Goal: Contribute content: Contribute content

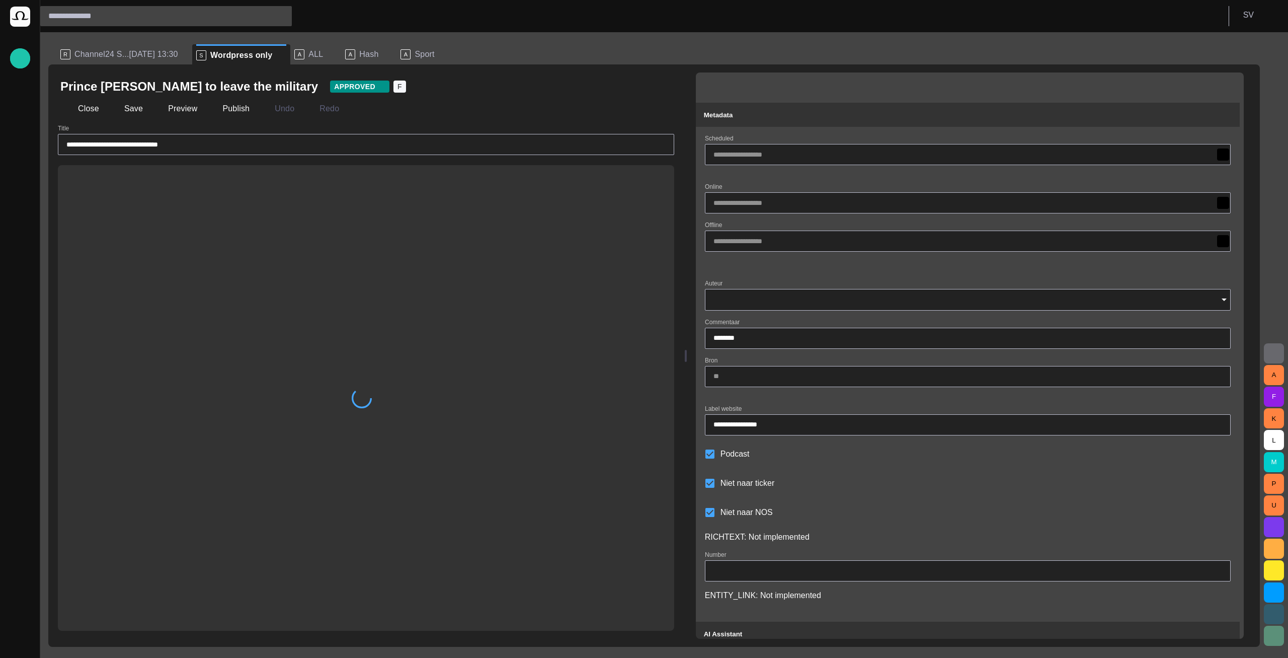
type input "**********"
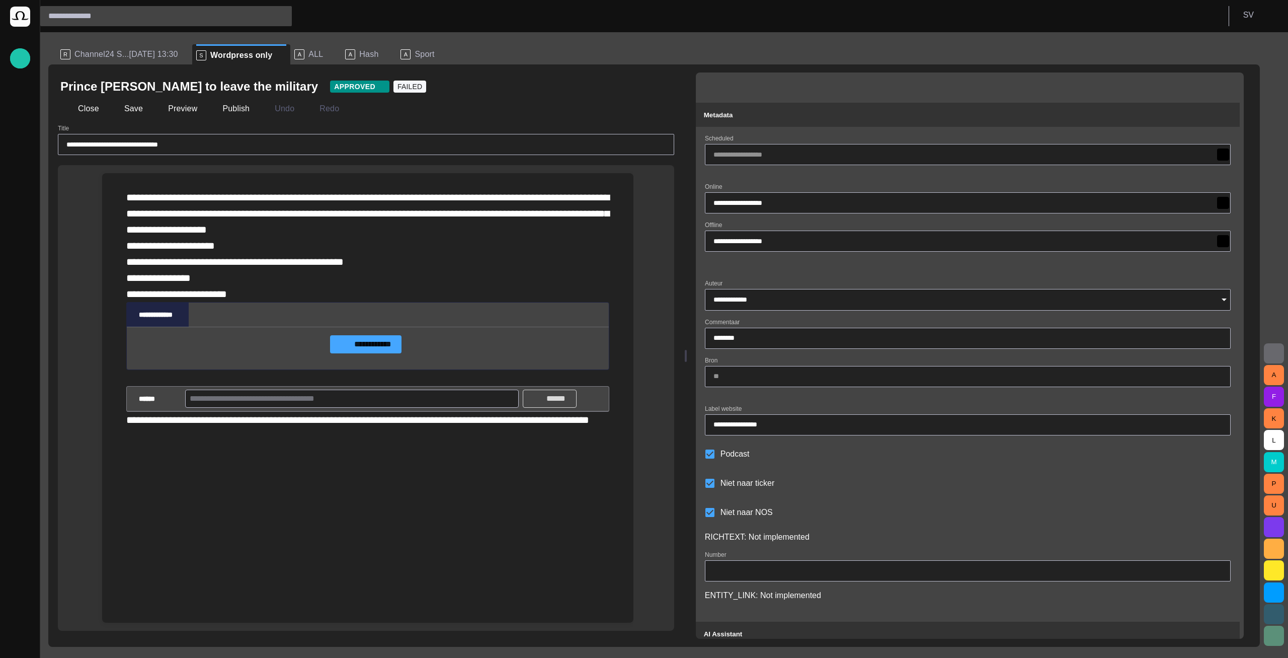
click at [569, 408] on button "******" at bounding box center [550, 398] width 54 height 18
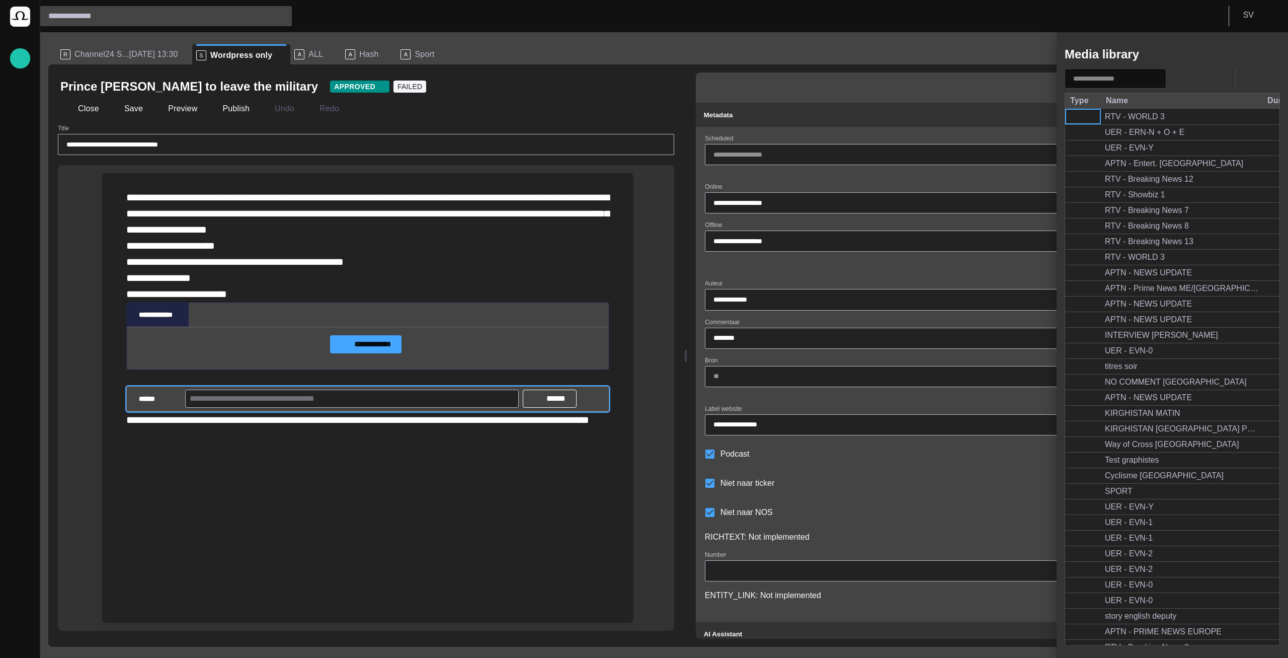
click at [76, 114] on div at bounding box center [644, 329] width 1288 height 658
click at [90, 106] on div at bounding box center [644, 329] width 1288 height 658
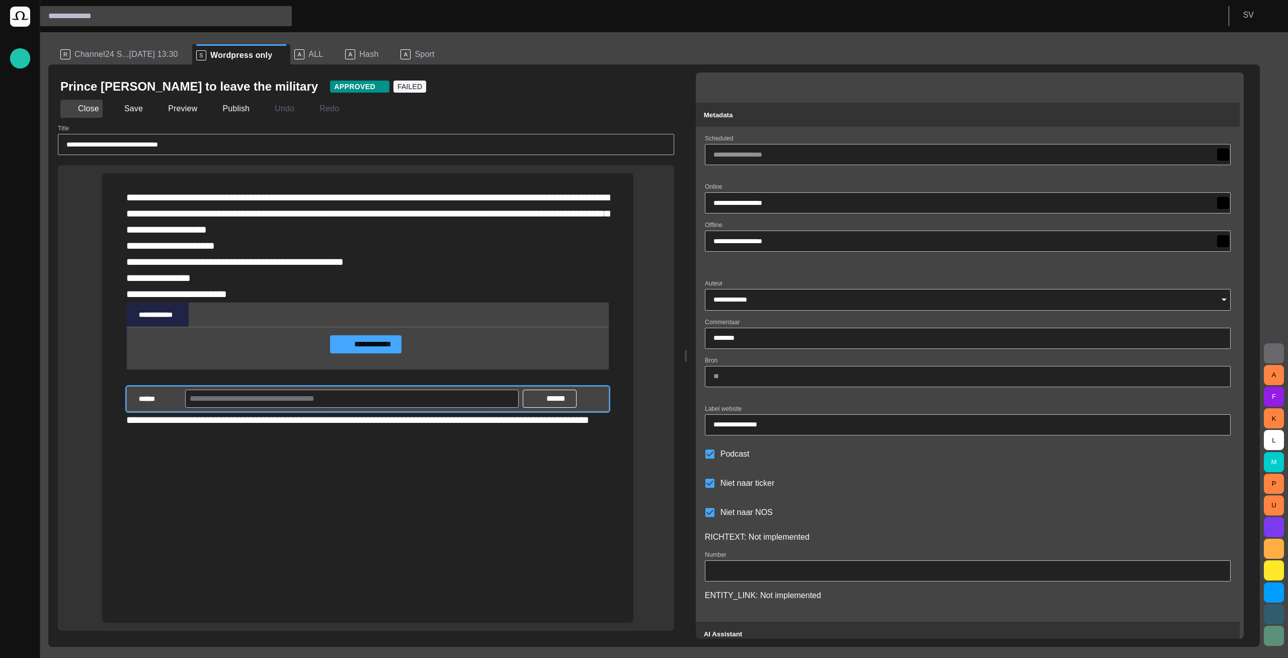
click at [88, 111] on button "Close" at bounding box center [81, 109] width 42 height 18
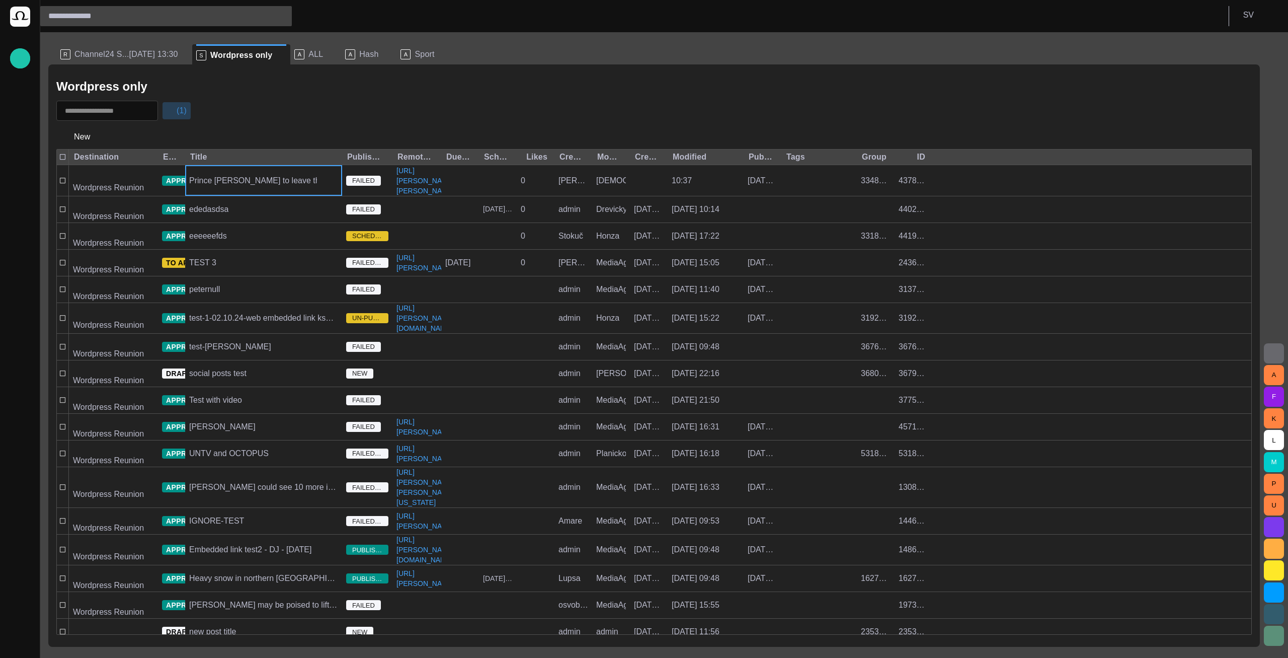
click at [190, 115] on button "(1)" at bounding box center [176, 111] width 29 height 18
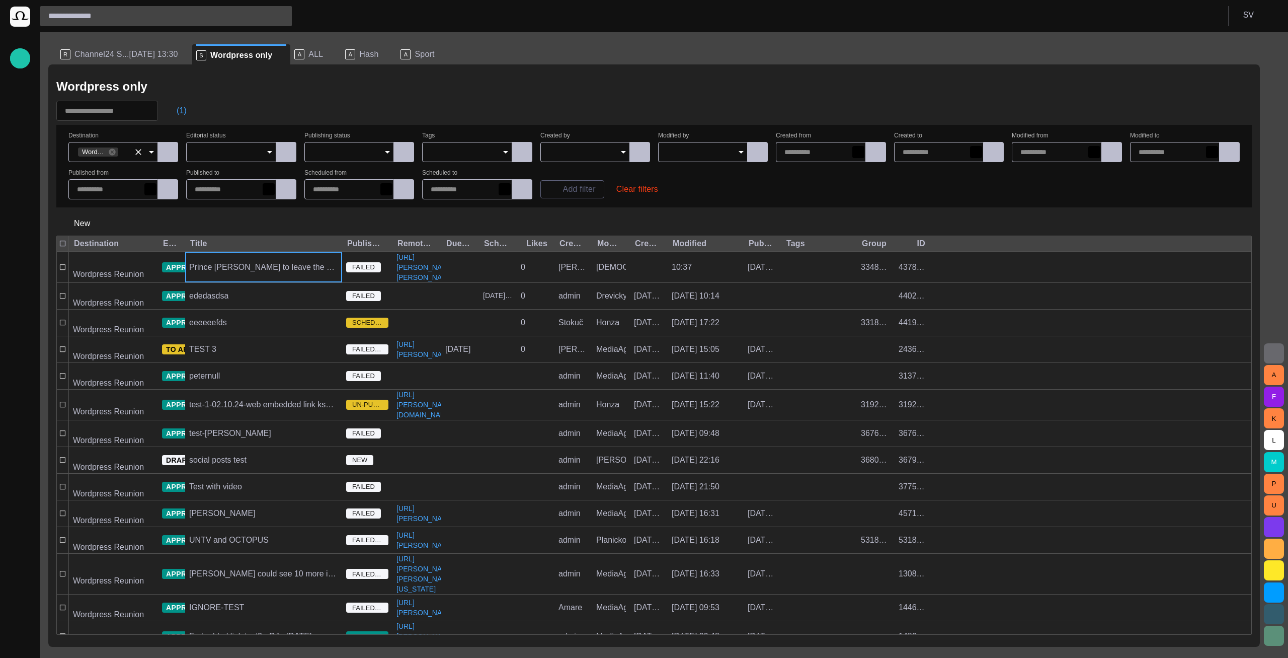
click at [125, 153] on input "Destination" at bounding box center [126, 152] width 15 height 10
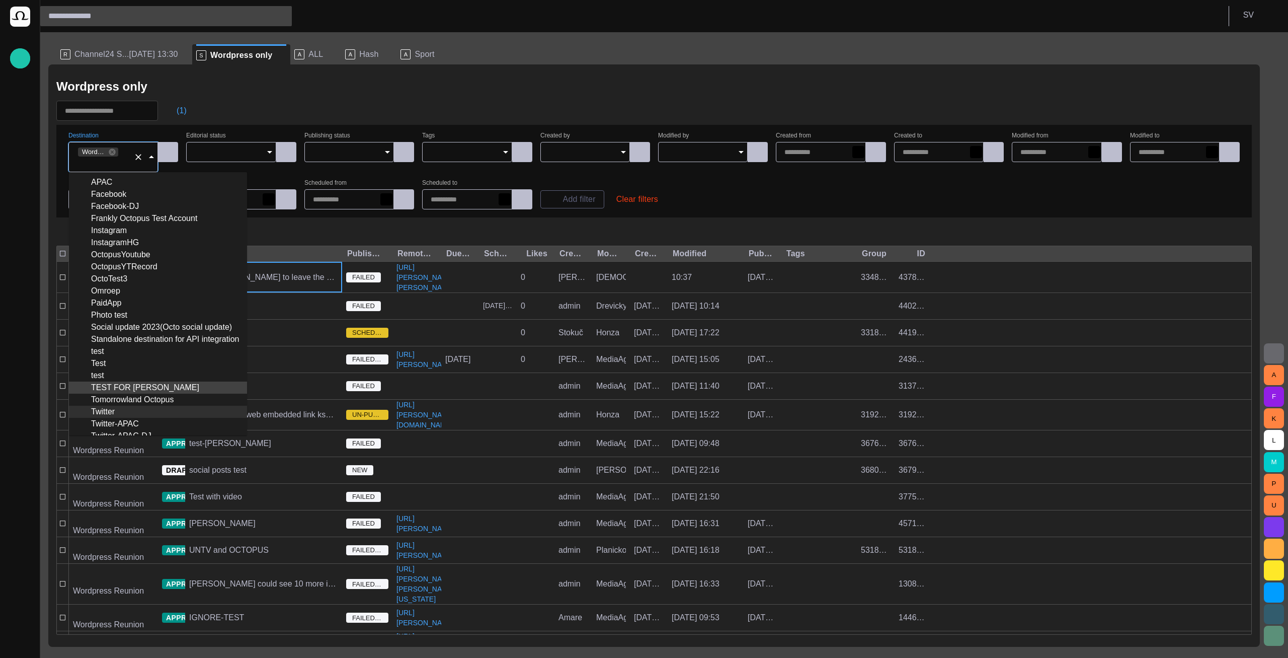
scroll to position [83, 0]
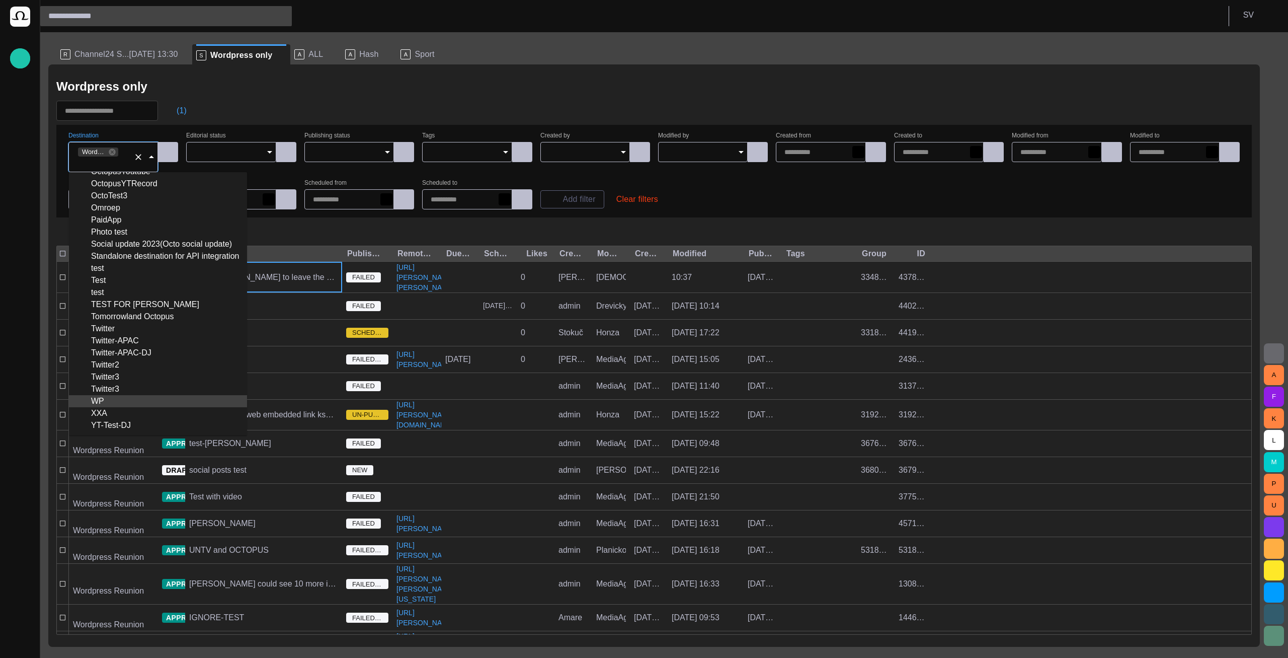
click at [138, 407] on div "WP" at bounding box center [158, 401] width 162 height 12
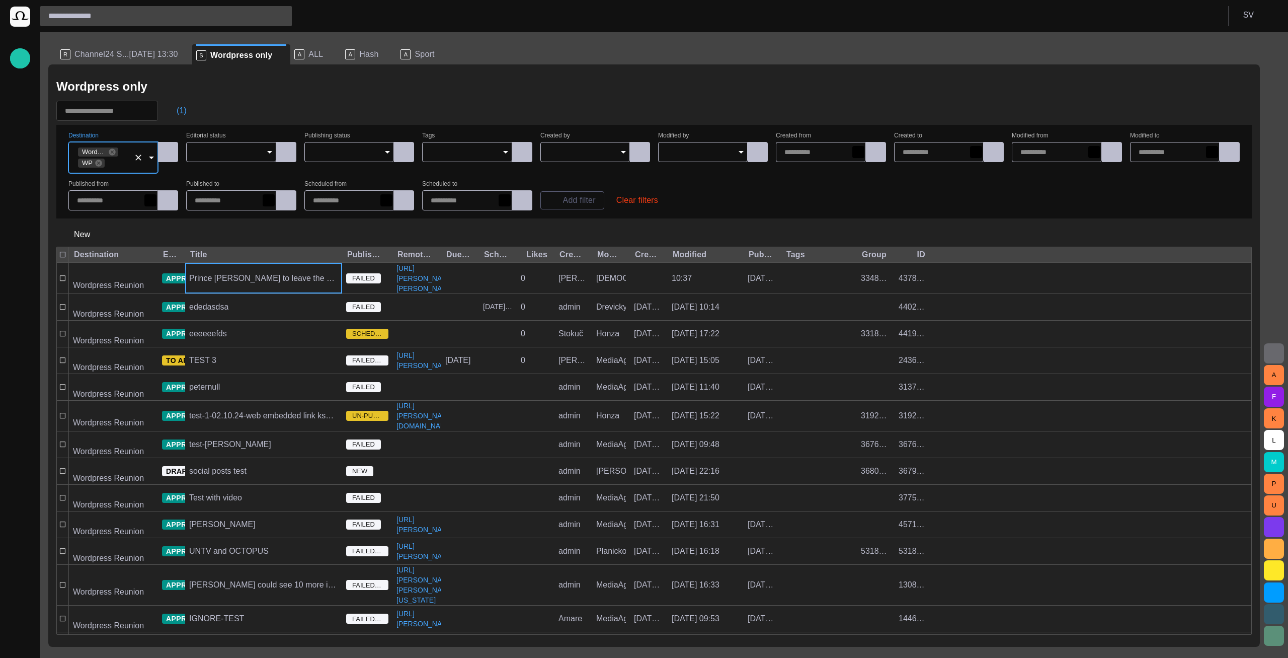
click at [248, 93] on div "Wordpress only" at bounding box center [653, 86] width 1195 height 20
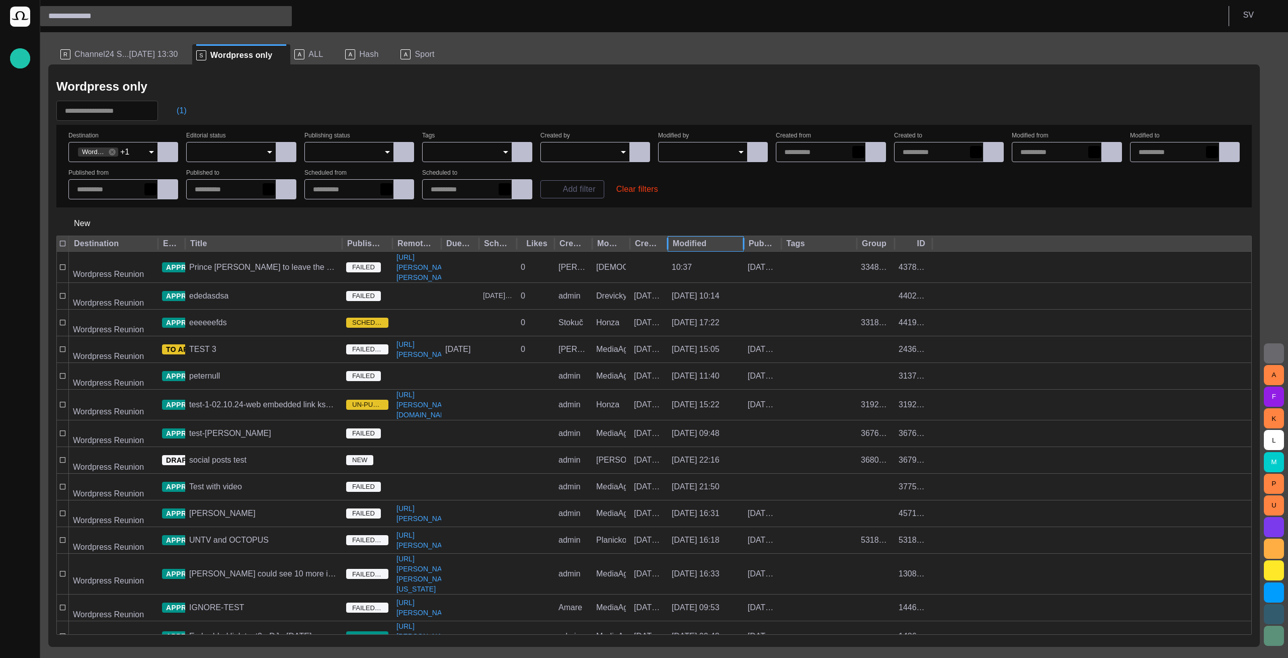
click at [699, 246] on div "Modified" at bounding box center [704, 243] width 62 height 10
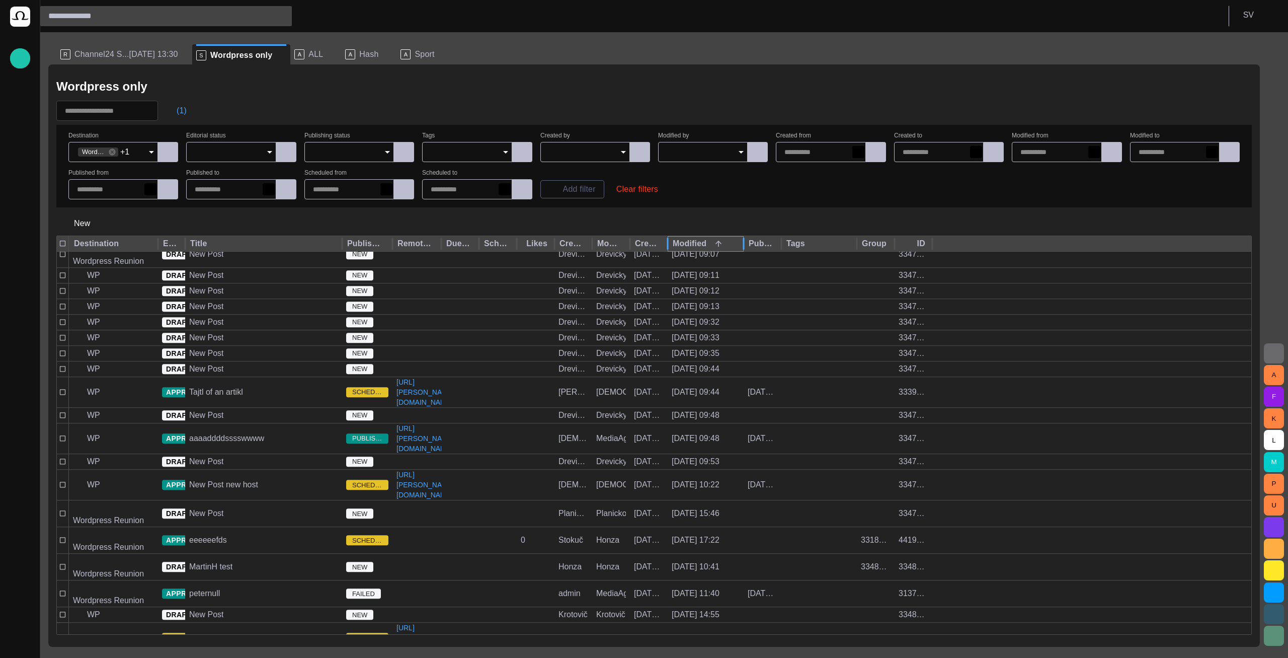
scroll to position [4889, 0]
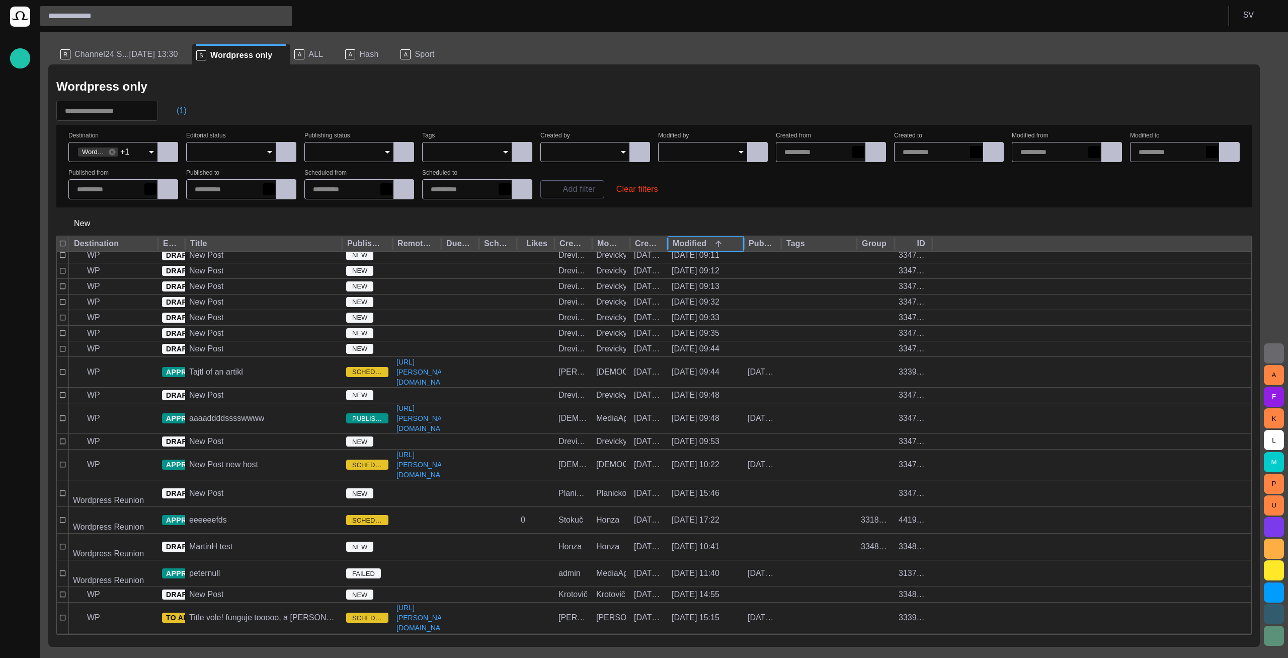
click at [701, 243] on div "Modified" at bounding box center [704, 243] width 62 height 10
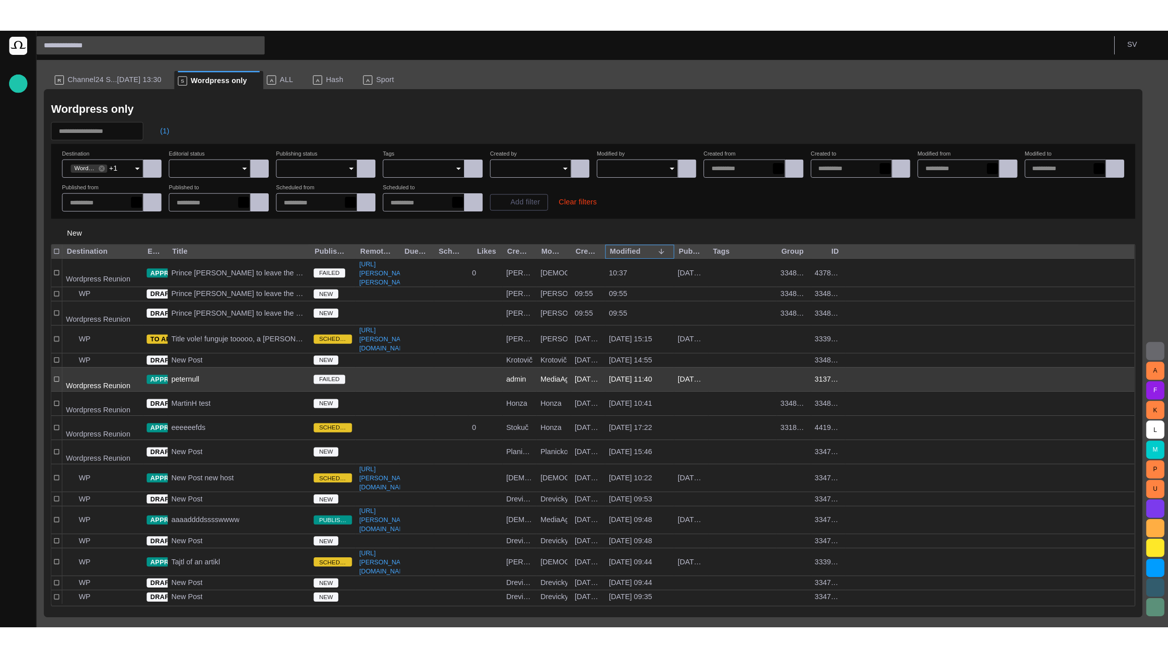
scroll to position [0, 0]
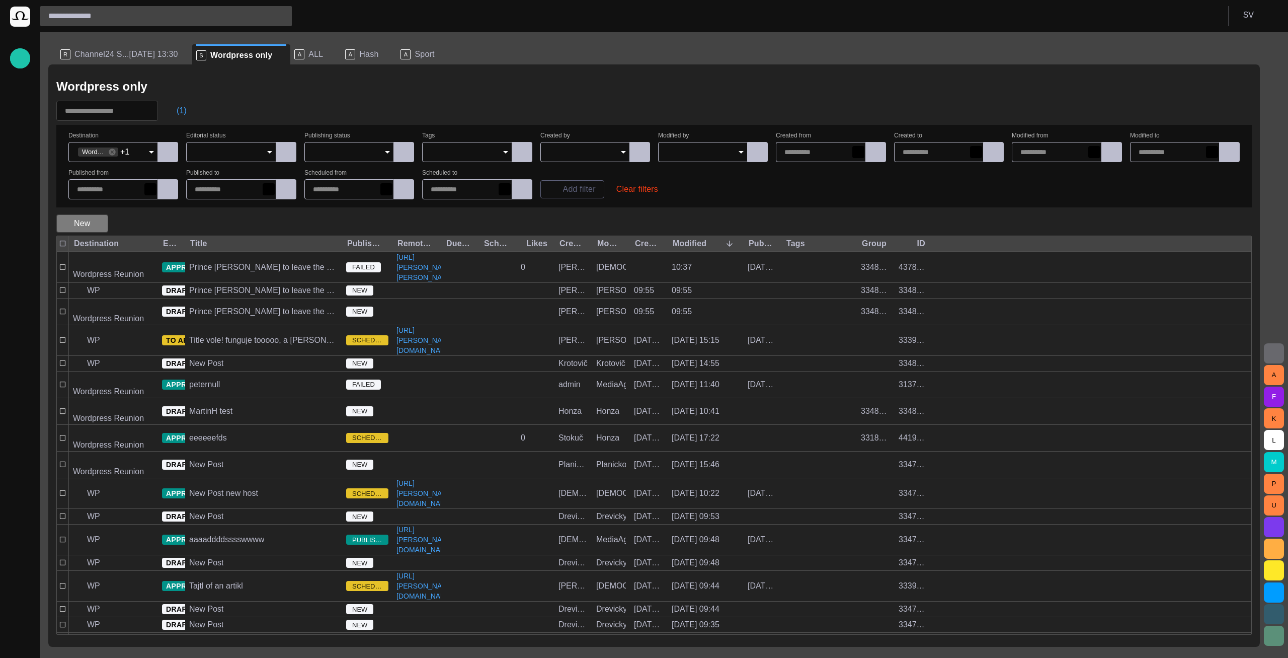
click at [86, 223] on button "New" at bounding box center [82, 223] width 52 height 18
click at [93, 323] on li "WP" at bounding box center [110, 318] width 109 height 18
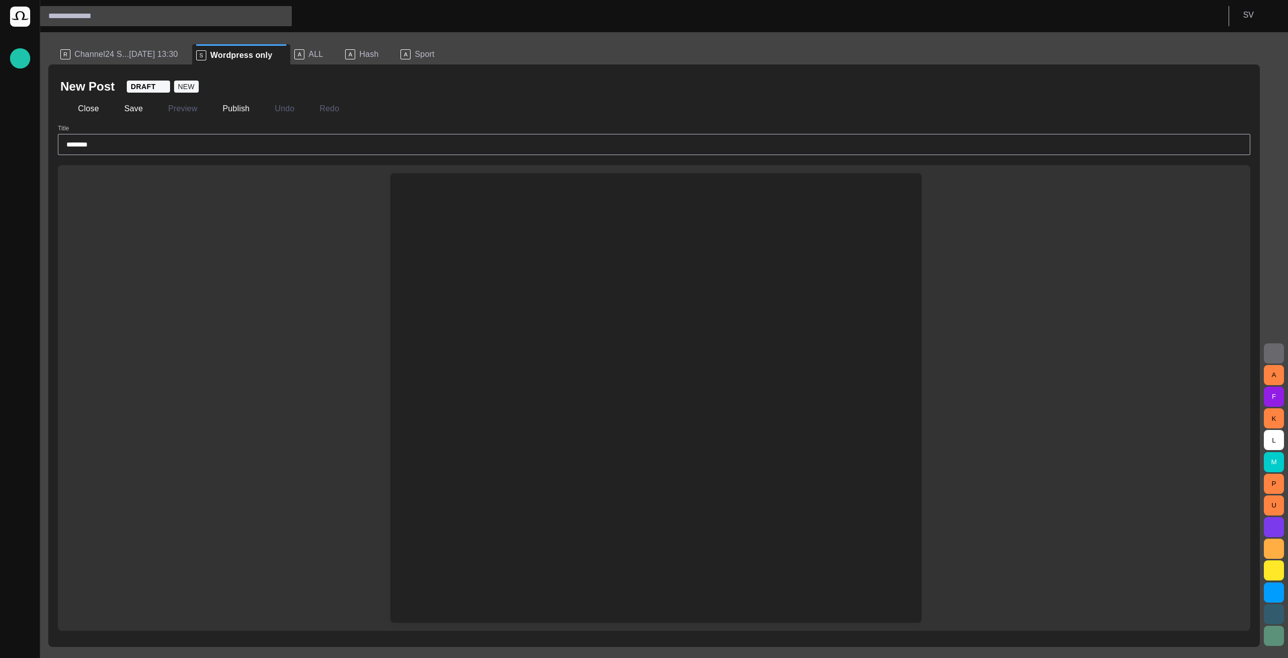
click at [240, 148] on input "********" at bounding box center [653, 144] width 1175 height 10
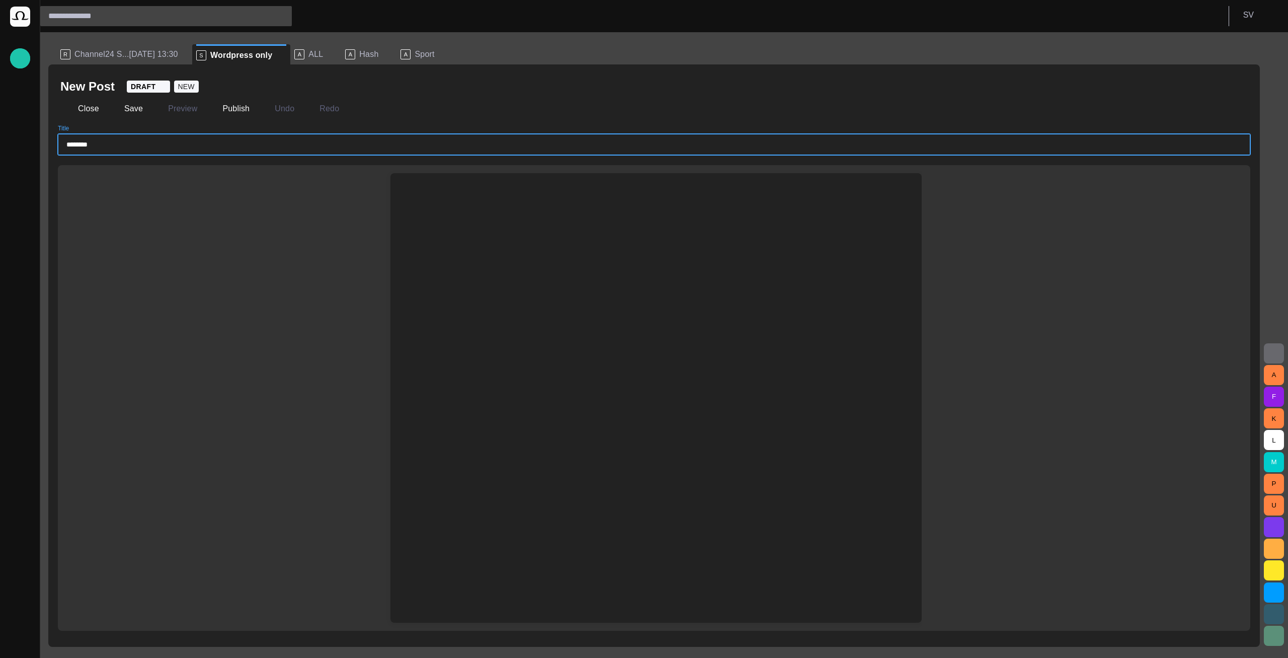
click at [240, 148] on input "********" at bounding box center [653, 144] width 1175 height 10
type input "********"
click at [455, 224] on div at bounding box center [655, 421] width 515 height 401
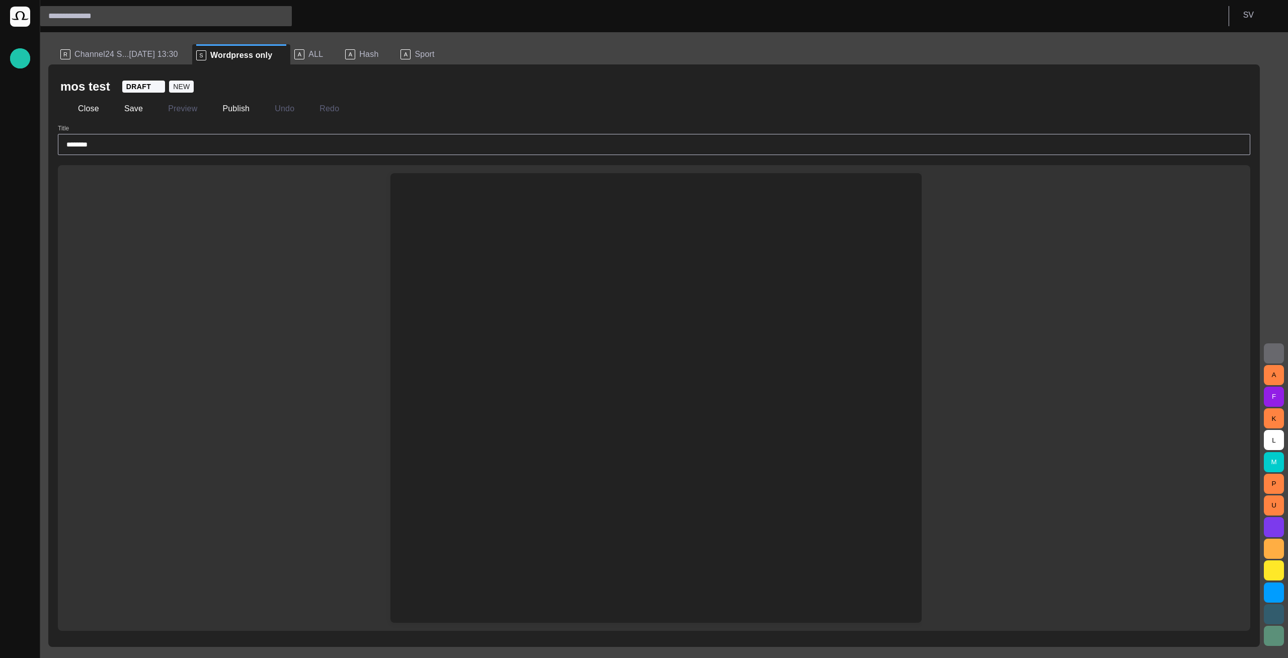
click at [447, 196] on div at bounding box center [655, 197] width 515 height 48
click at [446, 197] on div at bounding box center [655, 197] width 515 height 48
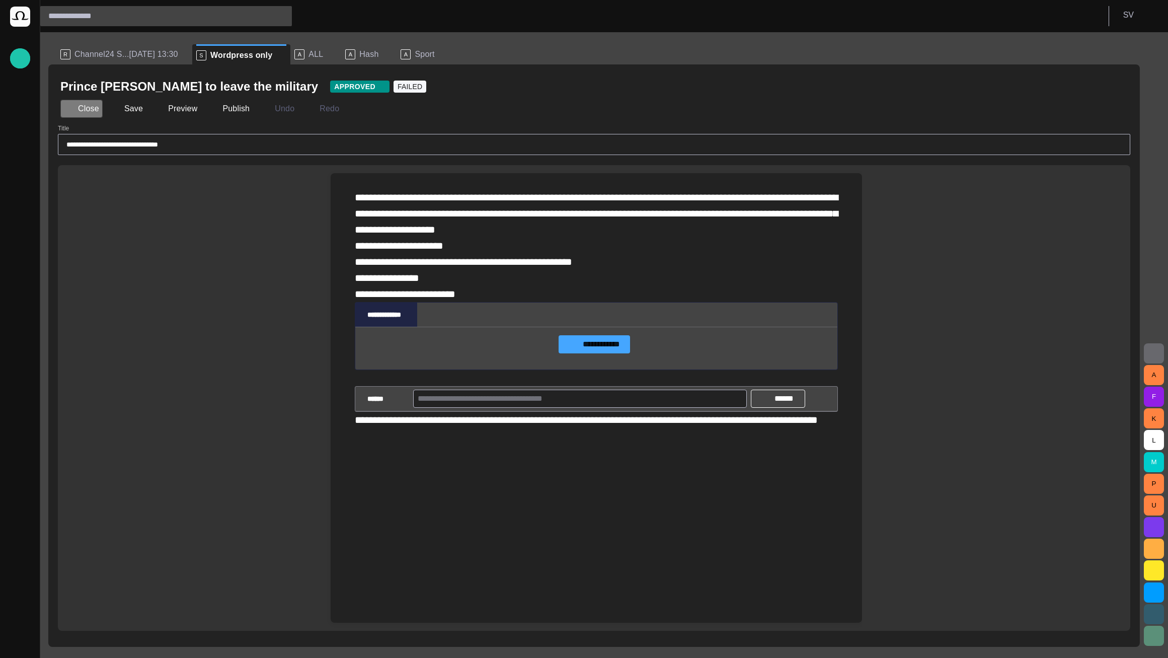
click at [82, 111] on button "Close" at bounding box center [81, 109] width 42 height 18
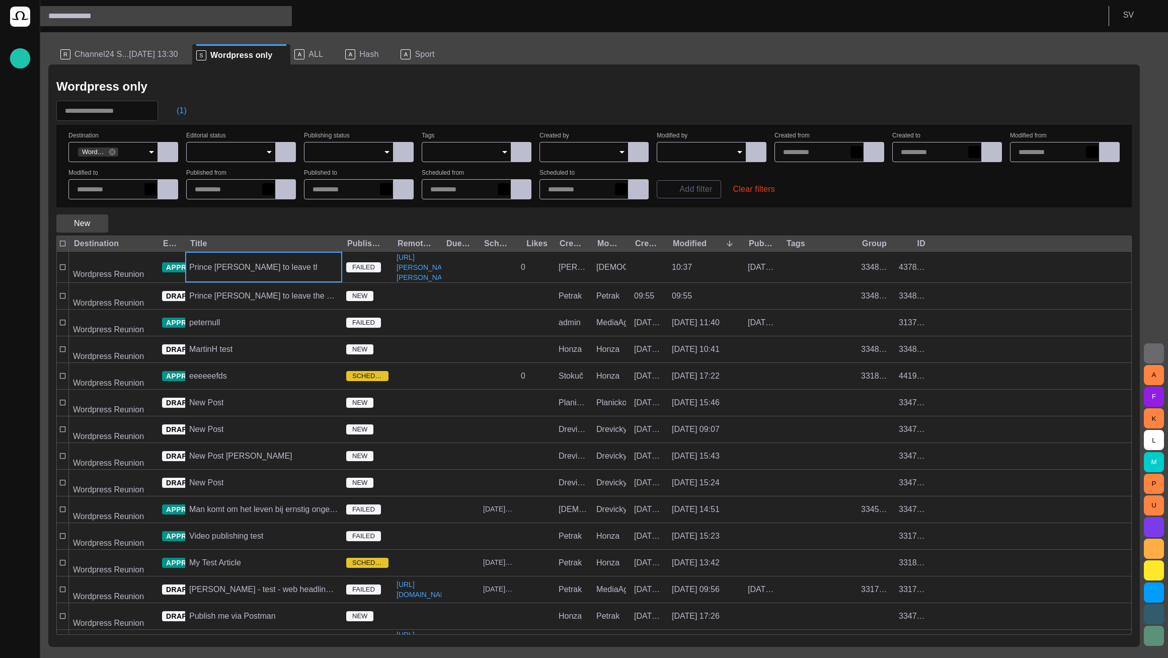
click at [92, 221] on button "New" at bounding box center [82, 223] width 52 height 18
click at [156, 225] on div at bounding box center [584, 329] width 1168 height 658
click at [115, 152] on icon at bounding box center [112, 151] width 7 height 7
click at [118, 152] on input "Destination" at bounding box center [109, 152] width 65 height 10
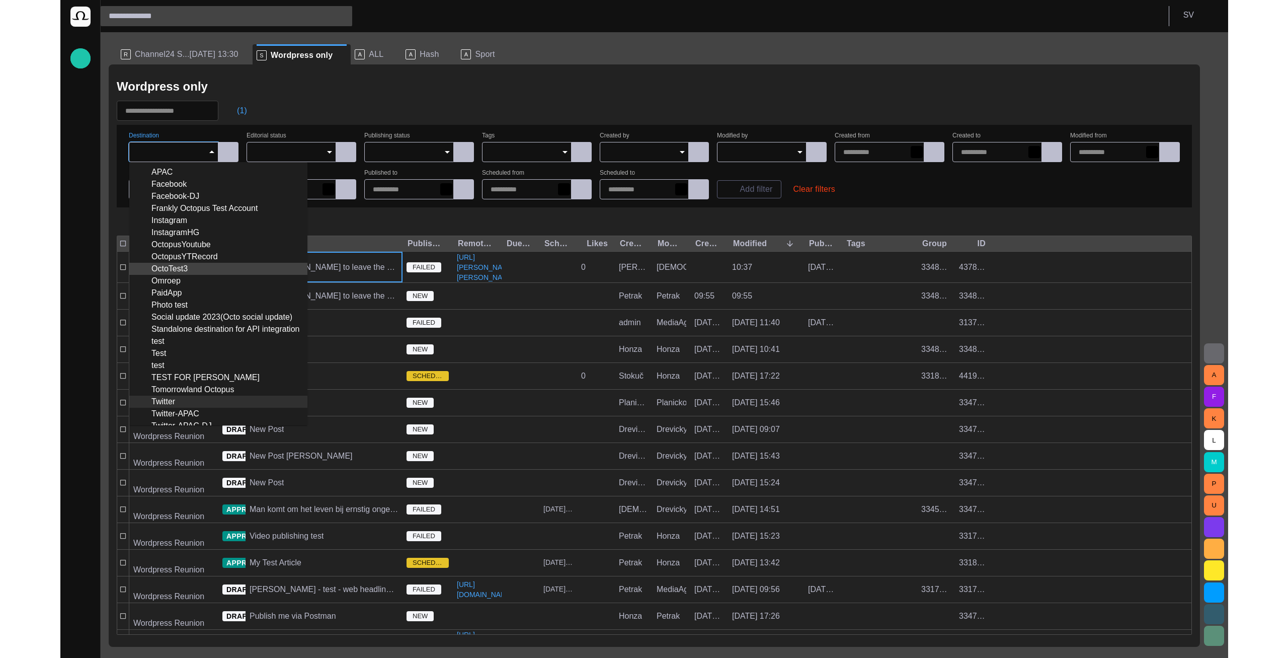
scroll to position [95, 0]
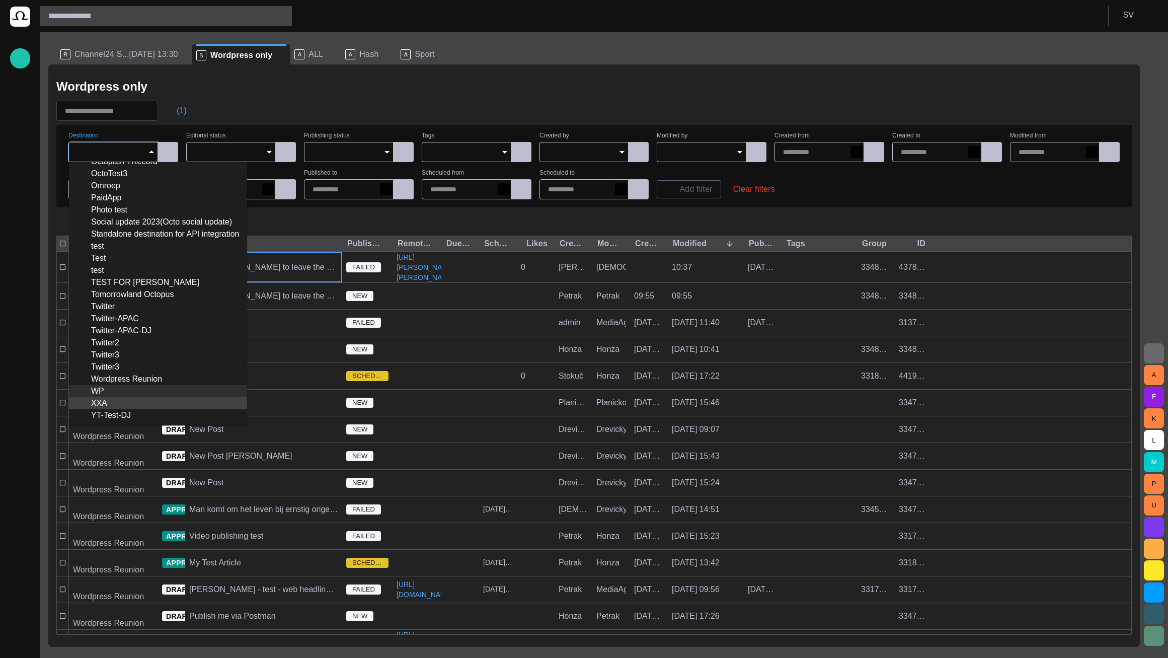
click at [113, 388] on div "WP" at bounding box center [158, 391] width 162 height 12
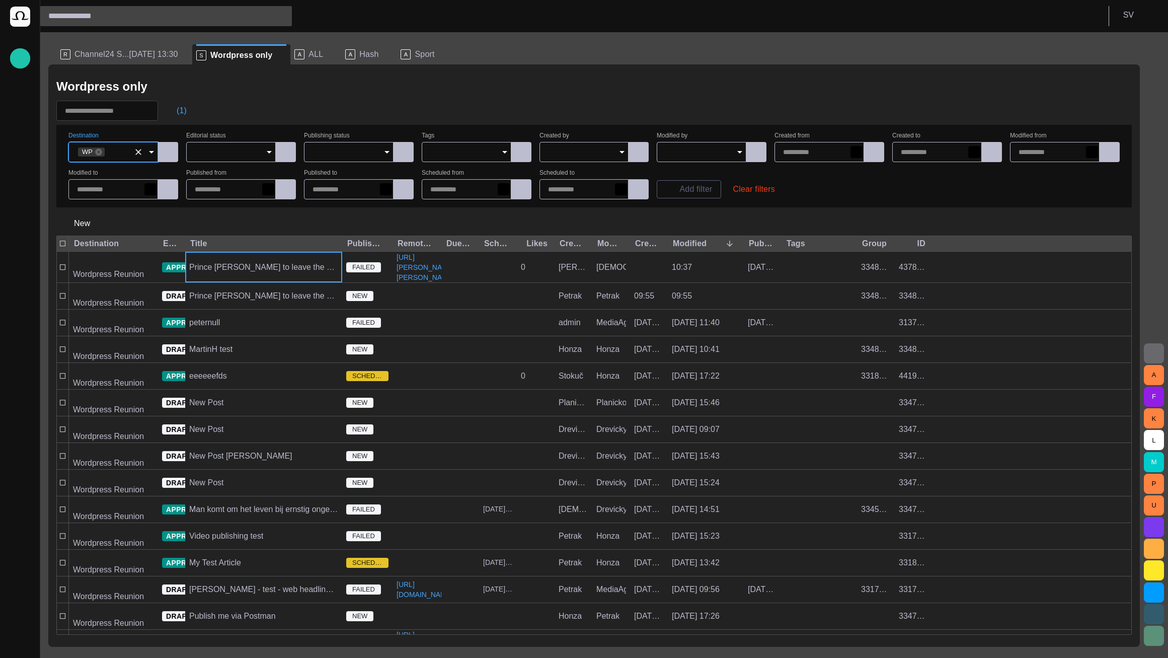
click at [231, 100] on div "Wordpress only (1) Destination WP Editorial status Publishing status Tags Creat…" at bounding box center [593, 355] width 1091 height 582
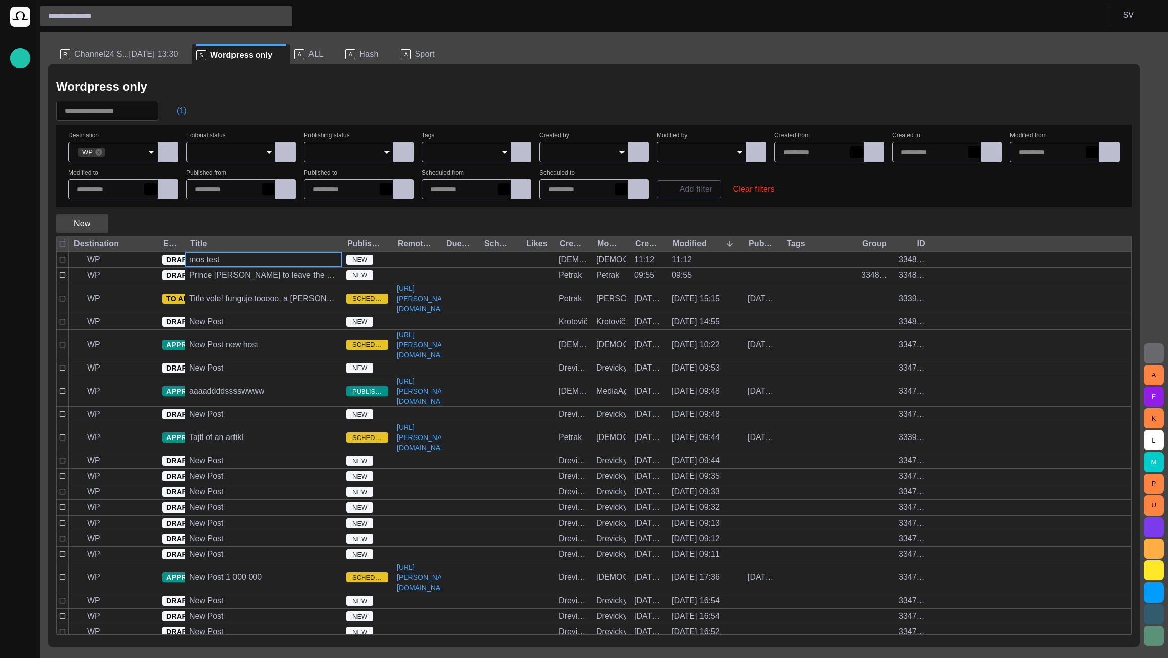
click at [101, 217] on button "New" at bounding box center [82, 223] width 52 height 18
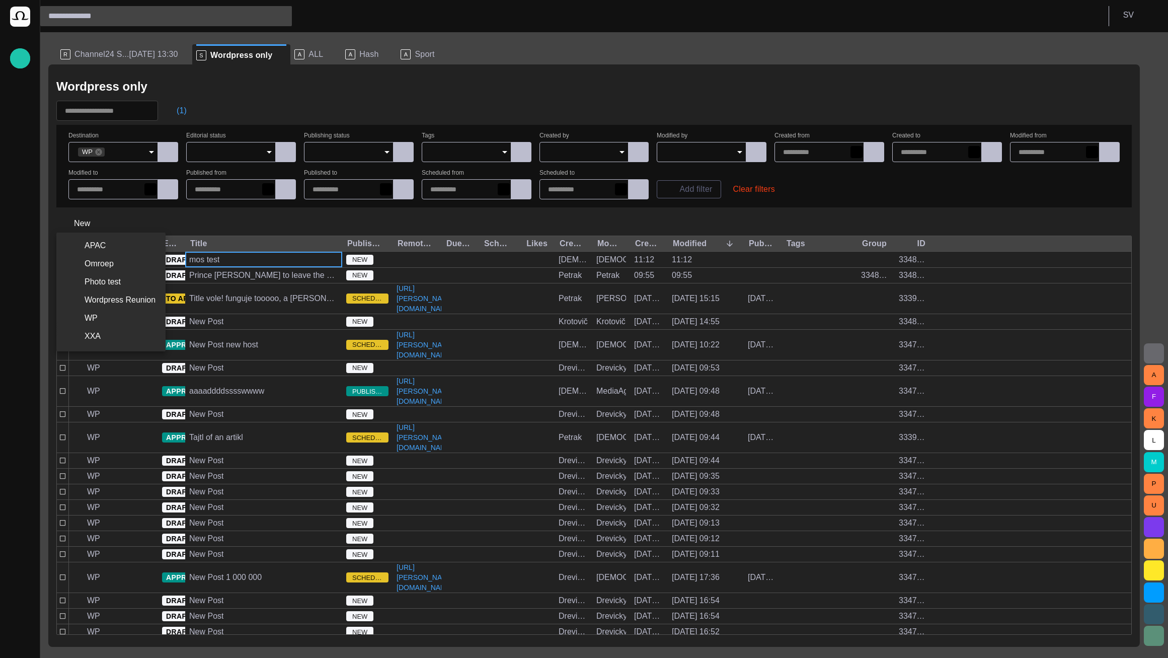
click at [102, 317] on li "WP" at bounding box center [110, 318] width 109 height 18
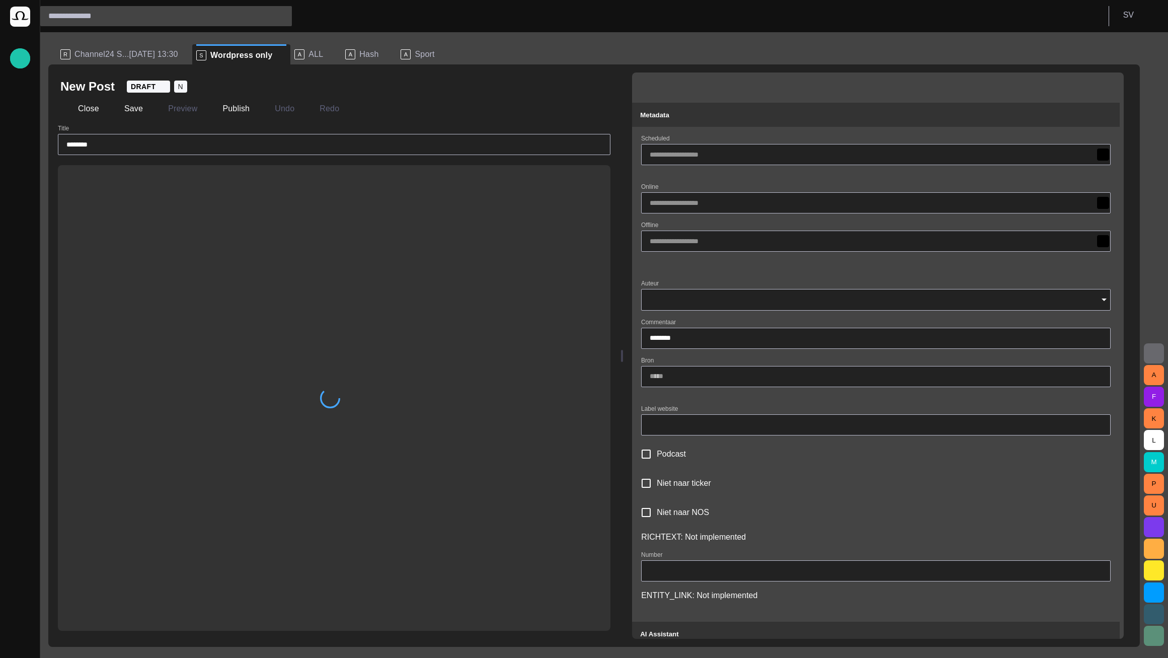
type input "**********"
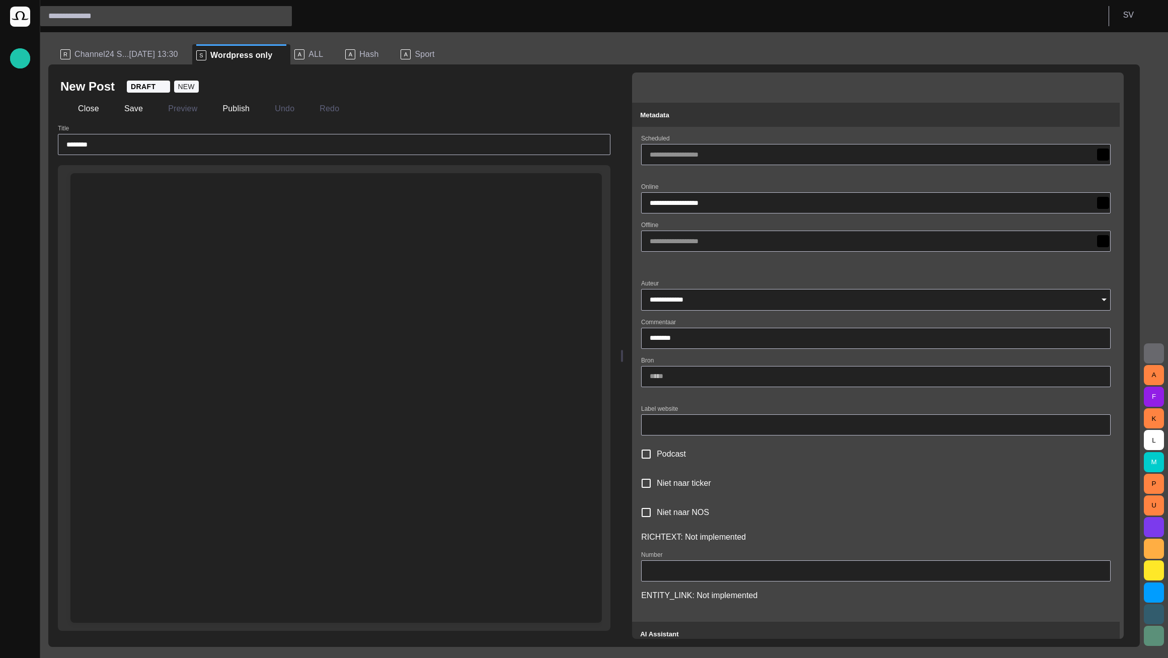
click at [169, 177] on div at bounding box center [335, 197] width 515 height 48
click at [157, 195] on div at bounding box center [335, 197] width 515 height 48
click at [151, 206] on div at bounding box center [335, 197] width 515 height 48
click at [152, 249] on div at bounding box center [335, 421] width 515 height 401
click at [150, 257] on div at bounding box center [335, 421] width 515 height 401
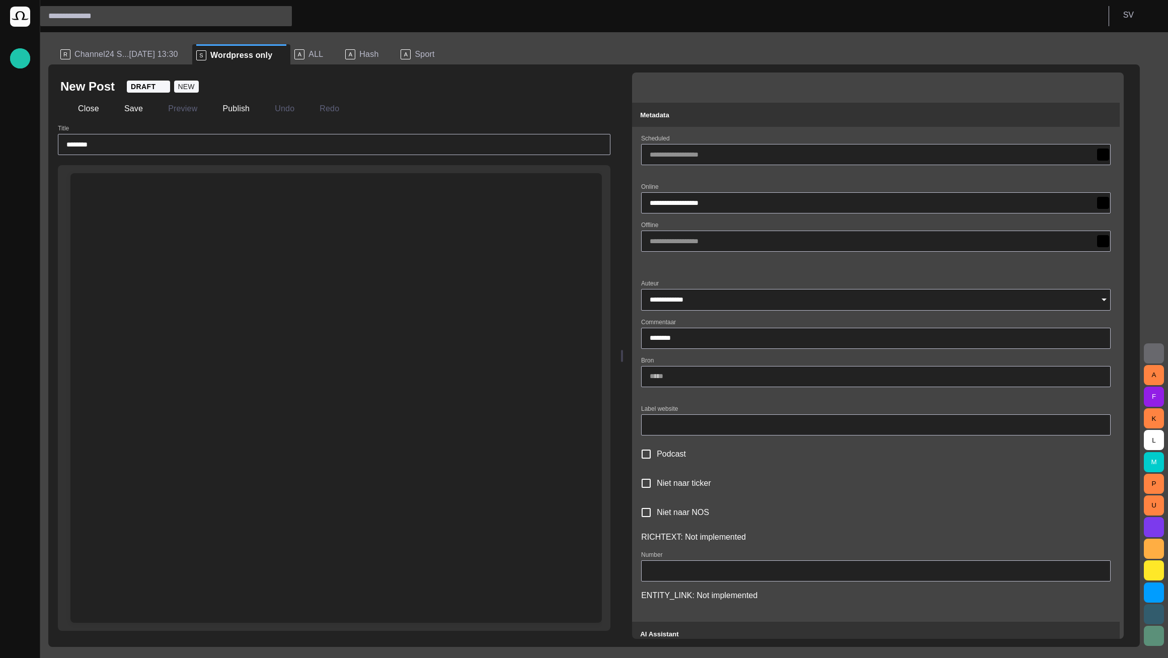
drag, startPoint x: 150, startPoint y: 257, endPoint x: 150, endPoint y: 265, distance: 8.1
click at [150, 264] on div at bounding box center [335, 421] width 515 height 401
click at [150, 268] on div at bounding box center [335, 421] width 515 height 401
click at [542, 298] on div at bounding box center [335, 421] width 515 height 401
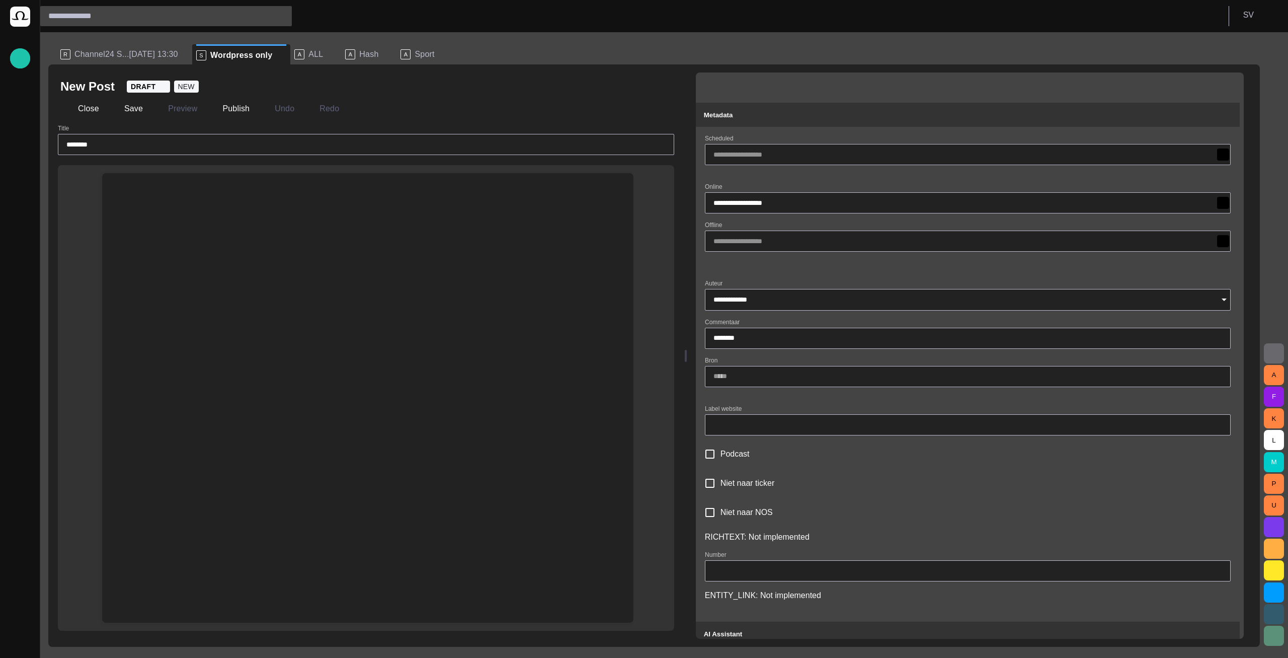
click at [523, 304] on div at bounding box center [367, 421] width 515 height 401
drag, startPoint x: 164, startPoint y: 329, endPoint x: 155, endPoint y: 313, distance: 17.8
click at [161, 328] on div at bounding box center [367, 421] width 515 height 401
click at [150, 297] on div at bounding box center [367, 421] width 515 height 401
click at [136, 238] on div at bounding box center [367, 421] width 515 height 401
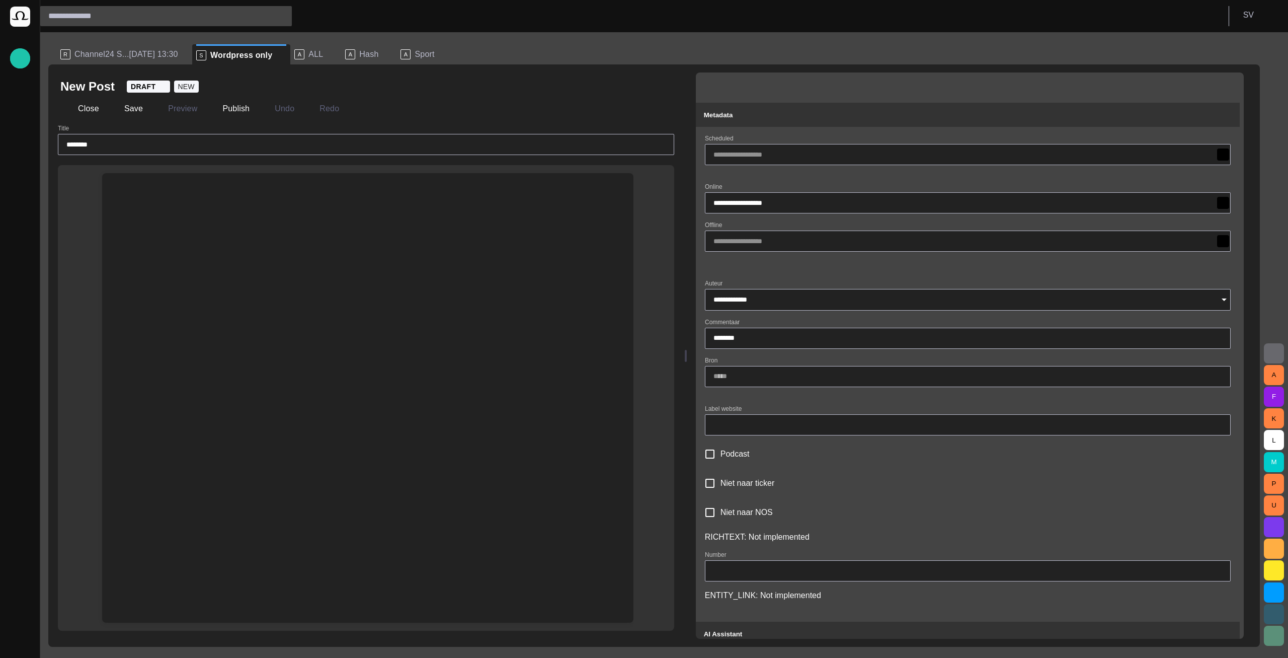
click at [140, 210] on div at bounding box center [367, 197] width 515 height 48
click at [144, 208] on div at bounding box center [367, 197] width 515 height 48
drag, startPoint x: 215, startPoint y: 194, endPoint x: 228, endPoint y: 205, distance: 17.5
click at [215, 194] on div at bounding box center [367, 197] width 515 height 48
click at [228, 207] on div at bounding box center [367, 197] width 515 height 48
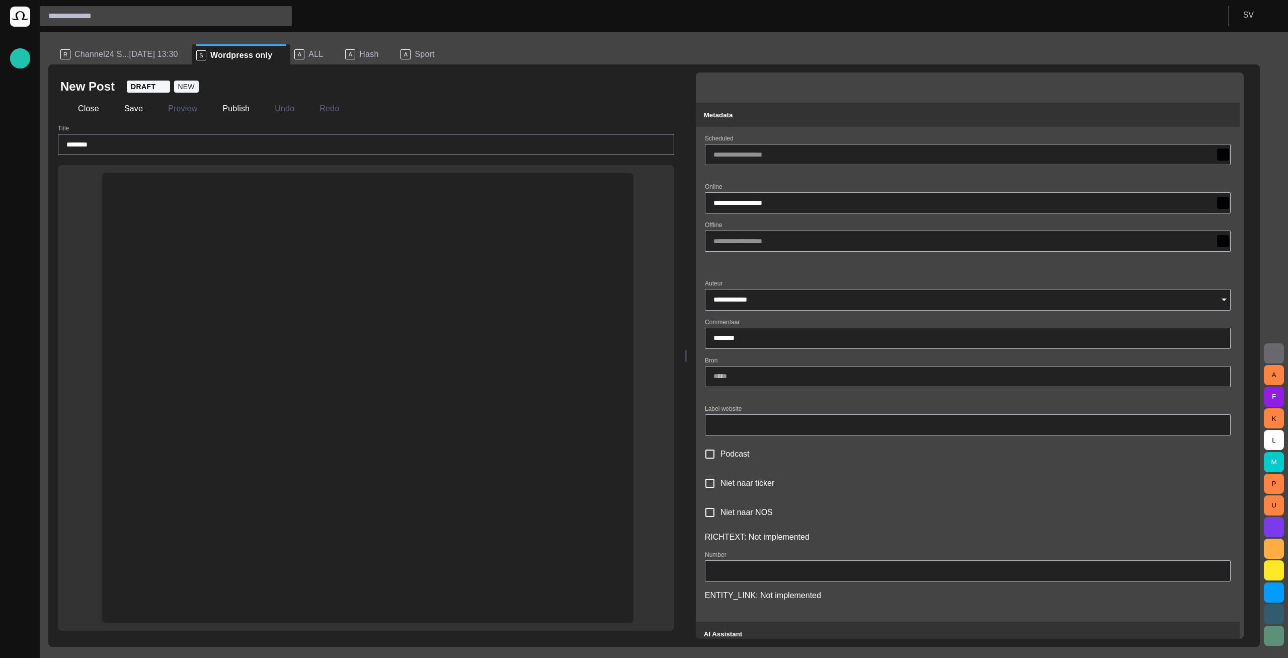
click at [233, 222] on div at bounding box center [367, 397] width 531 height 449
drag, startPoint x: 235, startPoint y: 230, endPoint x: 235, endPoint y: 238, distance: 8.6
click at [235, 238] on div at bounding box center [367, 421] width 515 height 401
click at [228, 249] on div at bounding box center [367, 421] width 515 height 401
click at [87, 116] on button "Close" at bounding box center [81, 109] width 42 height 18
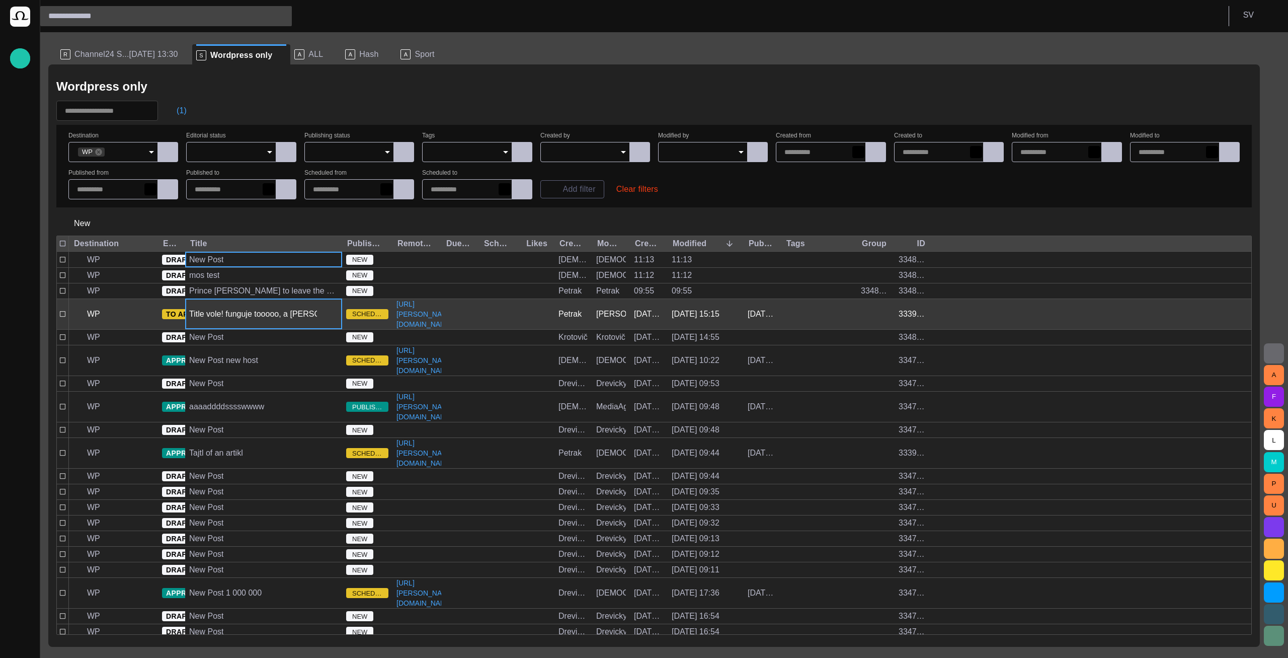
click at [212, 299] on div "Title vole! funguje tooooo, a [PERSON_NAME] taky" at bounding box center [263, 314] width 157 height 30
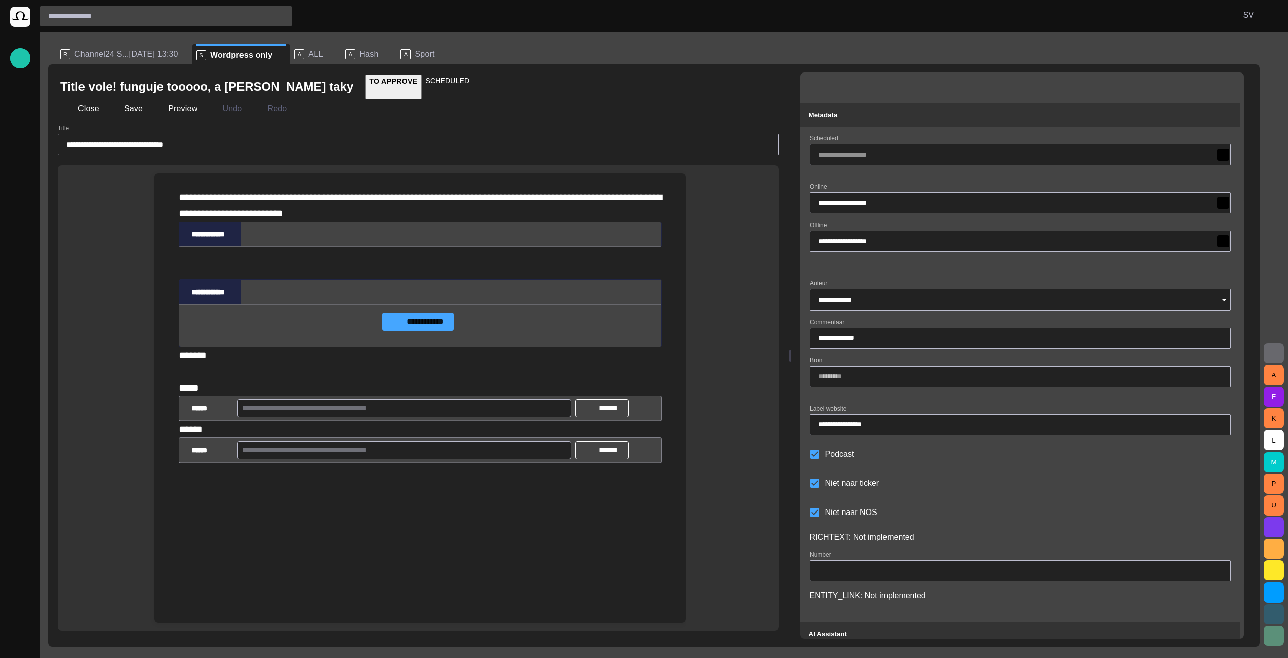
click at [219, 221] on div "**********" at bounding box center [420, 205] width 483 height 32
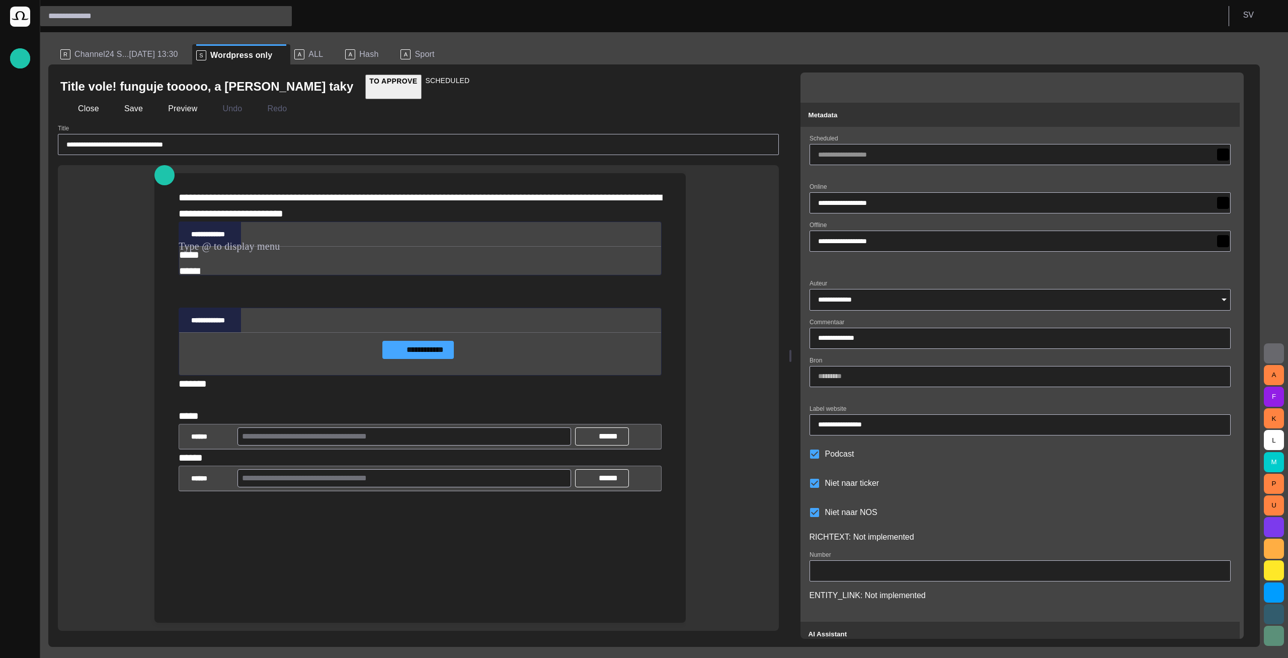
click at [202, 221] on div "**********" at bounding box center [420, 205] width 483 height 32
click at [83, 113] on button "Close" at bounding box center [81, 109] width 42 height 18
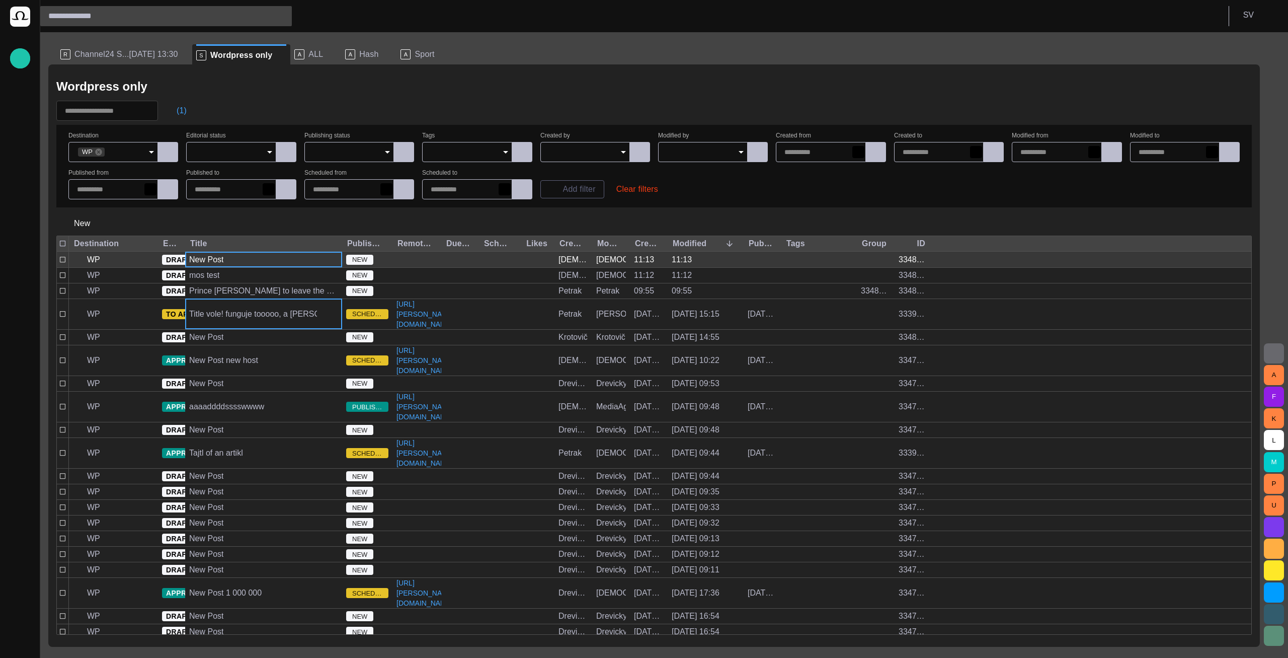
click at [213, 260] on div "New Post" at bounding box center [206, 259] width 34 height 11
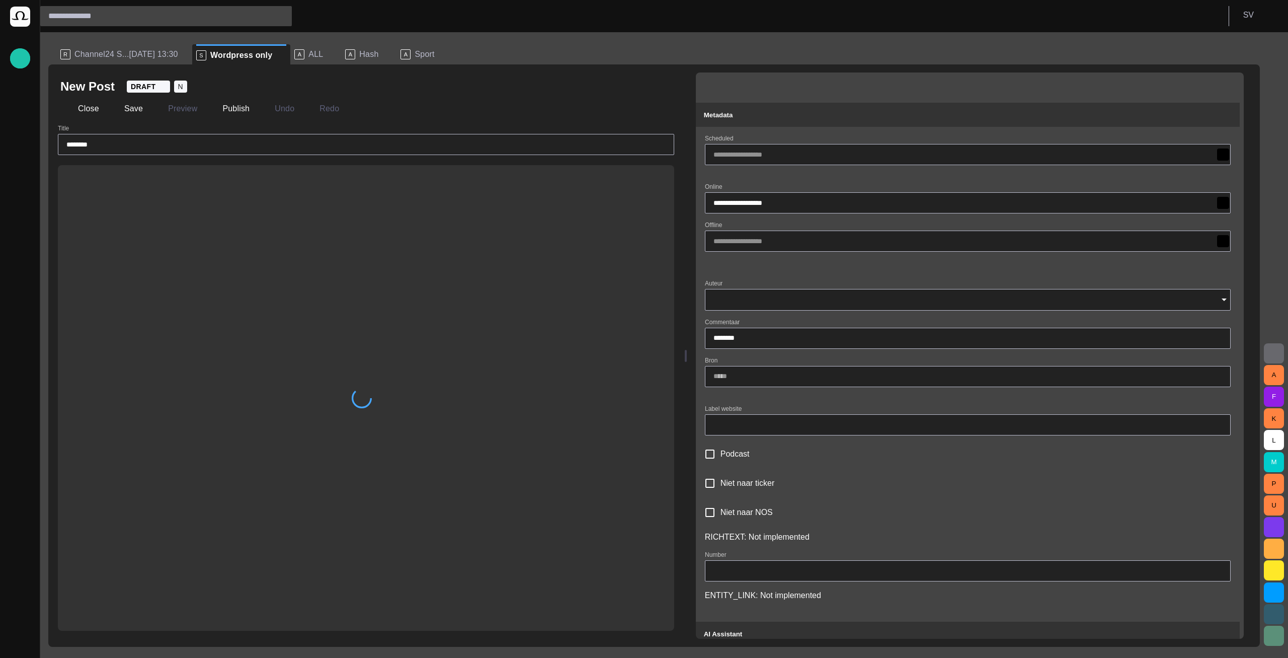
type input "********"
type input "**********"
type input "********"
type input "*****"
type input "**********"
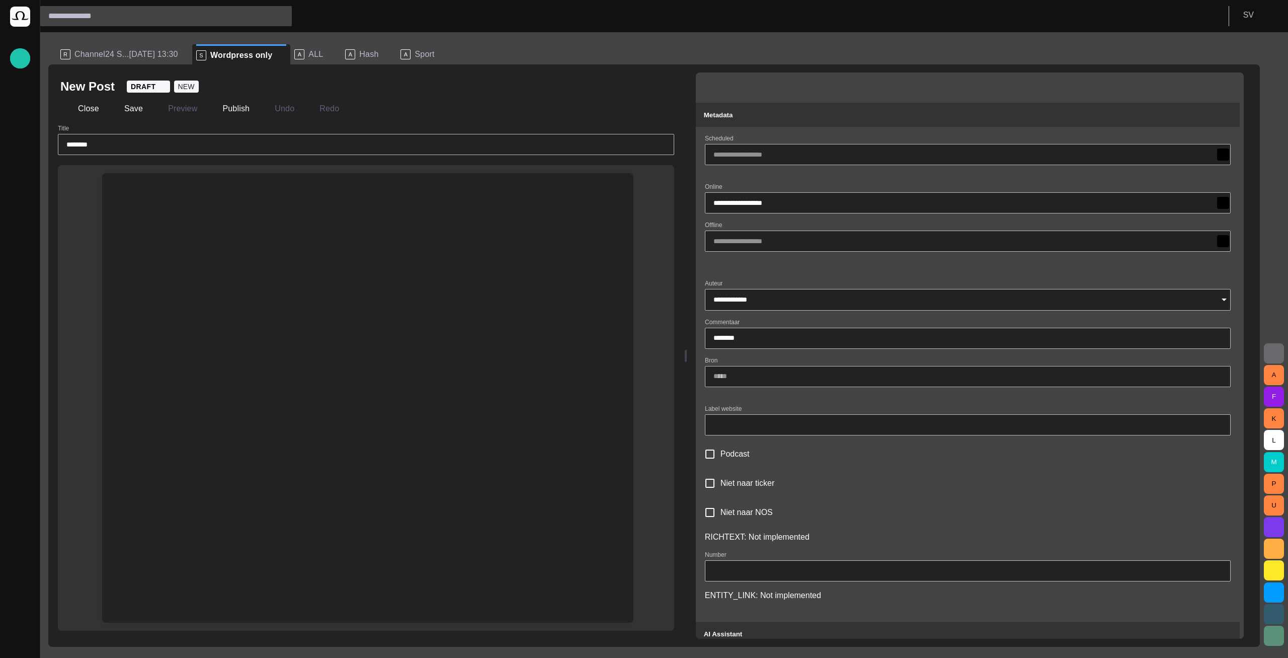
click at [370, 224] on div at bounding box center [367, 421] width 515 height 401
click at [258, 218] on div at bounding box center [367, 197] width 515 height 48
click at [442, 268] on div at bounding box center [367, 421] width 515 height 401
drag, startPoint x: 517, startPoint y: 284, endPoint x: 539, endPoint y: 285, distance: 22.2
click at [520, 285] on div at bounding box center [367, 421] width 515 height 401
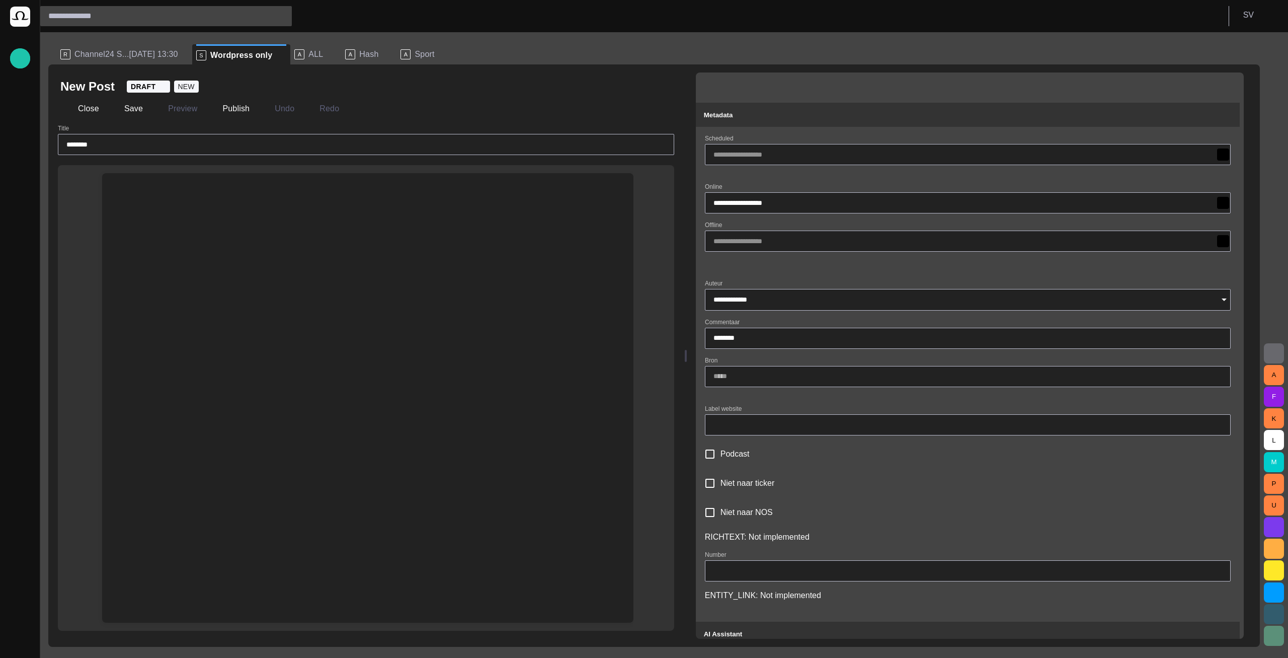
click at [545, 286] on div at bounding box center [367, 421] width 515 height 401
drag, startPoint x: 555, startPoint y: 256, endPoint x: 557, endPoint y: 243, distance: 13.7
click at [557, 243] on div at bounding box center [367, 421] width 515 height 401
click at [559, 228] on div at bounding box center [367, 421] width 515 height 401
click at [557, 212] on div at bounding box center [367, 197] width 515 height 48
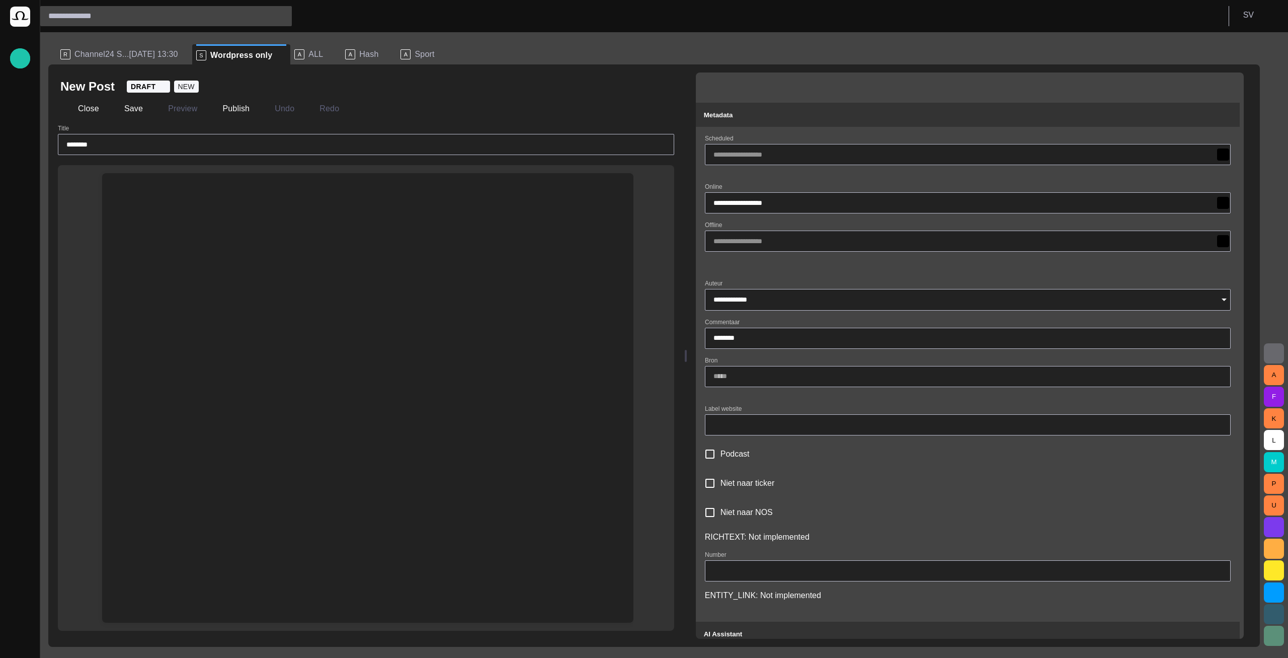
click at [556, 209] on div at bounding box center [367, 197] width 515 height 48
click at [556, 202] on div at bounding box center [367, 197] width 515 height 48
click at [554, 191] on div at bounding box center [367, 197] width 515 height 48
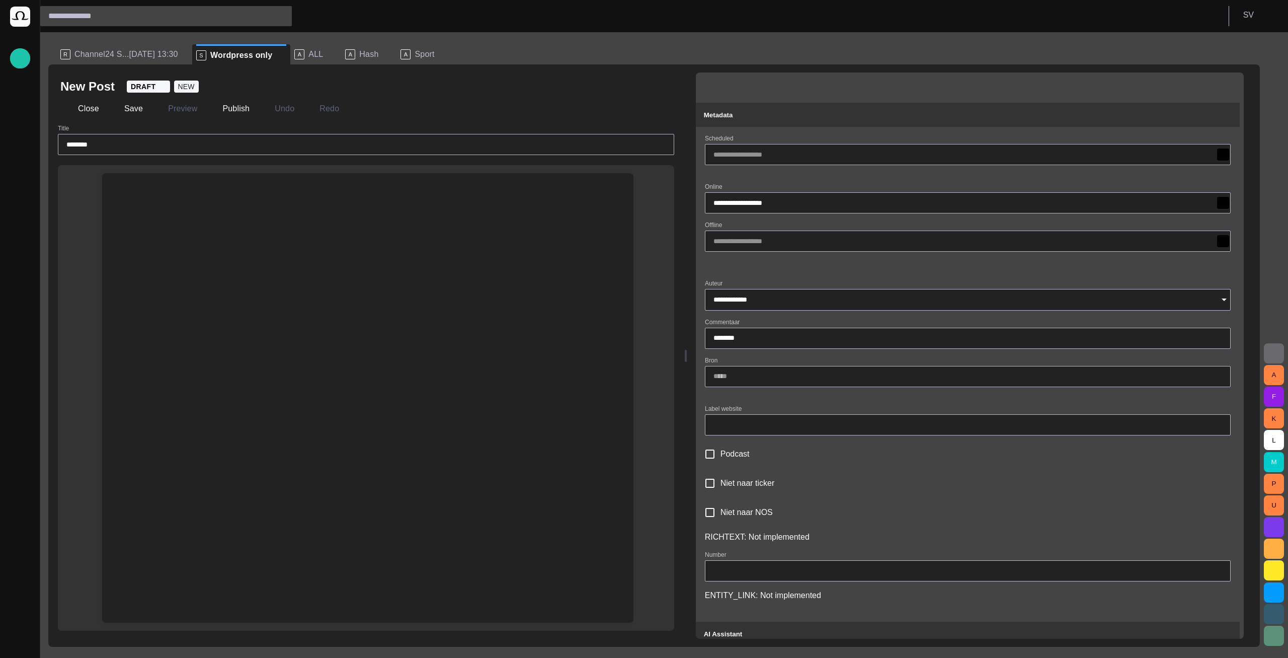
click at [1167, 89] on span "button" at bounding box center [1226, 87] width 10 height 10
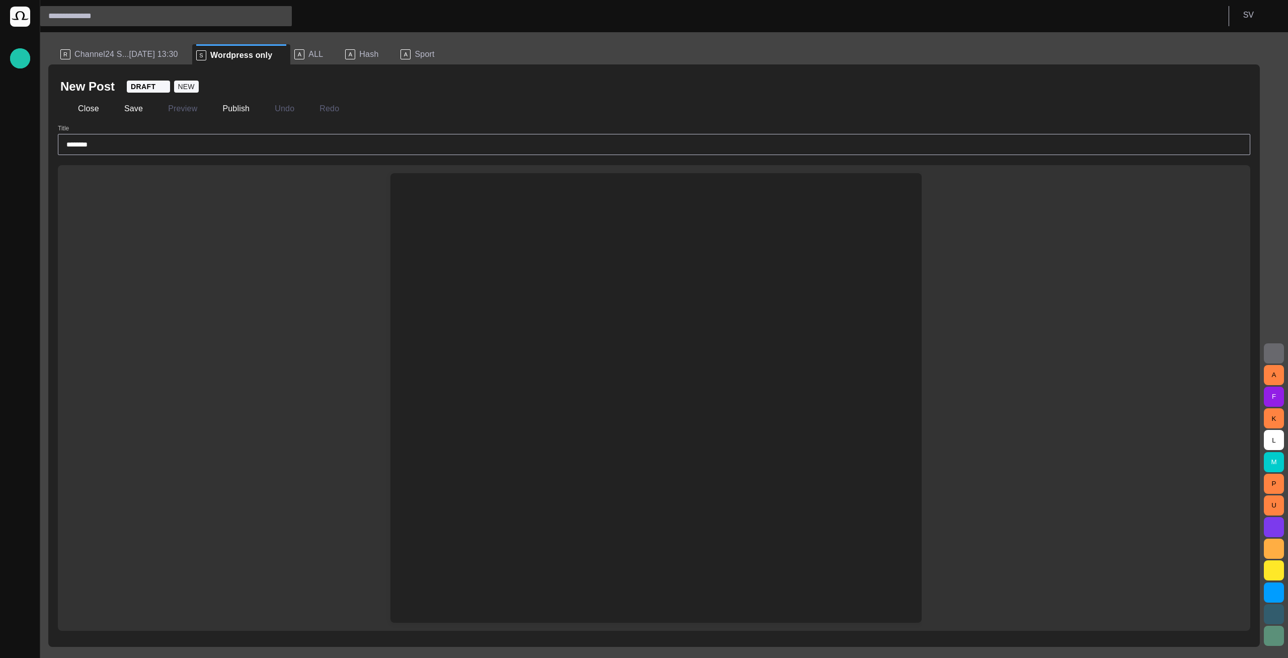
click at [441, 206] on div at bounding box center [655, 197] width 515 height 48
click at [444, 195] on div at bounding box center [655, 197] width 515 height 48
click at [444, 193] on div at bounding box center [655, 197] width 515 height 48
click at [439, 186] on div at bounding box center [655, 197] width 515 height 48
click at [84, 114] on button "Close" at bounding box center [81, 109] width 42 height 18
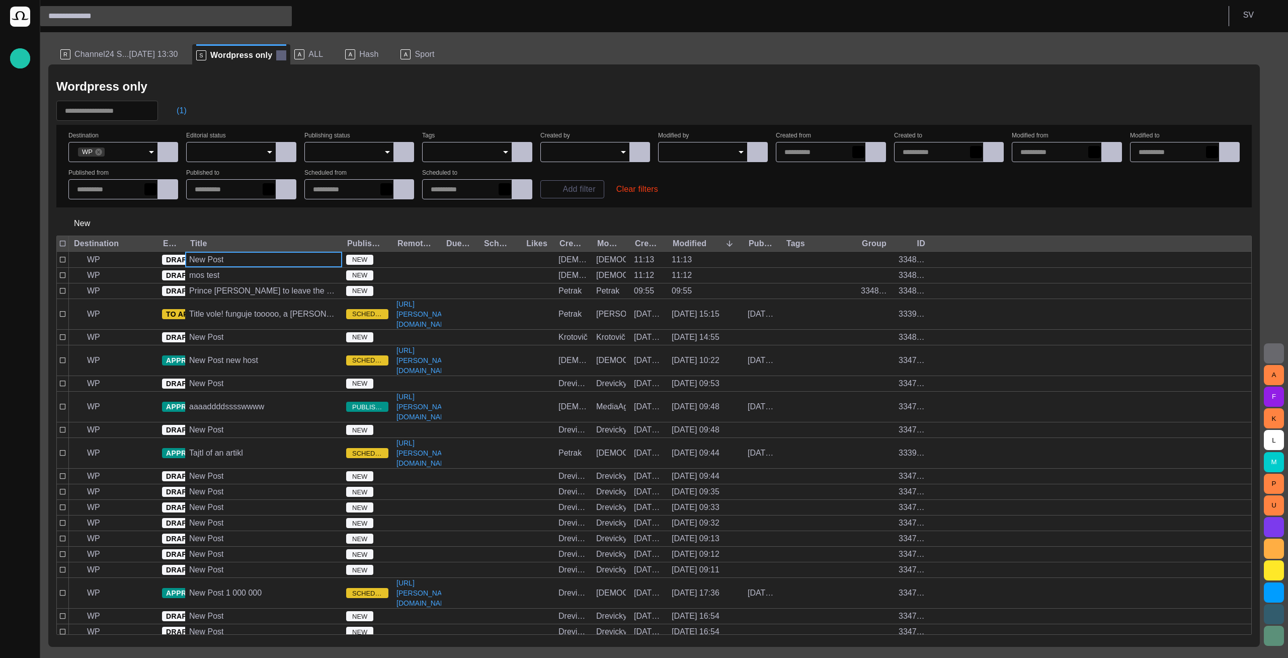
click at [276, 53] on span at bounding box center [281, 55] width 10 height 10
click at [18, 639] on div "button" at bounding box center [20, 643] width 20 height 20
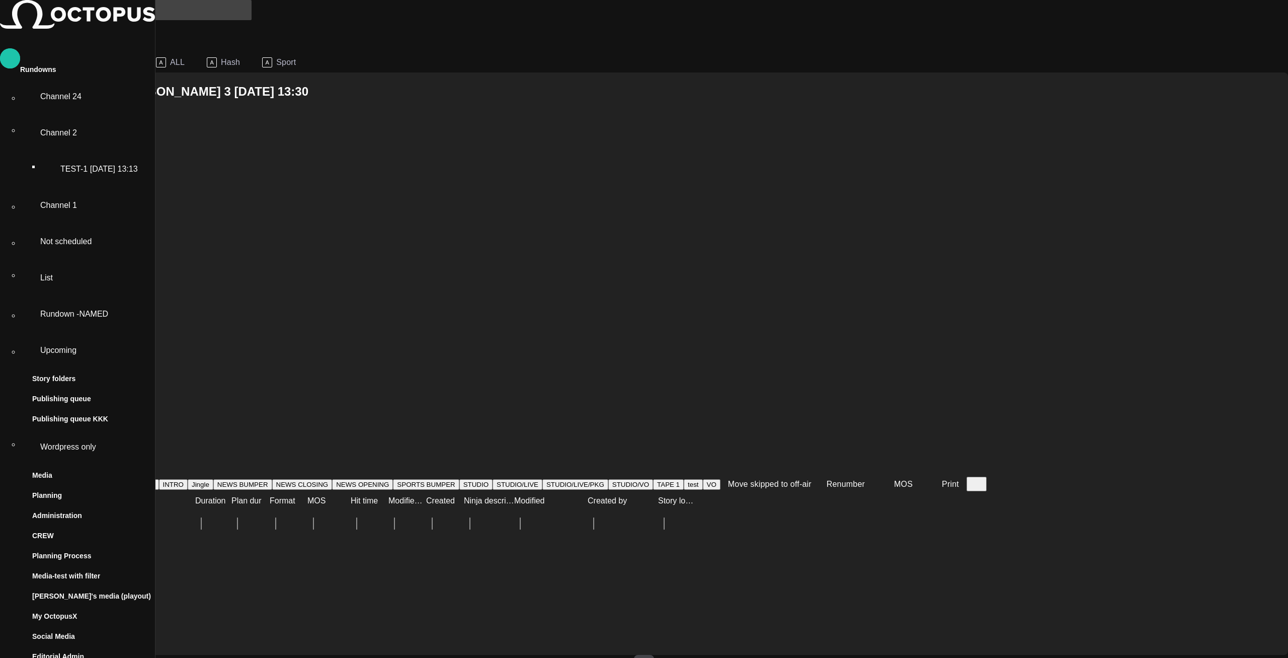
click at [91, 414] on p "Publishing queue KKK" at bounding box center [70, 419] width 76 height 10
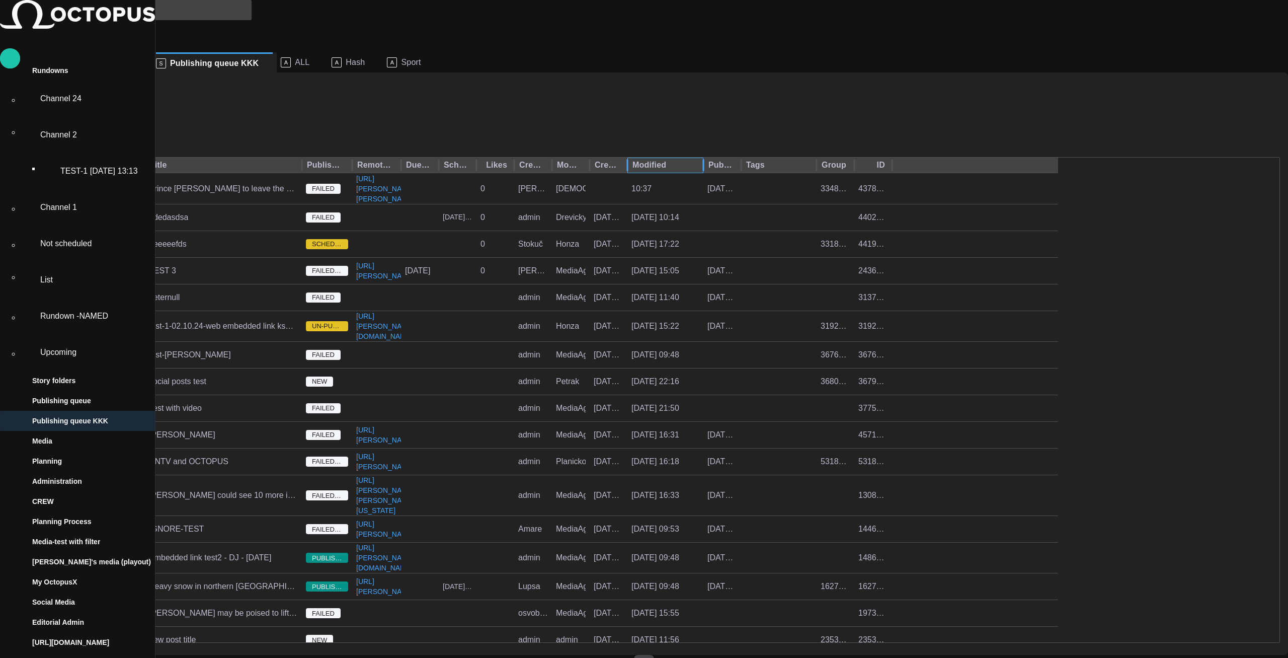
click at [694, 160] on div "Modified" at bounding box center [663, 165] width 62 height 10
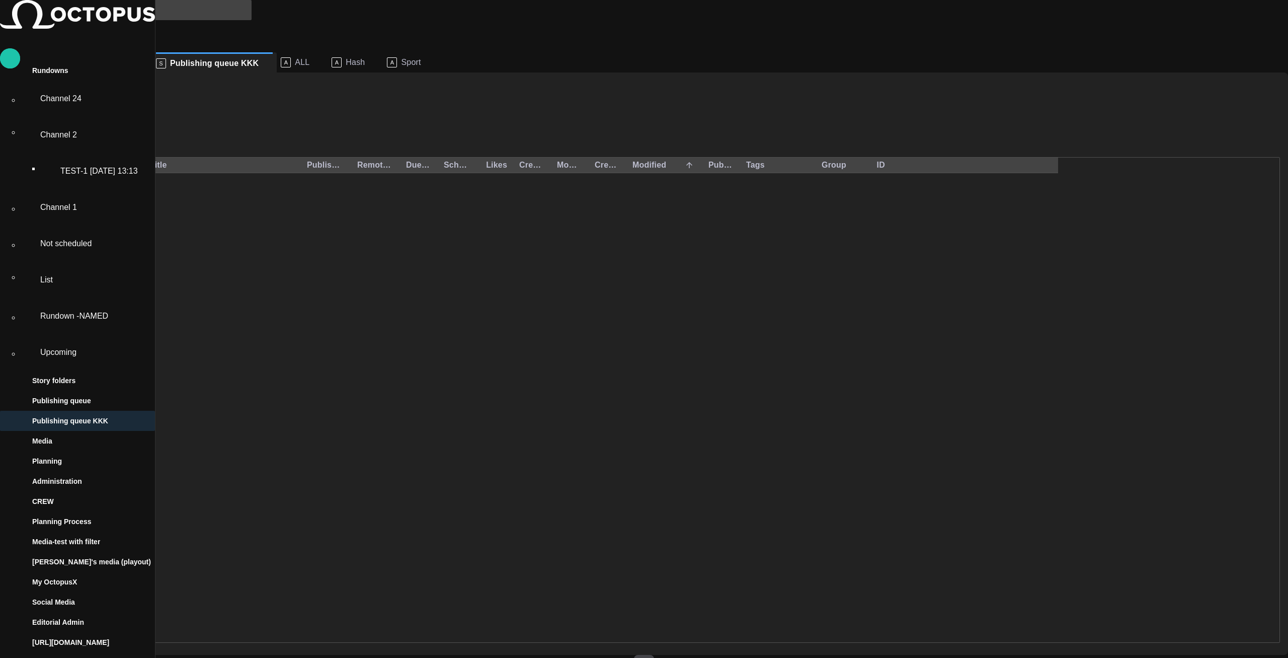
scroll to position [0, 0]
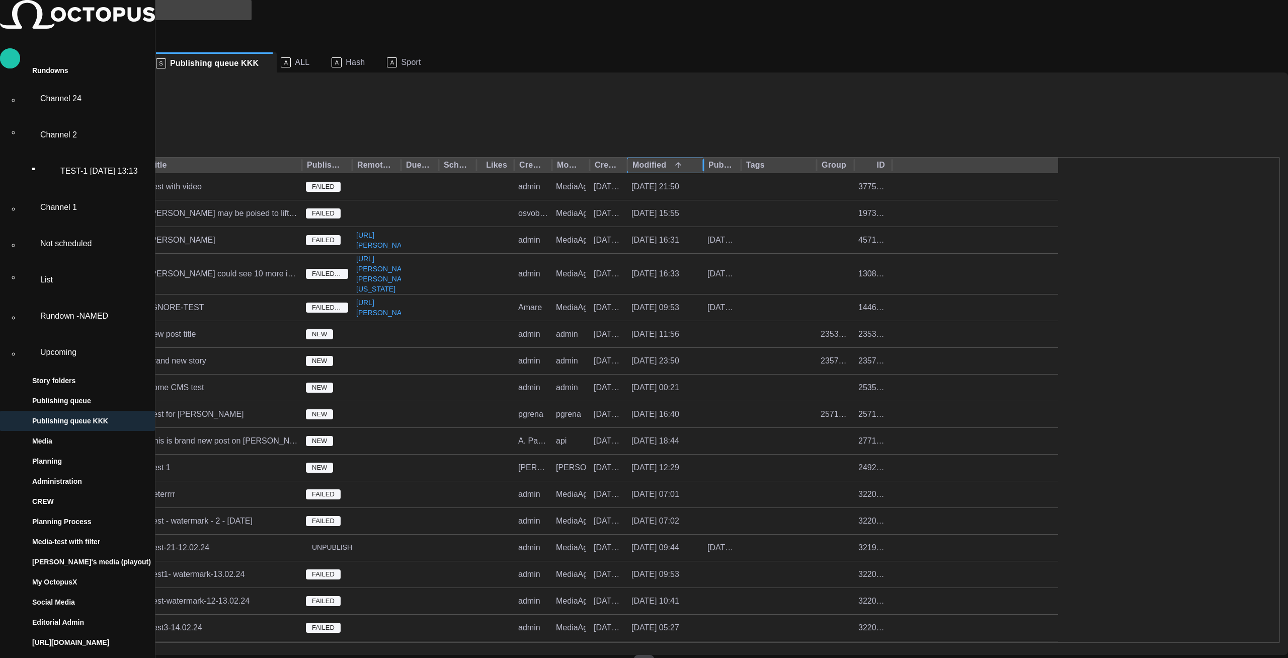
click at [694, 160] on div "Modified" at bounding box center [663, 165] width 62 height 10
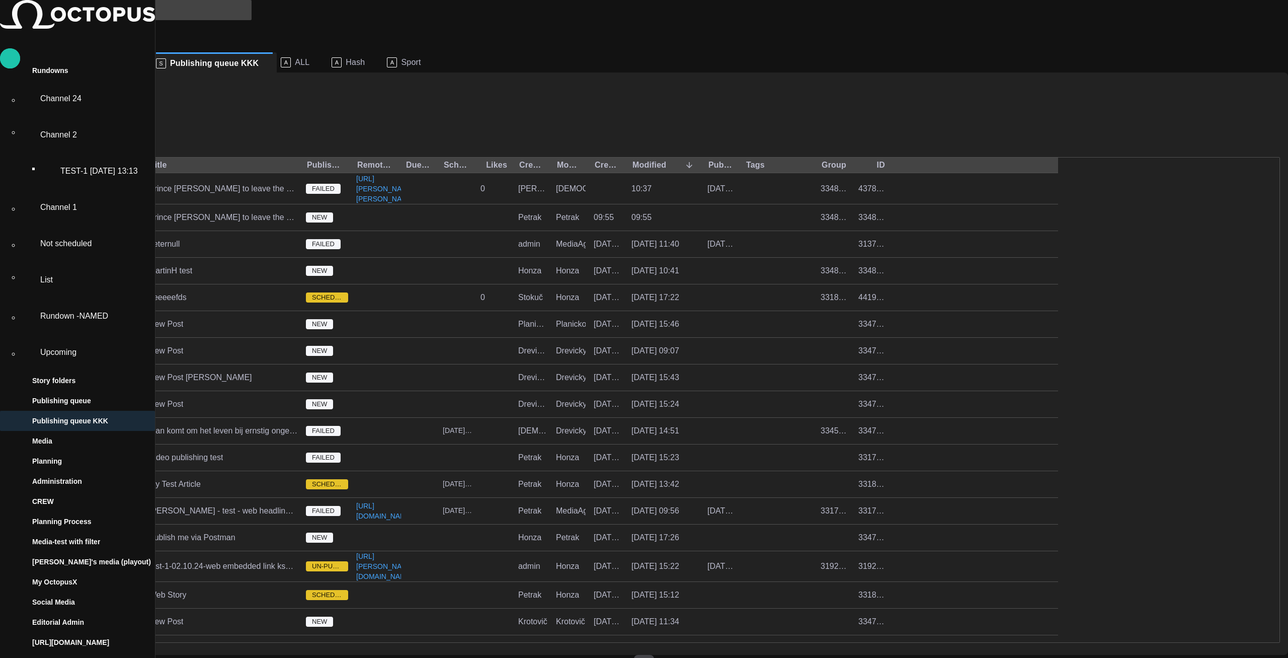
click at [136, 115] on span "button" at bounding box center [131, 119] width 10 height 10
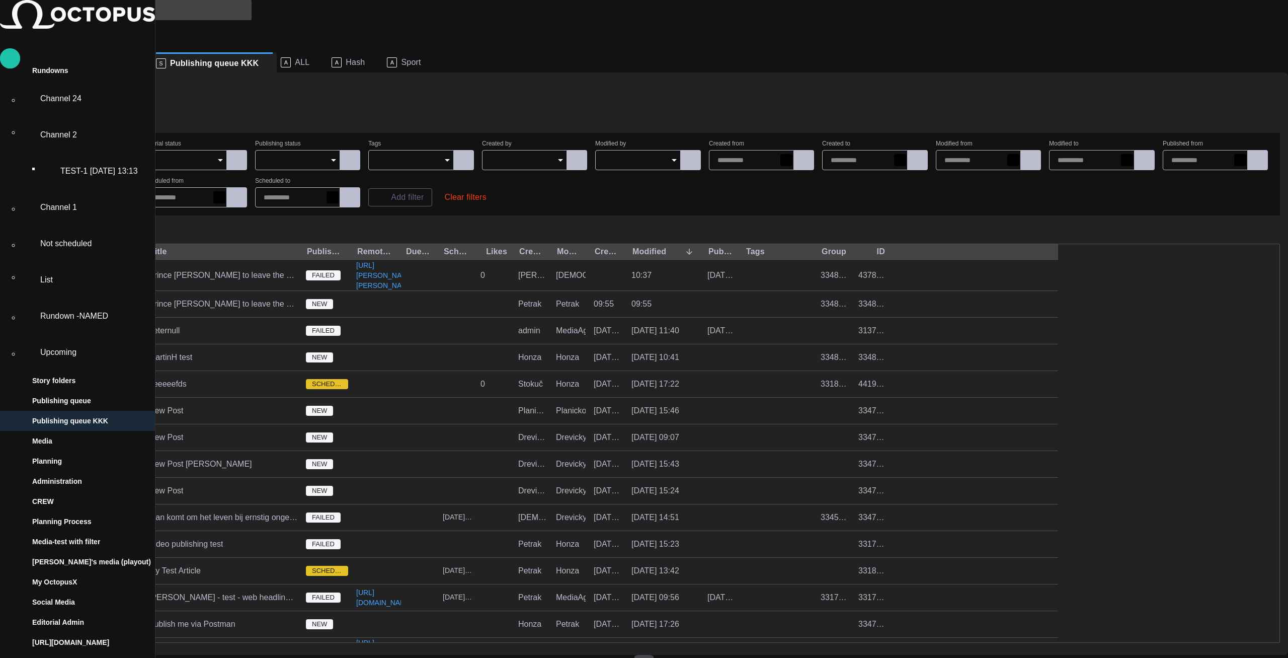
click at [94, 155] on input "Destination" at bounding box center [86, 160] width 15 height 10
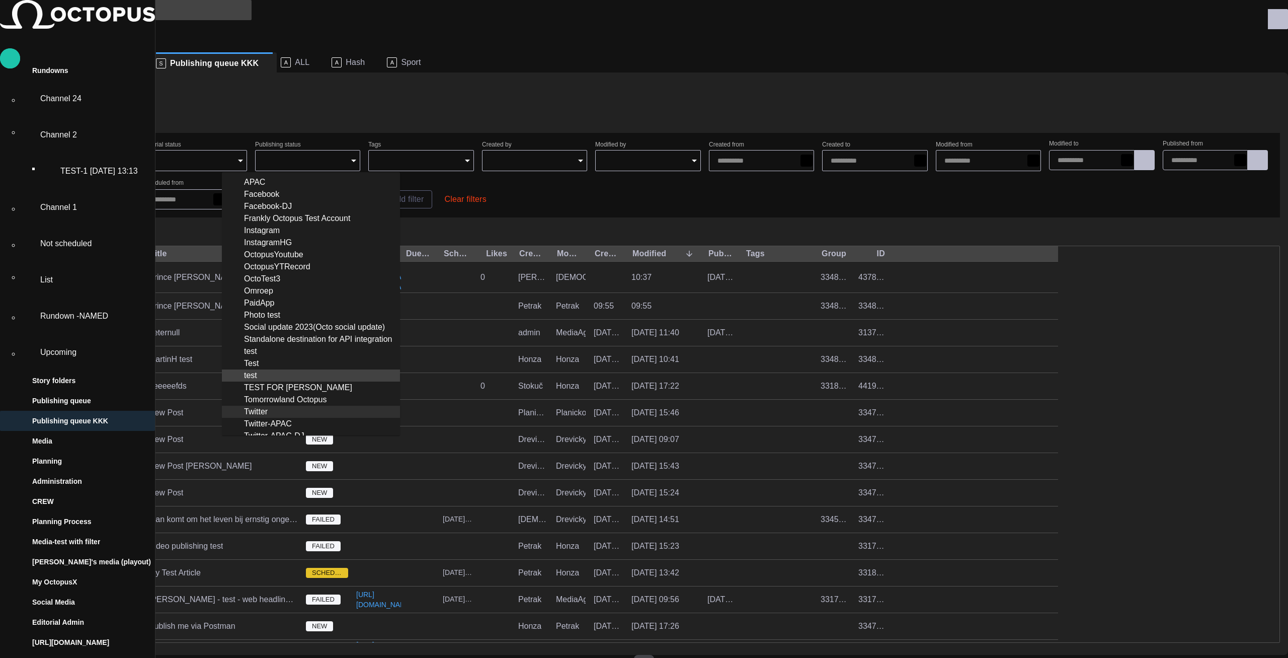
scroll to position [83, 0]
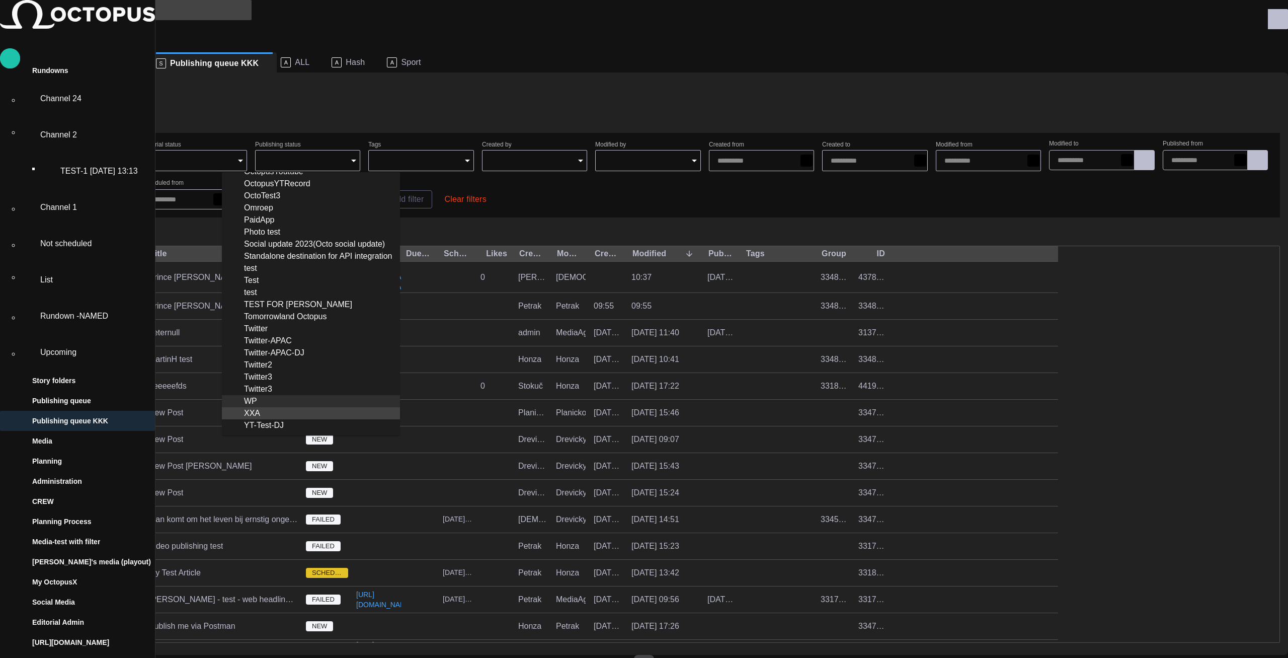
click at [268, 401] on div "WP" at bounding box center [311, 401] width 162 height 12
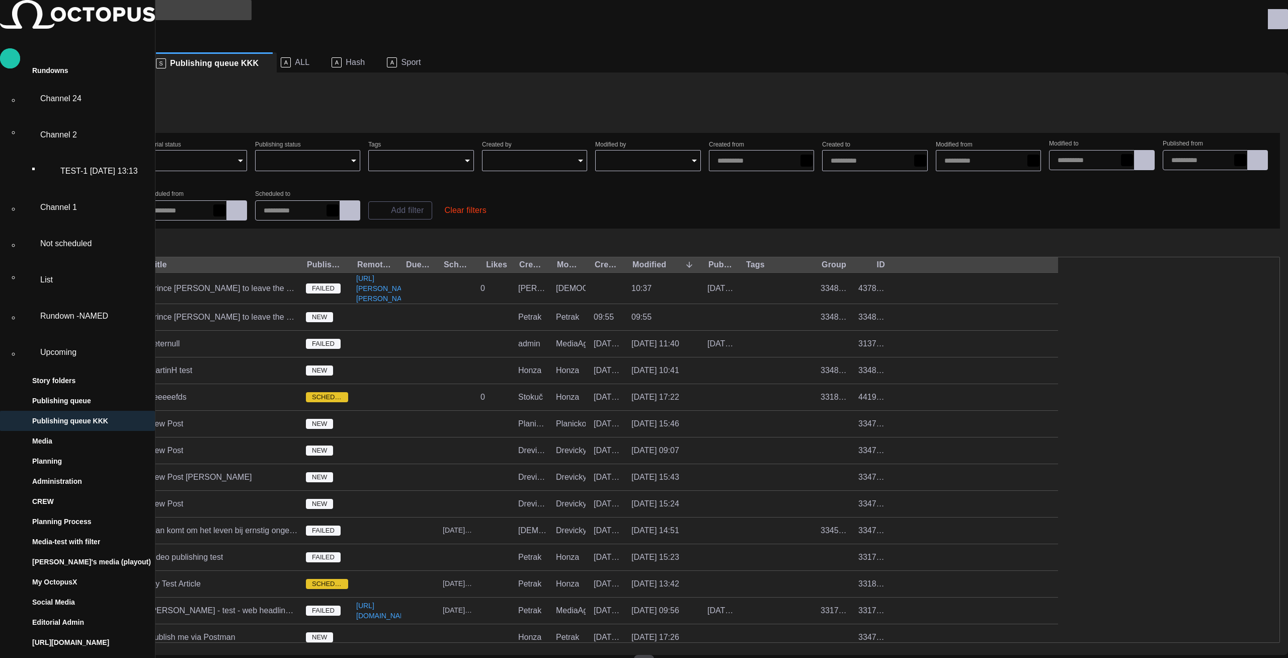
click at [471, 117] on div "(1)" at bounding box center [648, 119] width 1264 height 20
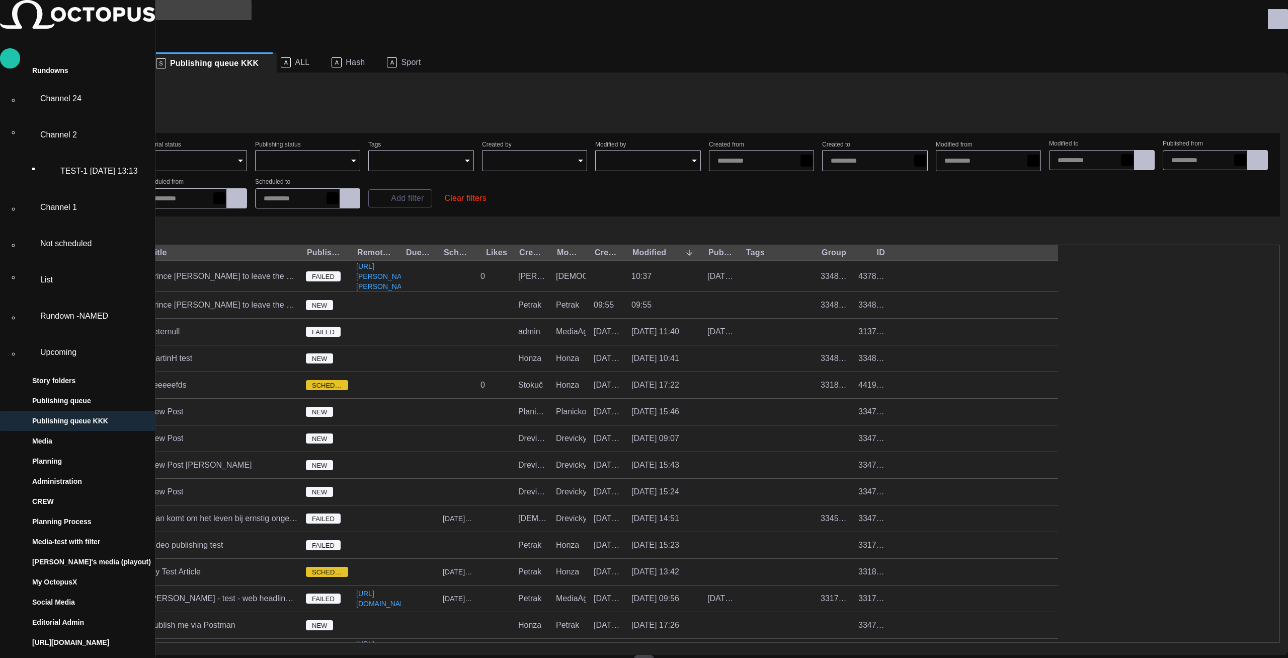
click at [151, 110] on button "(1)" at bounding box center [136, 119] width 29 height 18
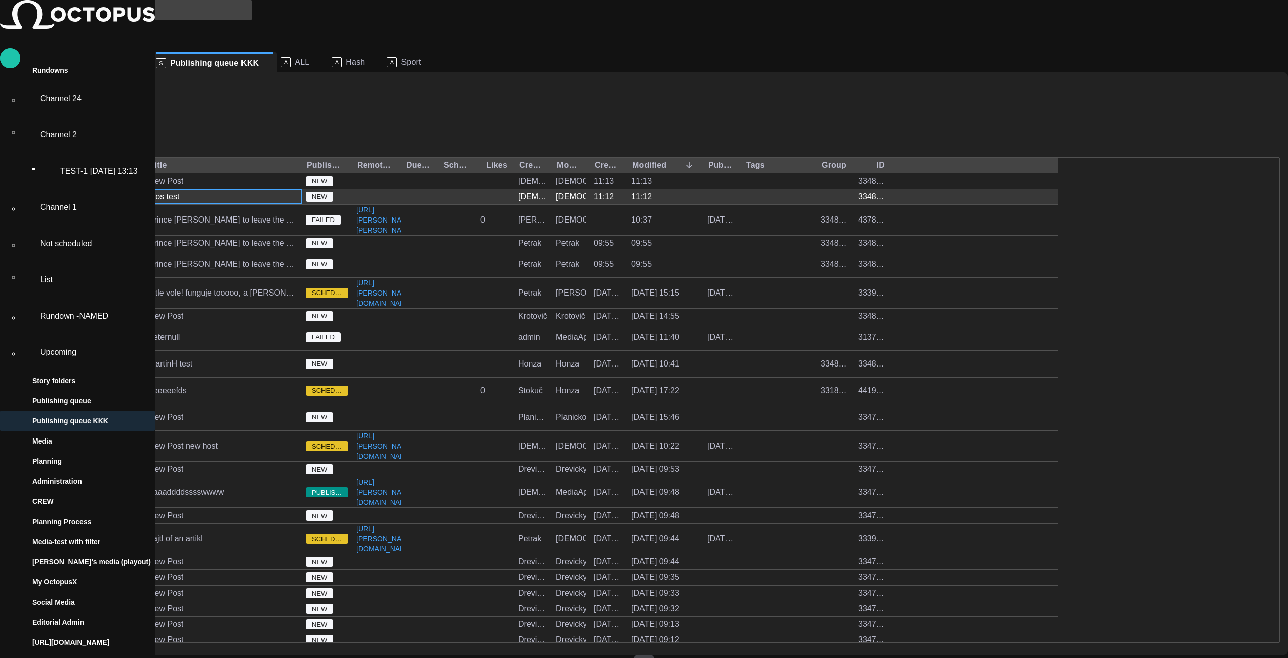
click at [179, 191] on div "mos test" at bounding box center [164, 196] width 30 height 11
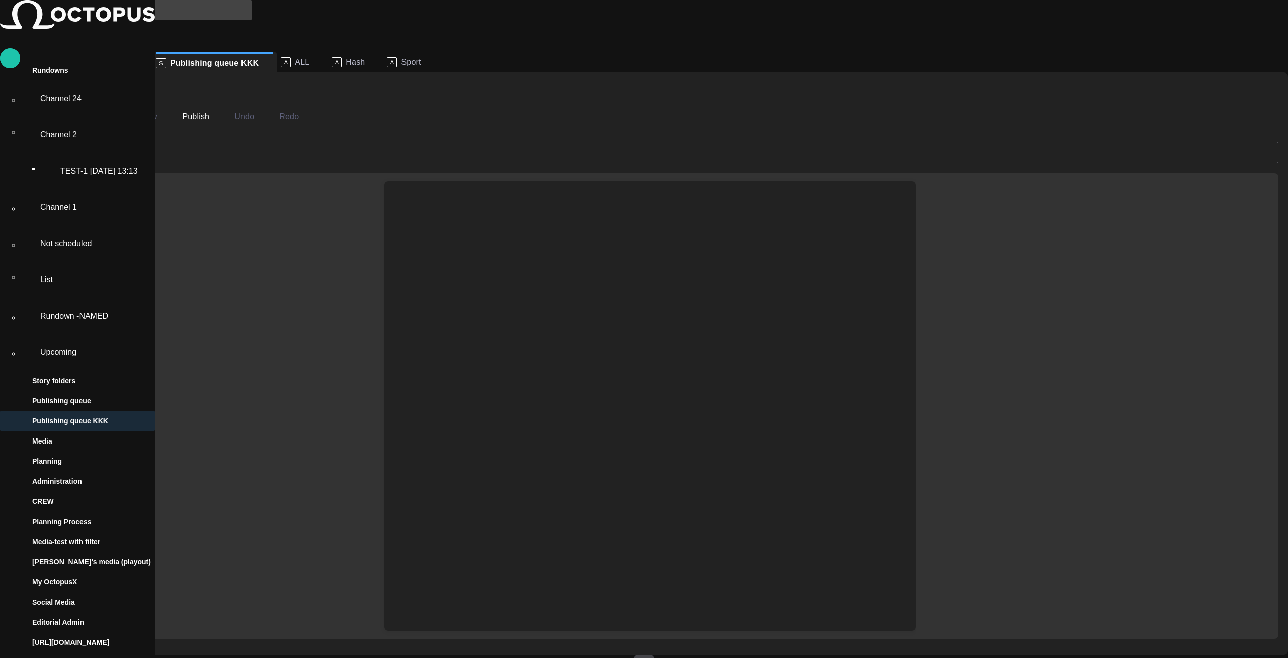
click at [506, 201] on div at bounding box center [649, 205] width 515 height 48
click at [515, 212] on div at bounding box center [649, 205] width 515 height 48
click at [512, 207] on div at bounding box center [649, 205] width 515 height 48
click at [504, 229] on div at bounding box center [649, 429] width 515 height 401
drag, startPoint x: 499, startPoint y: 209, endPoint x: 497, endPoint y: 200, distance: 9.7
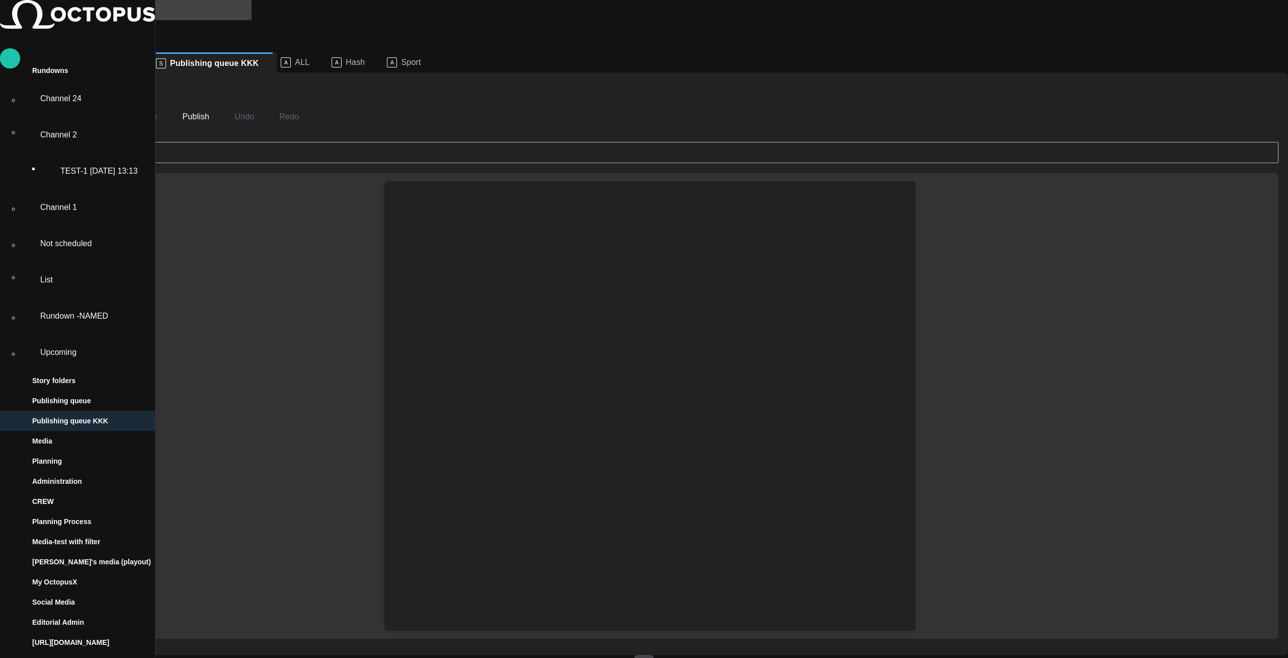
click at [497, 204] on div at bounding box center [649, 205] width 515 height 48
click at [497, 198] on div at bounding box center [649, 205] width 515 height 48
click at [491, 198] on div at bounding box center [649, 205] width 515 height 48
click at [62, 112] on button "Close" at bounding box center [41, 117] width 42 height 18
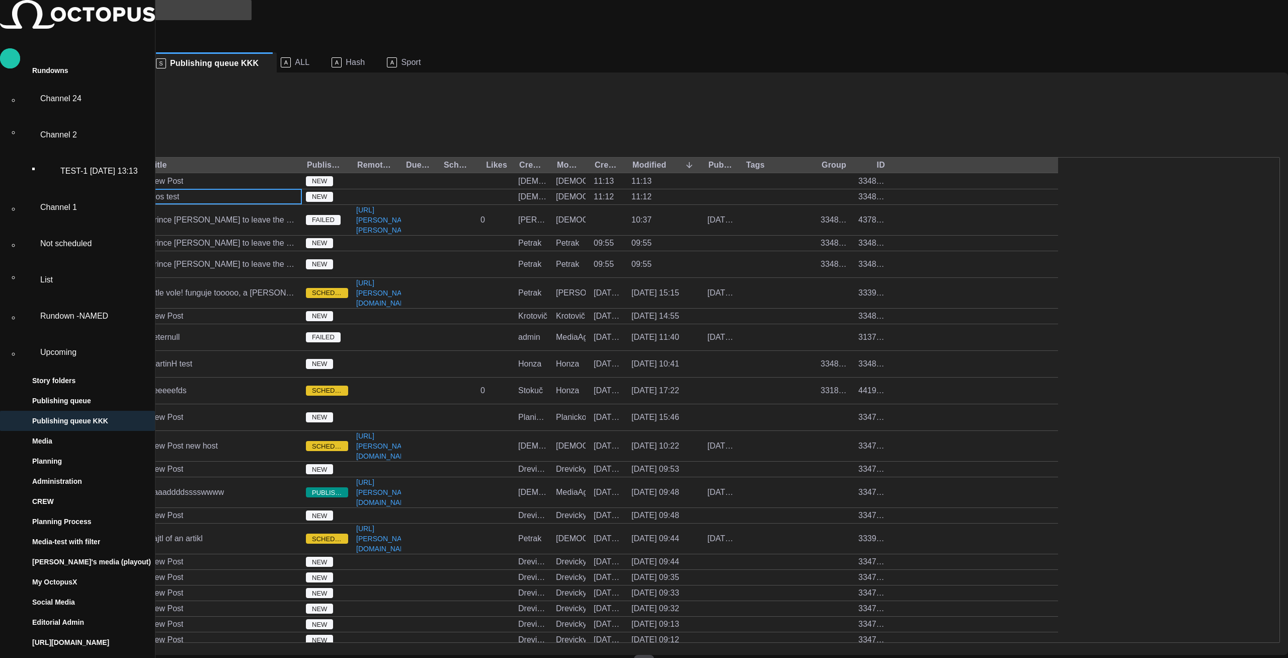
click at [77, 395] on p "Publishing queue" at bounding box center [61, 400] width 59 height 10
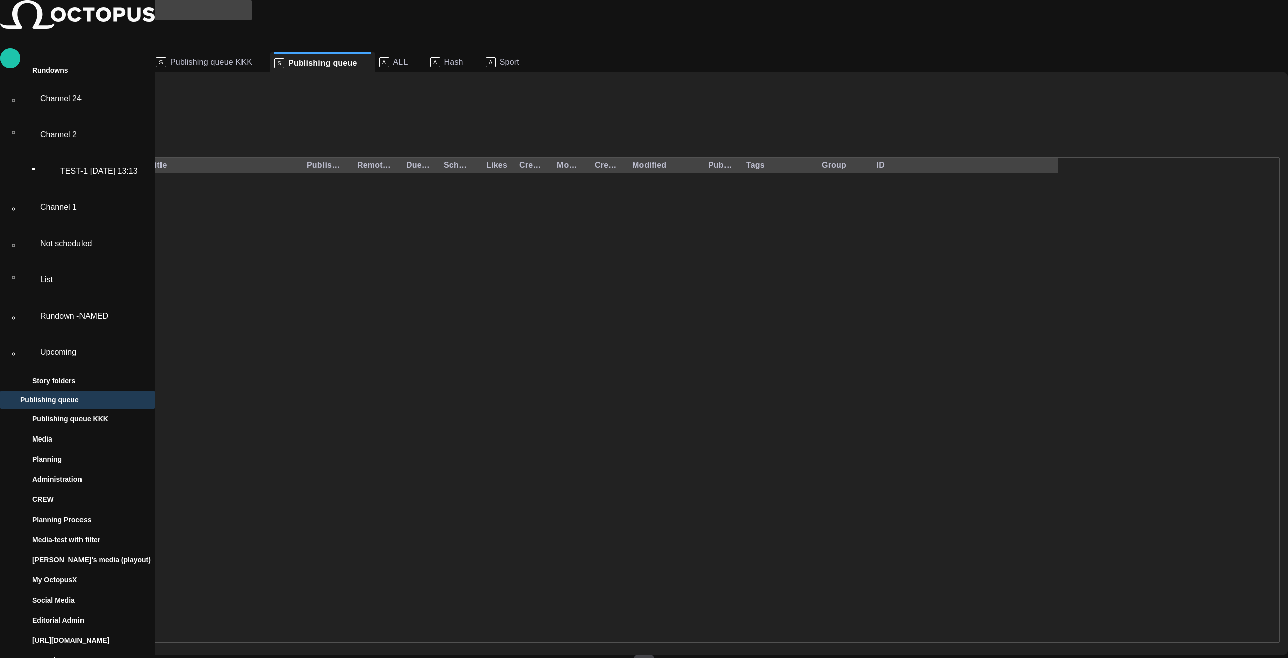
click at [266, 57] on span at bounding box center [261, 62] width 10 height 10
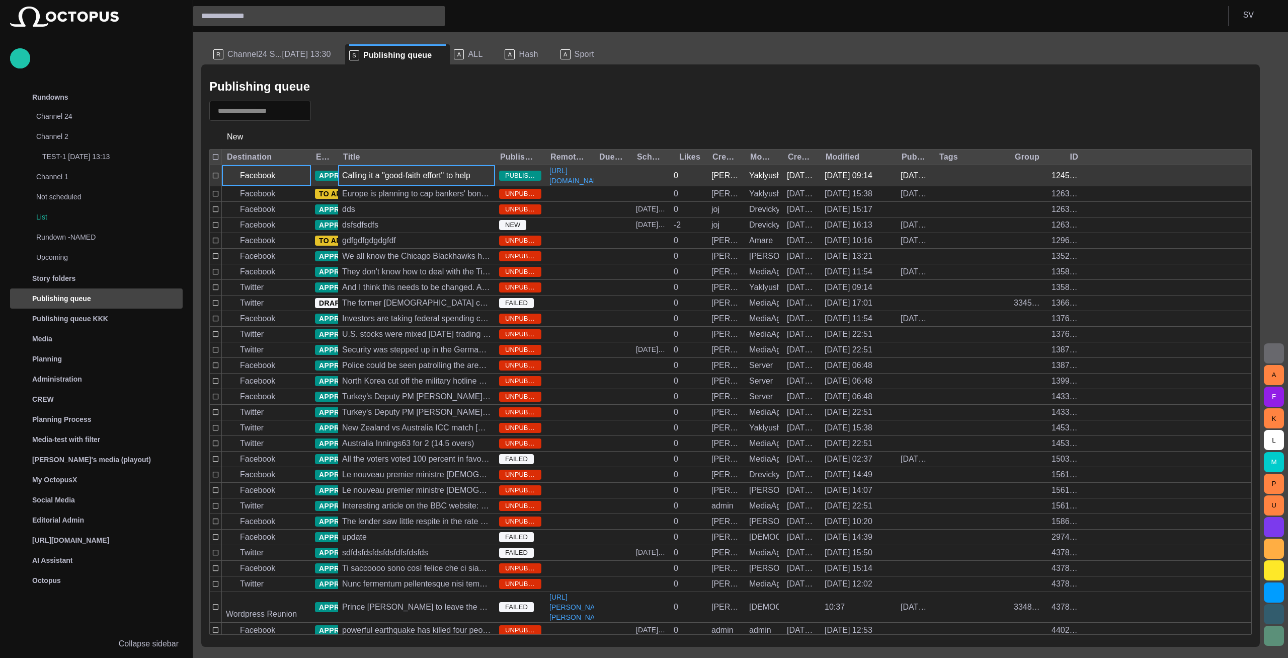
click at [365, 181] on div "Calling it a "good-faith effort" to help the Egyptian people, U.S. Secretary of…" at bounding box center [416, 175] width 149 height 11
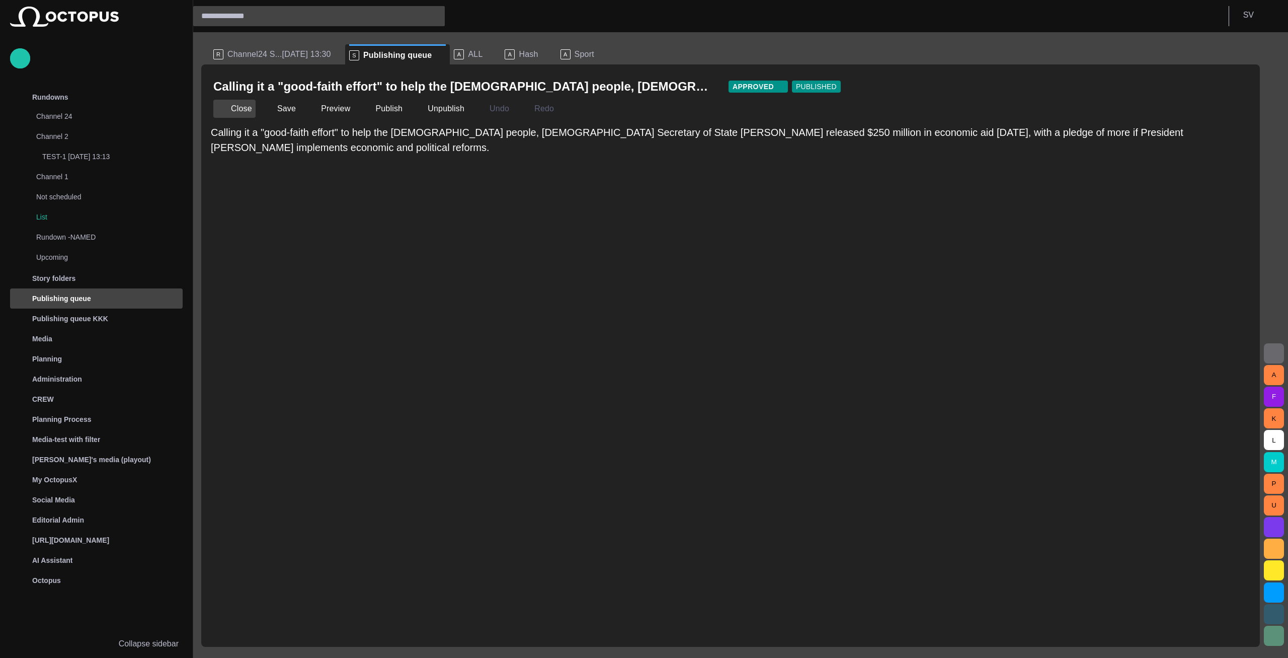
click at [236, 105] on button "Close" at bounding box center [234, 109] width 42 height 18
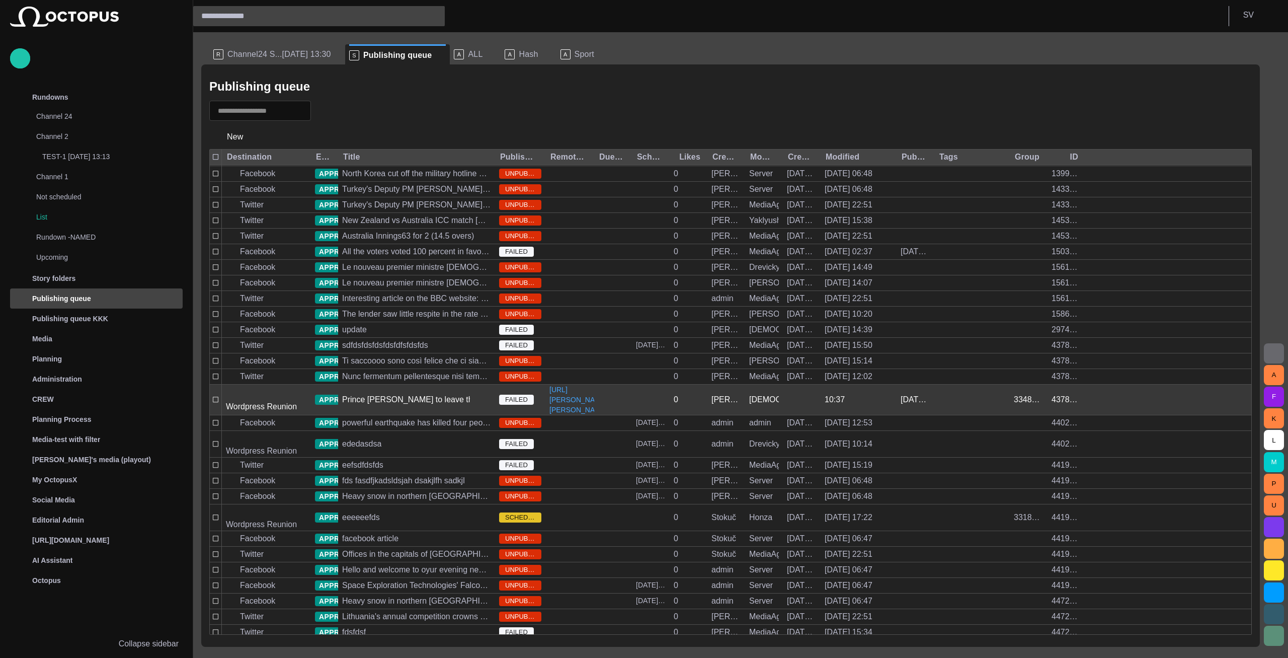
scroll to position [210, 0]
click at [376, 405] on div "Prince [PERSON_NAME] to leave the military" at bounding box center [416, 399] width 149 height 11
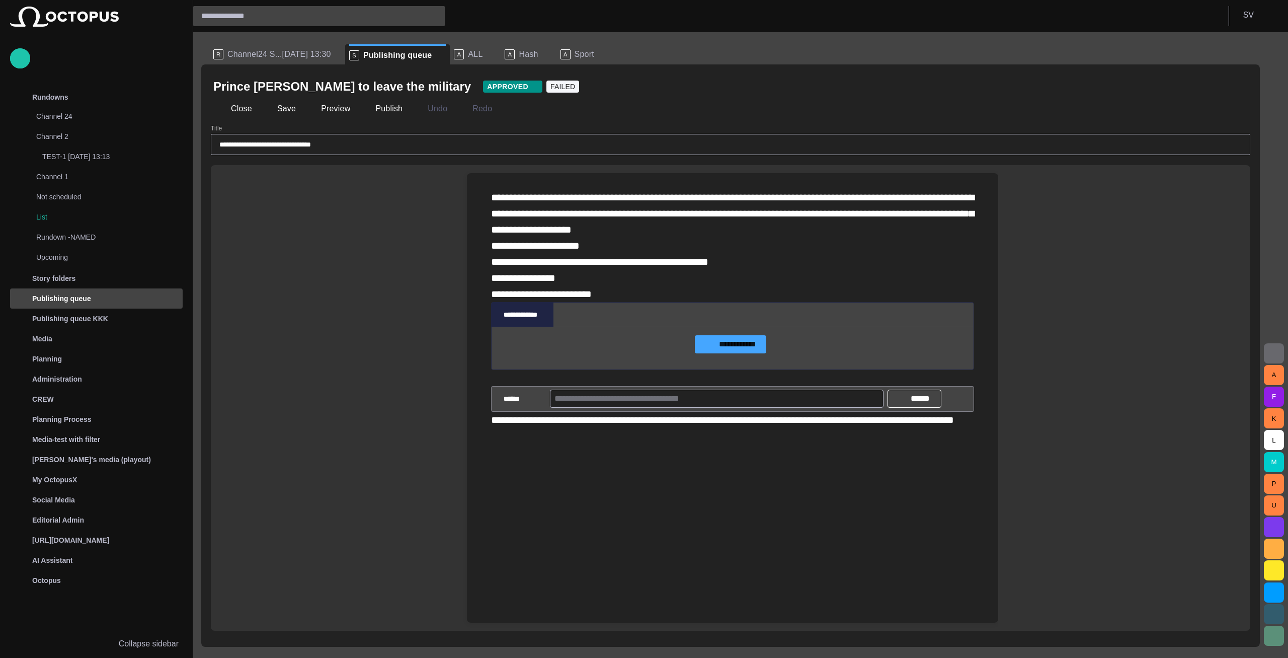
click at [586, 282] on div "**********" at bounding box center [732, 245] width 483 height 113
click at [590, 276] on div "**********" at bounding box center [732, 245] width 483 height 113
click at [612, 279] on div "**********" at bounding box center [732, 245] width 483 height 113
click at [226, 110] on span "button" at bounding box center [222, 109] width 10 height 10
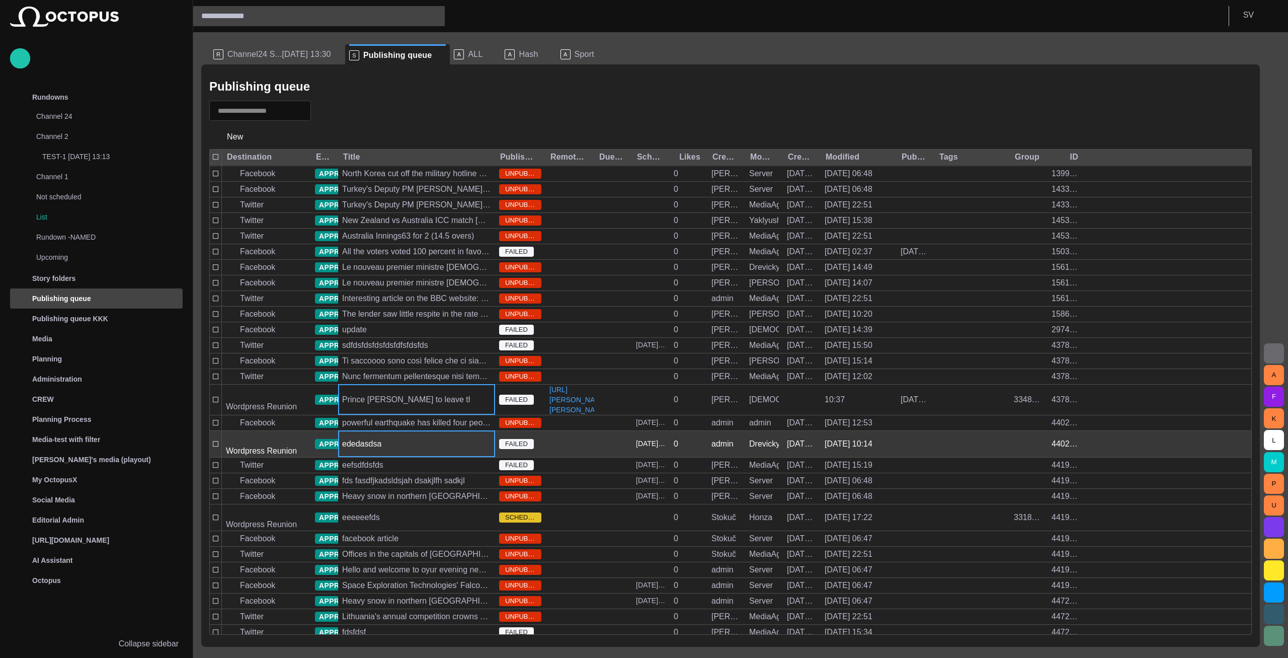
click at [405, 446] on div "ededasdsa" at bounding box center [416, 444] width 157 height 26
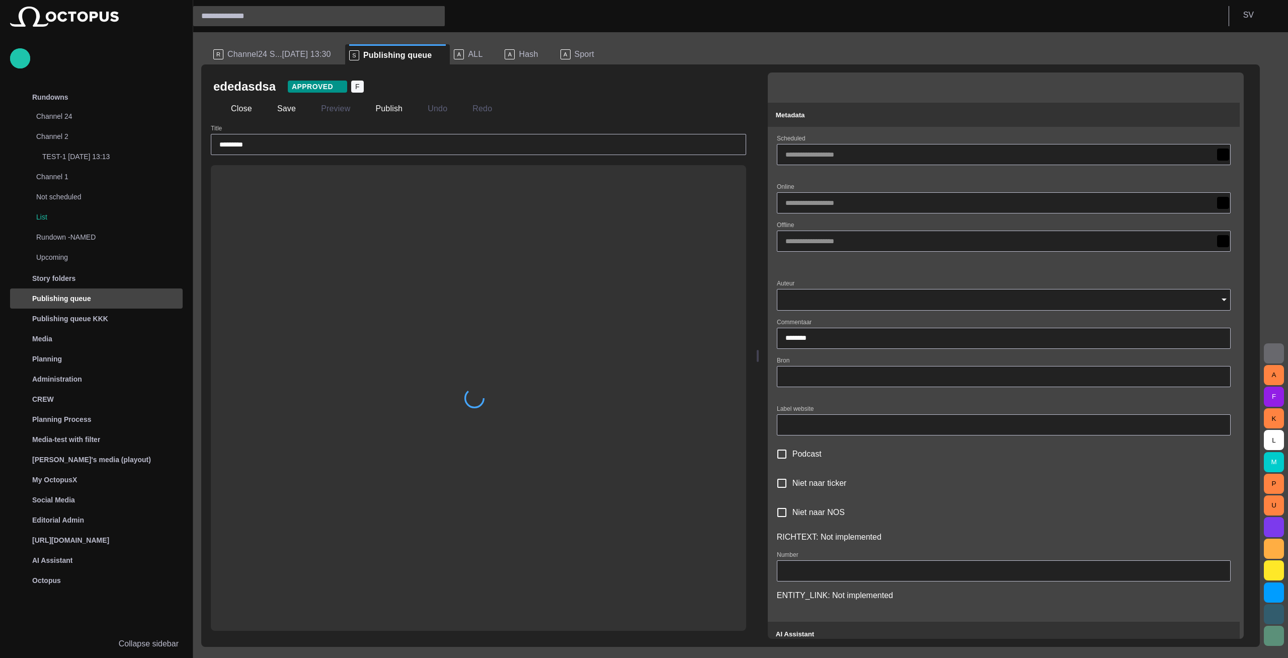
type input "**********"
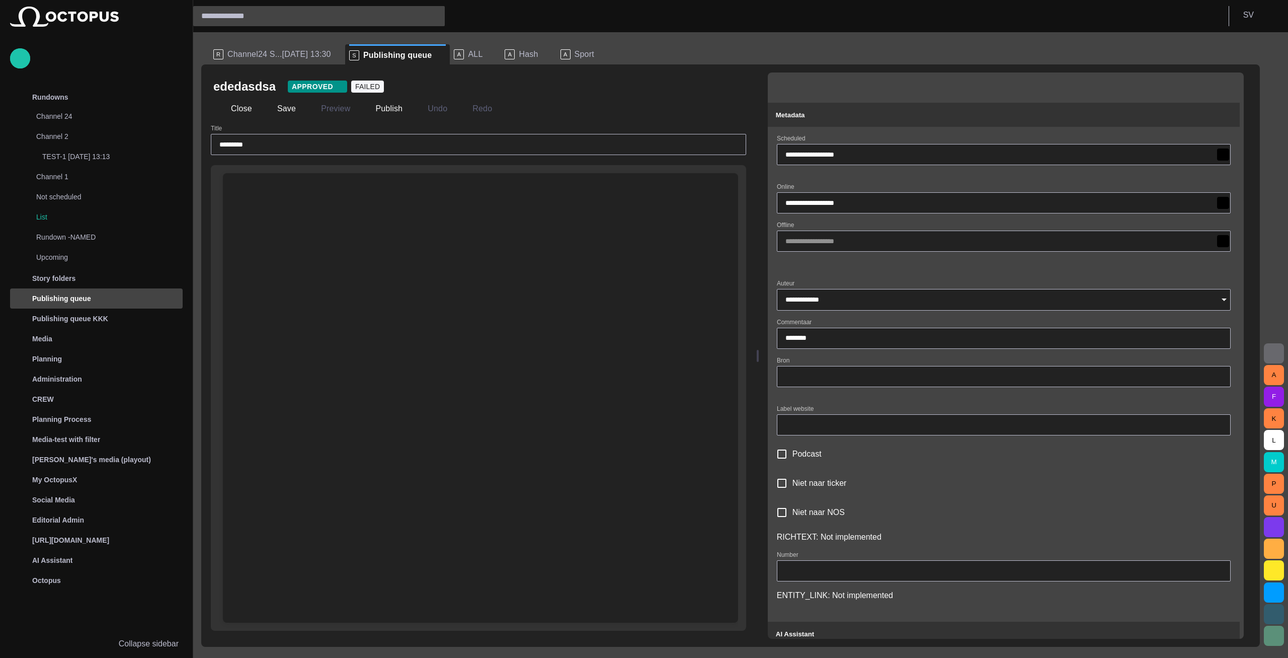
click at [371, 246] on div at bounding box center [480, 421] width 499 height 401
click at [298, 237] on div at bounding box center [480, 421] width 499 height 401
click at [287, 227] on div at bounding box center [480, 421] width 499 height 401
drag, startPoint x: 276, startPoint y: 209, endPoint x: 274, endPoint y: 204, distance: 5.4
click at [276, 209] on div at bounding box center [480, 197] width 499 height 48
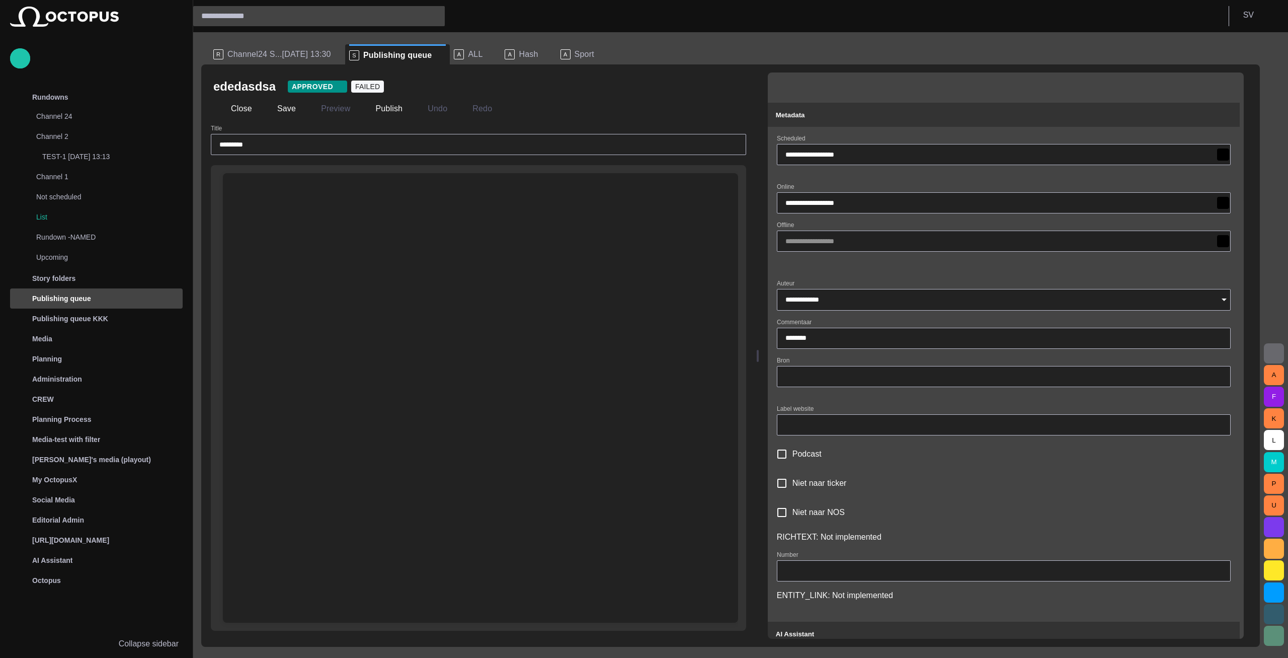
click at [274, 204] on div at bounding box center [480, 197] width 499 height 48
click at [272, 190] on div at bounding box center [480, 197] width 499 height 48
click at [271, 187] on div at bounding box center [480, 197] width 499 height 48
click at [271, 182] on div at bounding box center [480, 197] width 499 height 48
click at [270, 182] on div at bounding box center [480, 197] width 499 height 48
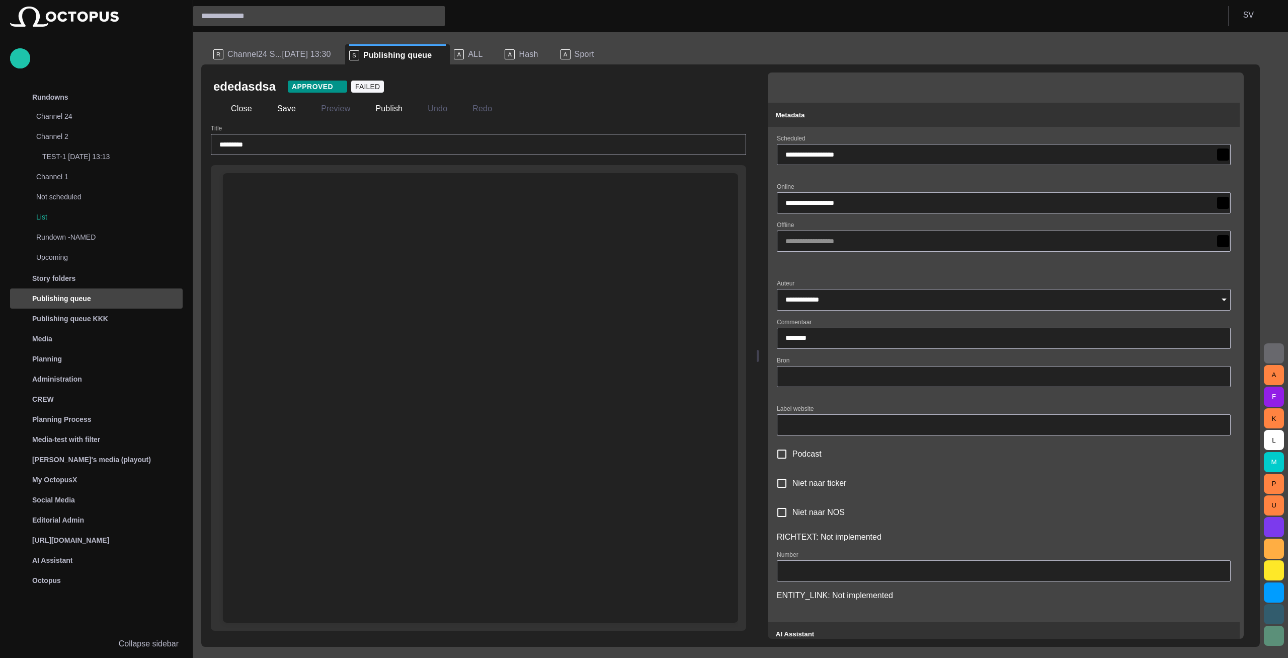
click at [255, 178] on div at bounding box center [480, 197] width 499 height 48
click at [239, 178] on div at bounding box center [480, 197] width 499 height 48
click at [236, 180] on div at bounding box center [480, 197] width 499 height 48
click at [233, 191] on div at bounding box center [480, 197] width 499 height 48
click at [236, 98] on div "Close Save Preview Publish Undo Redo" at bounding box center [478, 109] width 530 height 24
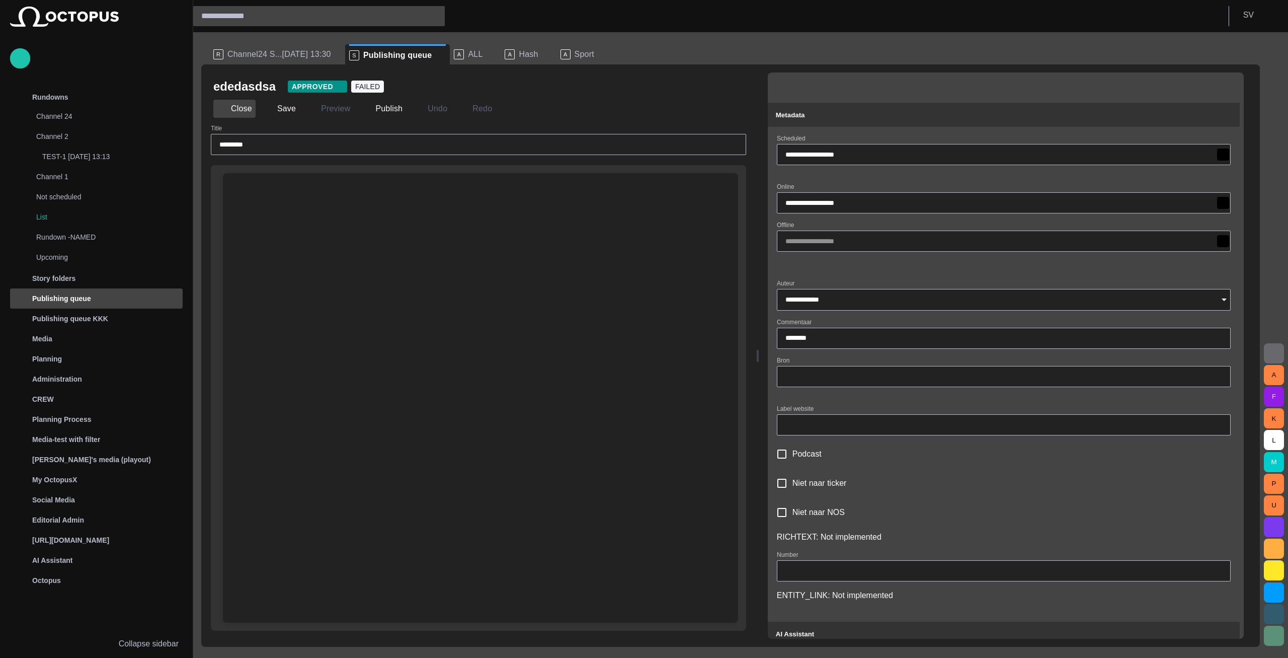
click at [236, 107] on button "Close" at bounding box center [234, 109] width 42 height 18
click at [244, 52] on span "Channel24 S...[DATE] 13:30" at bounding box center [279, 54] width 104 height 10
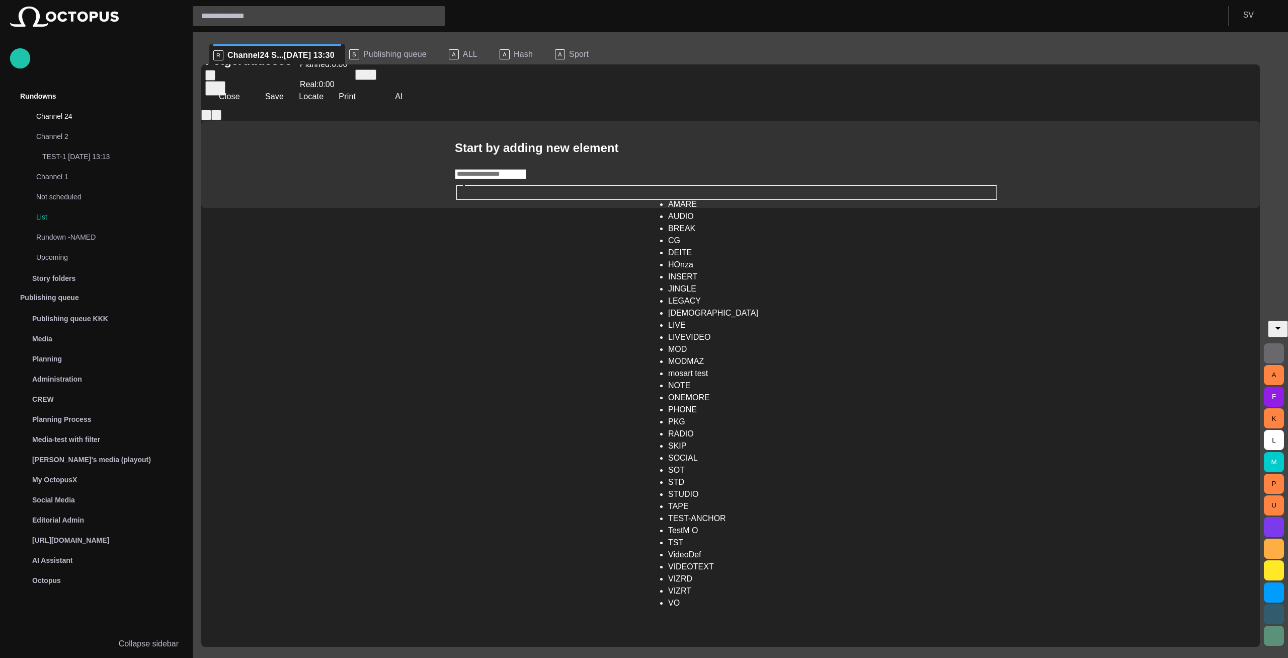
click at [526, 179] on input "text" at bounding box center [490, 174] width 71 height 10
click at [668, 234] on li "BREAK" at bounding box center [738, 228] width 141 height 12
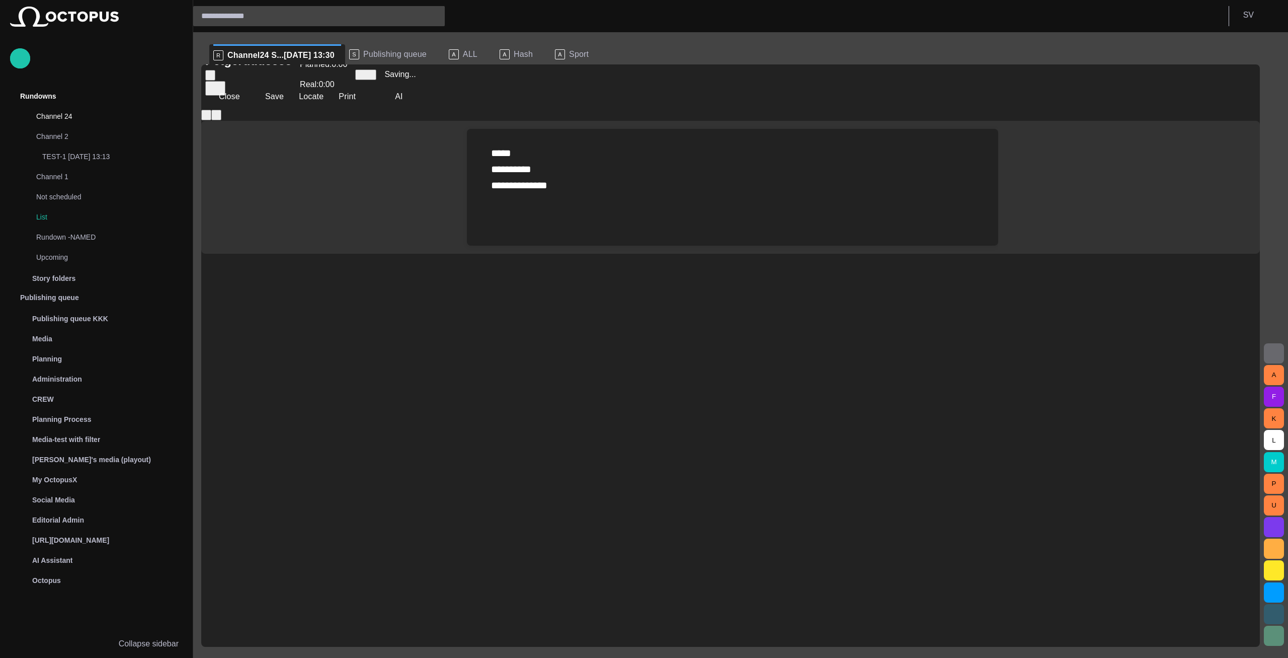
drag, startPoint x: 623, startPoint y: 190, endPoint x: 622, endPoint y: 184, distance: 6.1
click at [622, 187] on div "***** ***** **** ********* **** ﻿ ﻿ ﻿" at bounding box center [732, 187] width 515 height 117
click at [600, 213] on div "﻿ ﻿ ﻿" at bounding box center [732, 221] width 483 height 16
click at [234, 103] on button "Close" at bounding box center [222, 97] width 42 height 18
click at [355, 52] on div "S Publishing queue" at bounding box center [387, 54] width 77 height 10
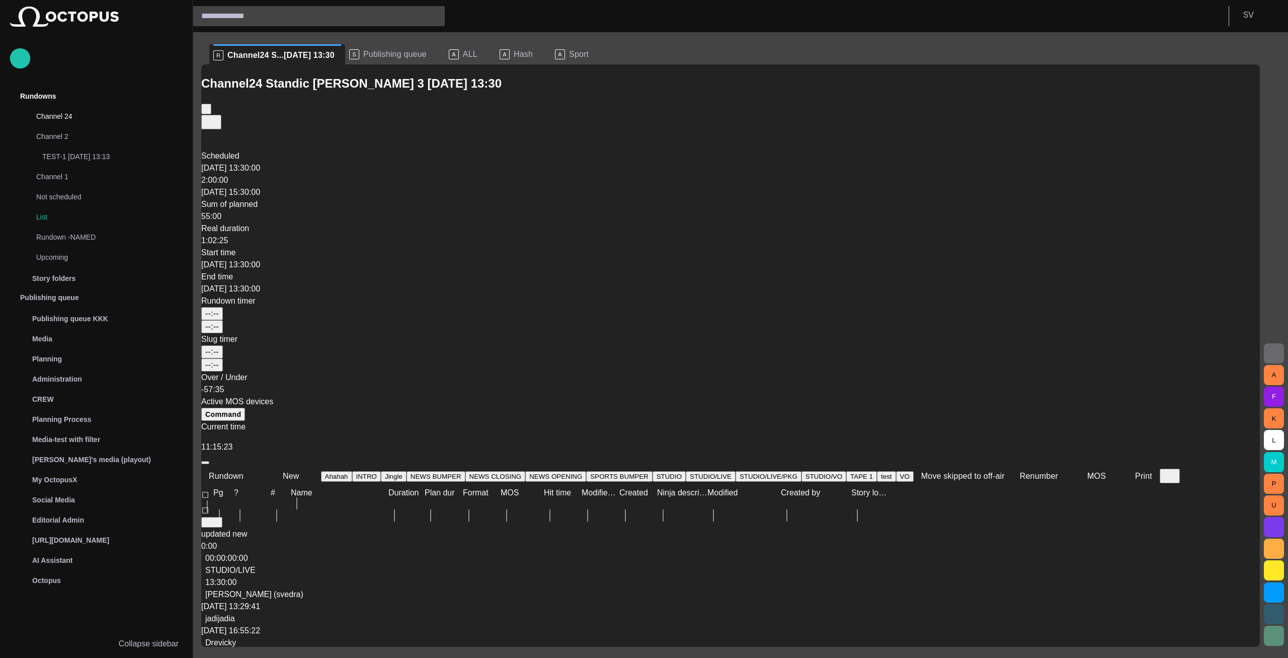
click at [352, 55] on div "S Publishing queue" at bounding box center [387, 54] width 77 height 10
click at [369, 54] on span "Publishing queue" at bounding box center [394, 54] width 63 height 10
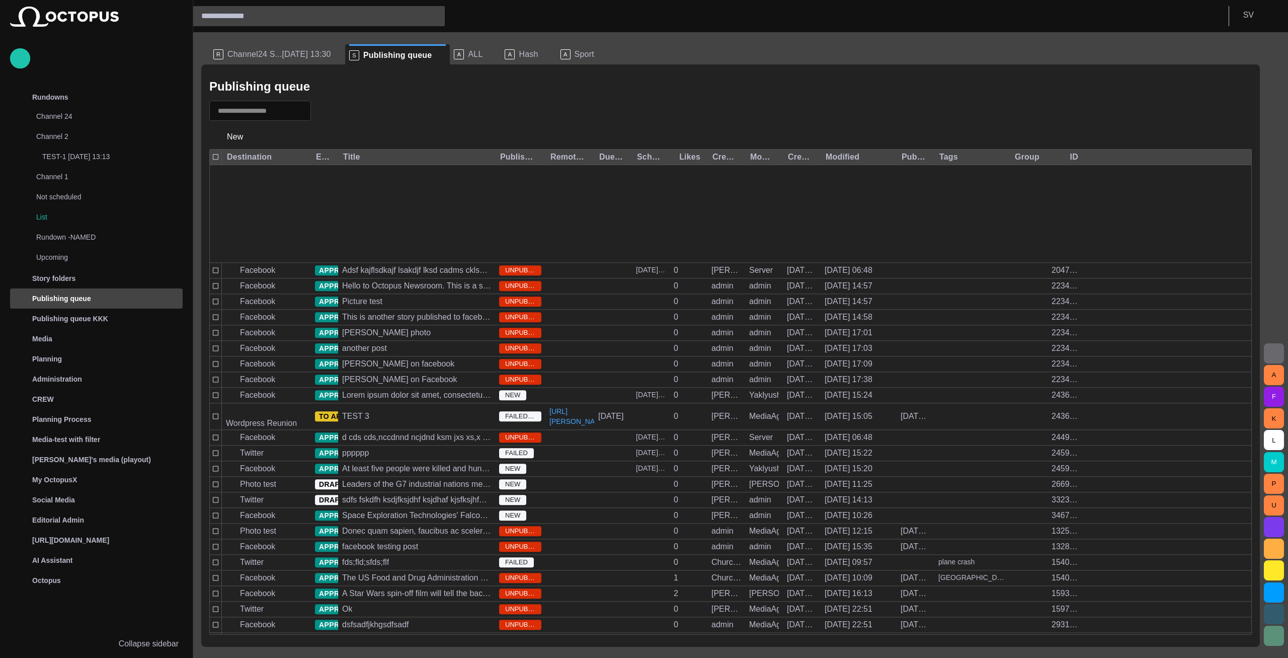
scroll to position [999, 0]
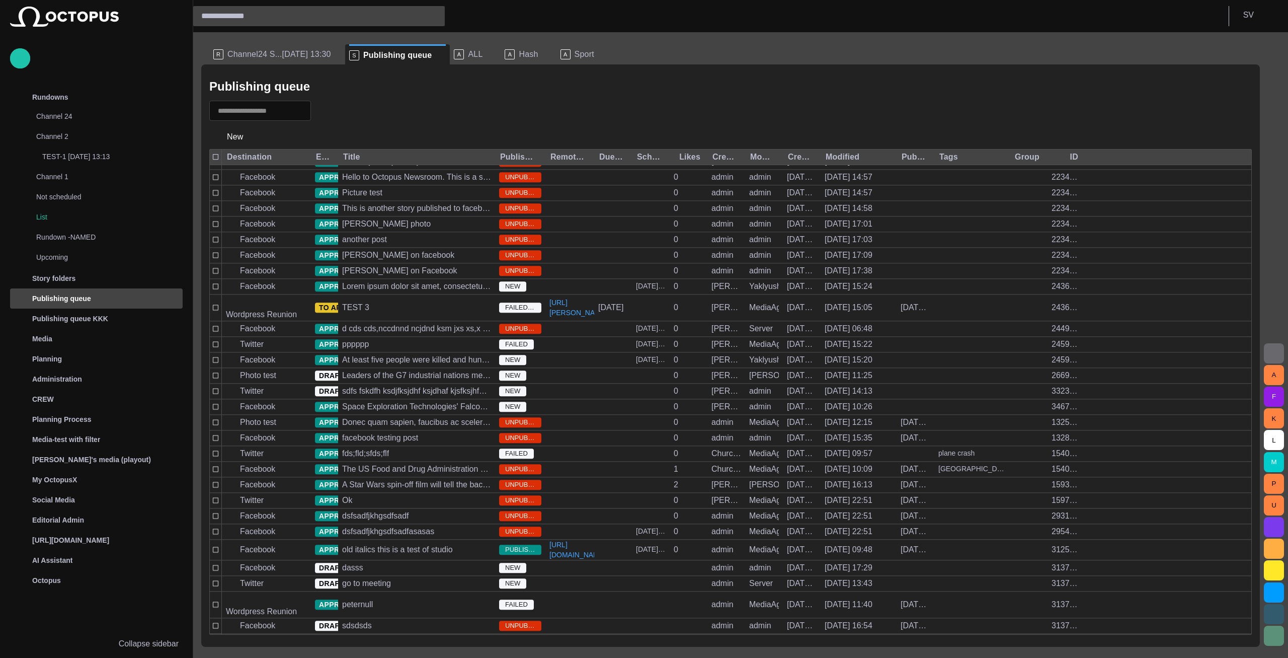
click at [330, 108] on span "button" at bounding box center [325, 111] width 10 height 10
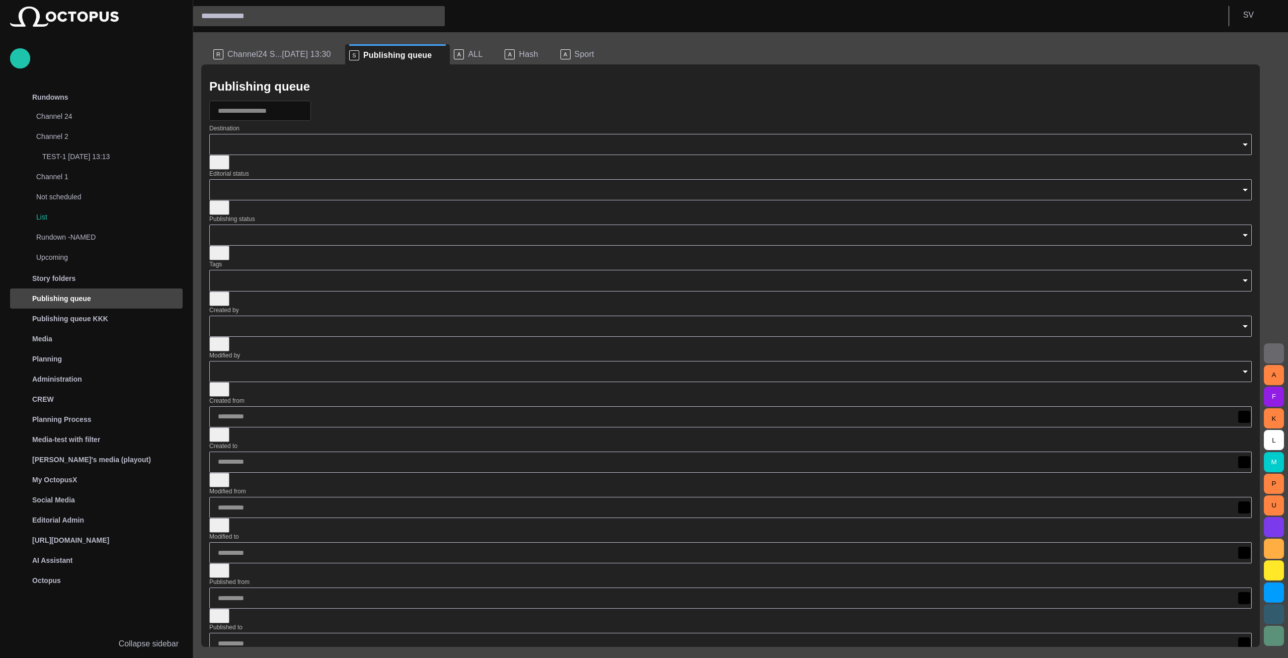
click at [263, 149] on input "Destination" at bounding box center [730, 144] width 1025 height 10
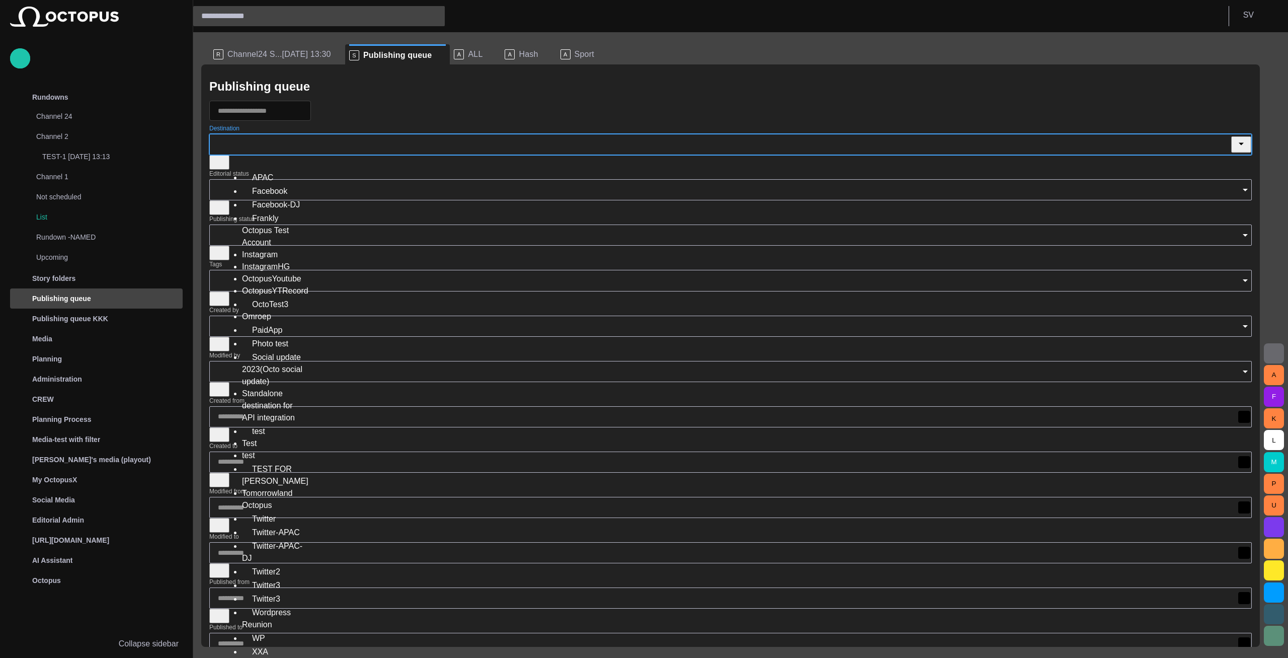
scroll to position [95, 0]
click at [280, 605] on div "Wordpress Reunion" at bounding box center [274, 618] width 65 height 26
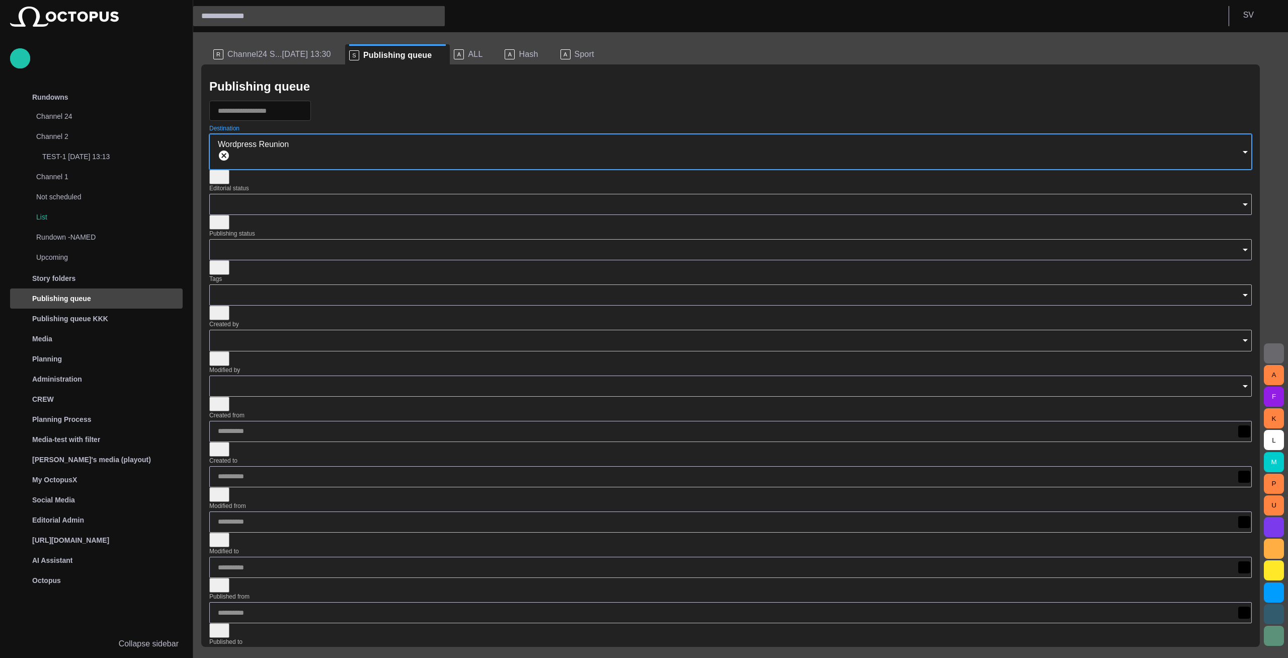
click at [295, 156] on input "Destination" at bounding box center [769, 151] width 948 height 10
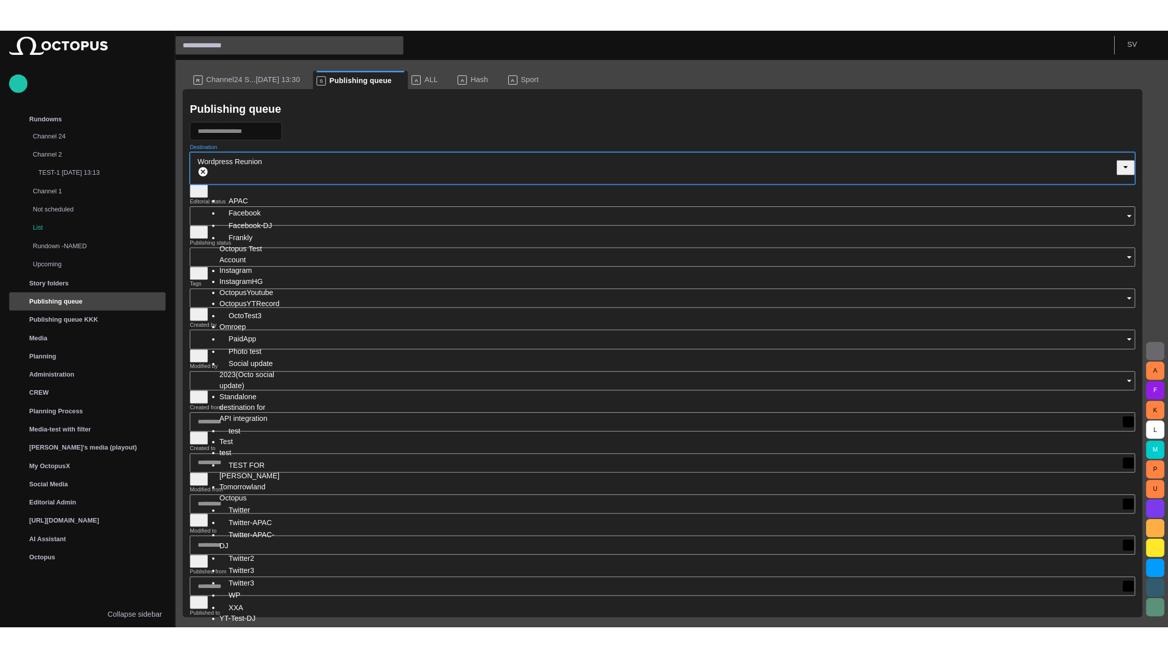
scroll to position [83, 0]
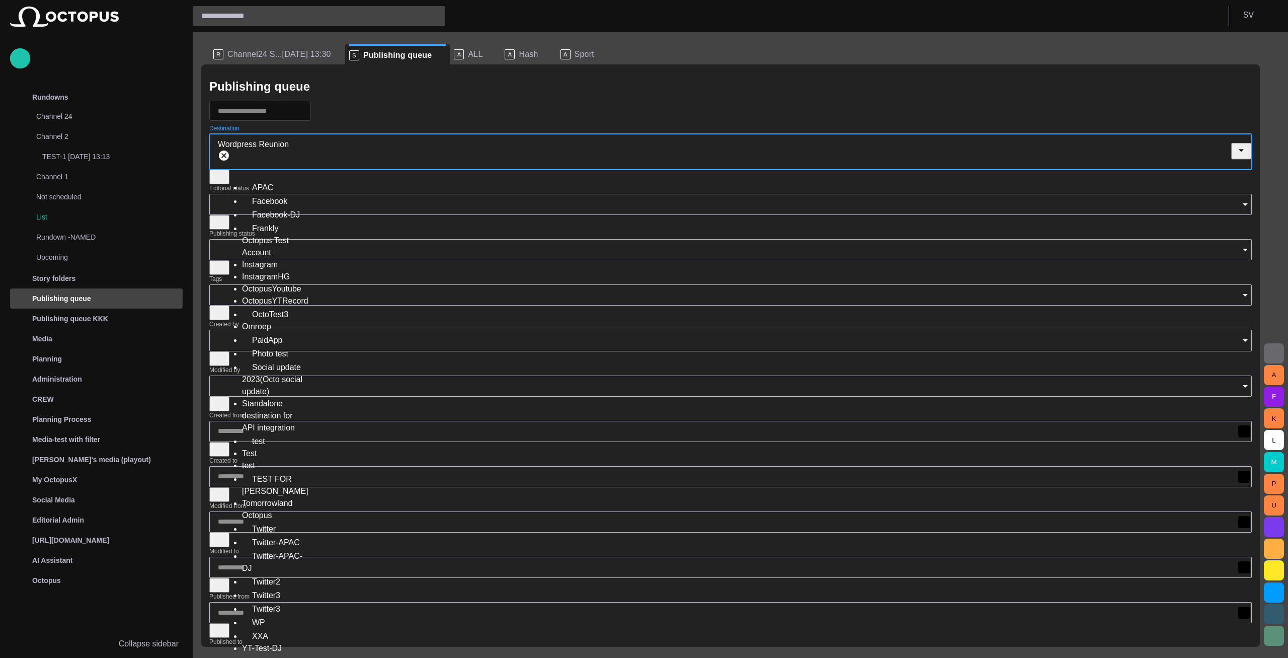
click at [270, 615] on div "WP" at bounding box center [274, 622] width 65 height 14
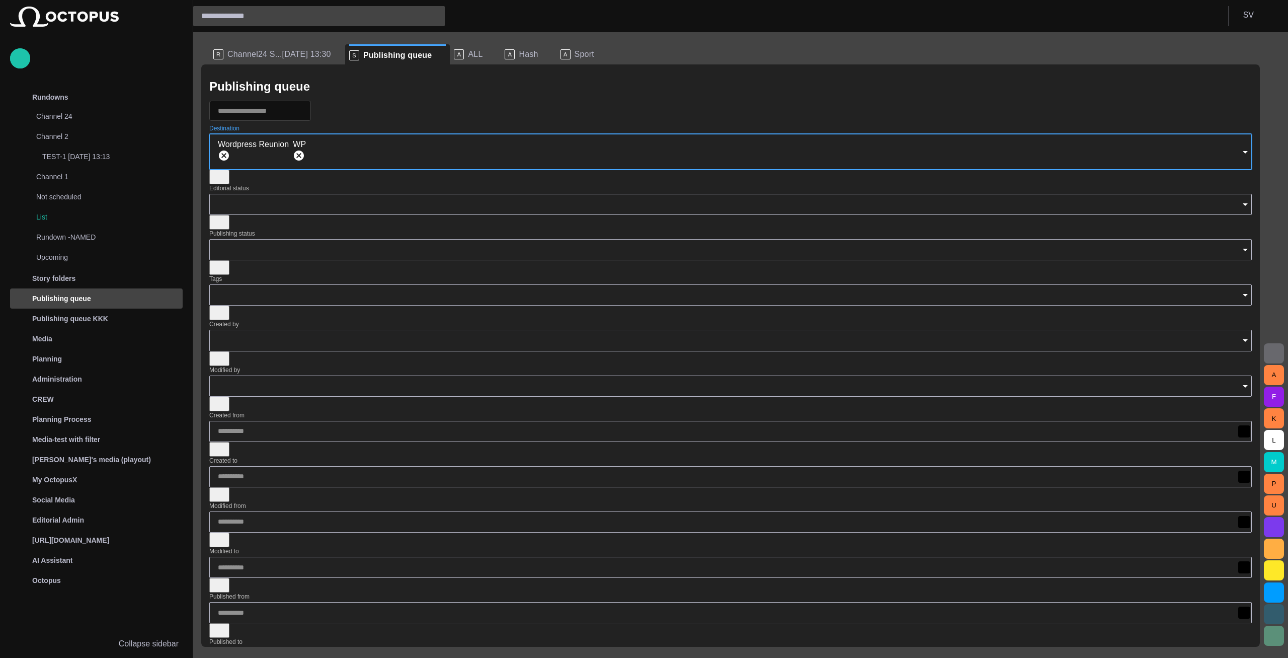
click at [374, 107] on div at bounding box center [730, 111] width 1043 height 20
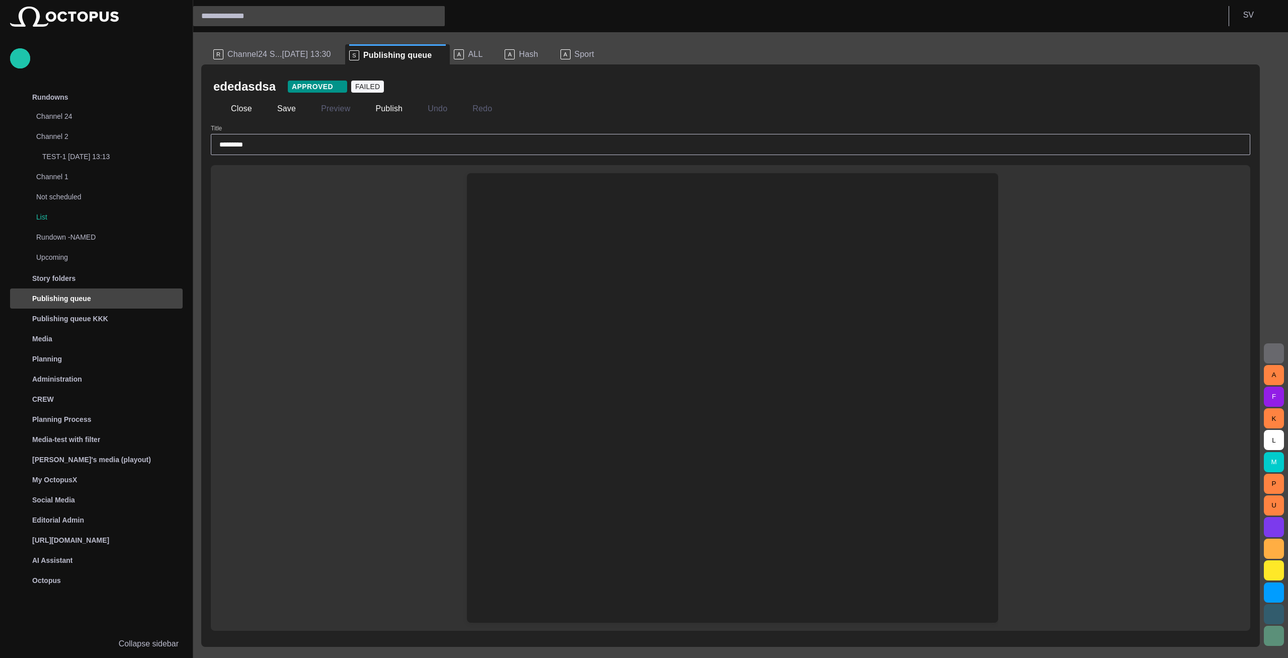
click at [533, 214] on div at bounding box center [732, 197] width 515 height 48
click at [527, 201] on div at bounding box center [732, 197] width 515 height 48
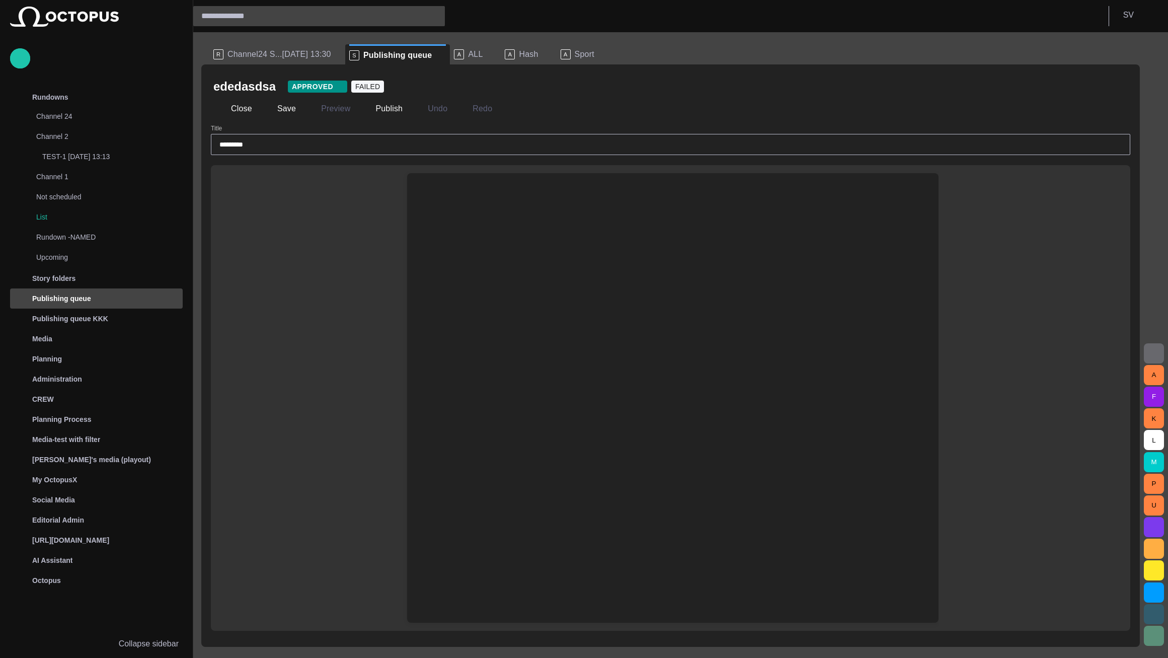
click at [577, 249] on div at bounding box center [672, 421] width 515 height 401
click at [510, 264] on div at bounding box center [672, 421] width 515 height 401
click at [462, 260] on div at bounding box center [672, 421] width 515 height 401
click at [428, 243] on div at bounding box center [672, 421] width 515 height 401
drag, startPoint x: 465, startPoint y: 214, endPoint x: 470, endPoint y: 207, distance: 8.8
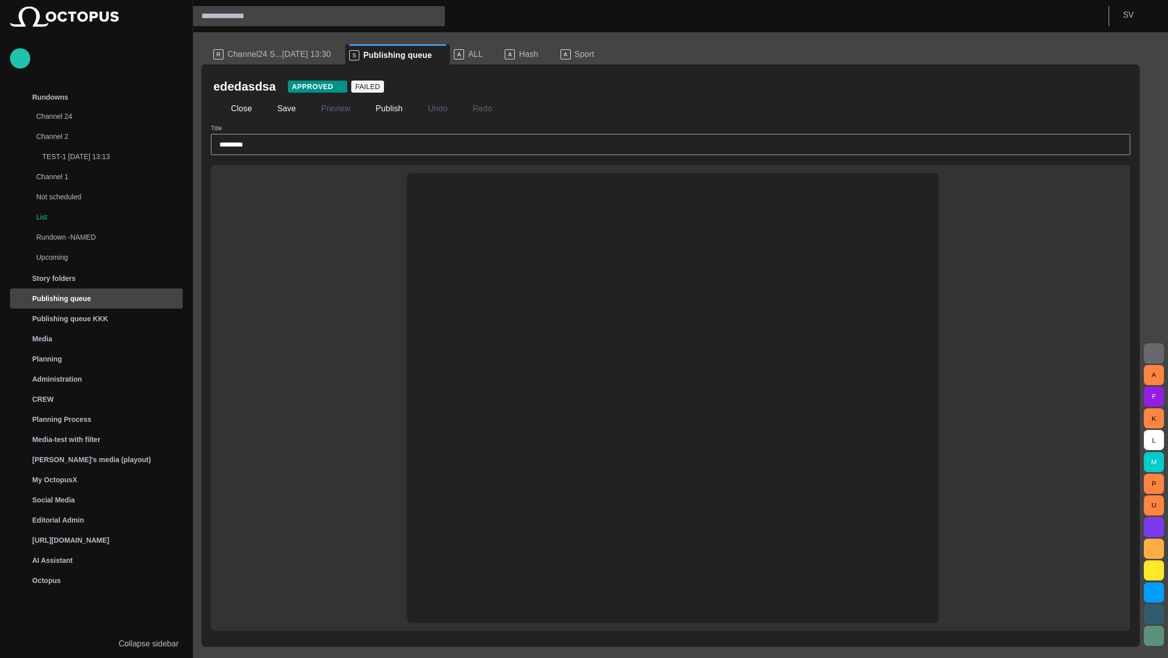
click at [470, 208] on div at bounding box center [672, 197] width 515 height 48
drag, startPoint x: 467, startPoint y: 196, endPoint x: 462, endPoint y: 211, distance: 15.9
click at [466, 201] on div at bounding box center [672, 197] width 515 height 48
click at [460, 227] on div at bounding box center [672, 421] width 515 height 401
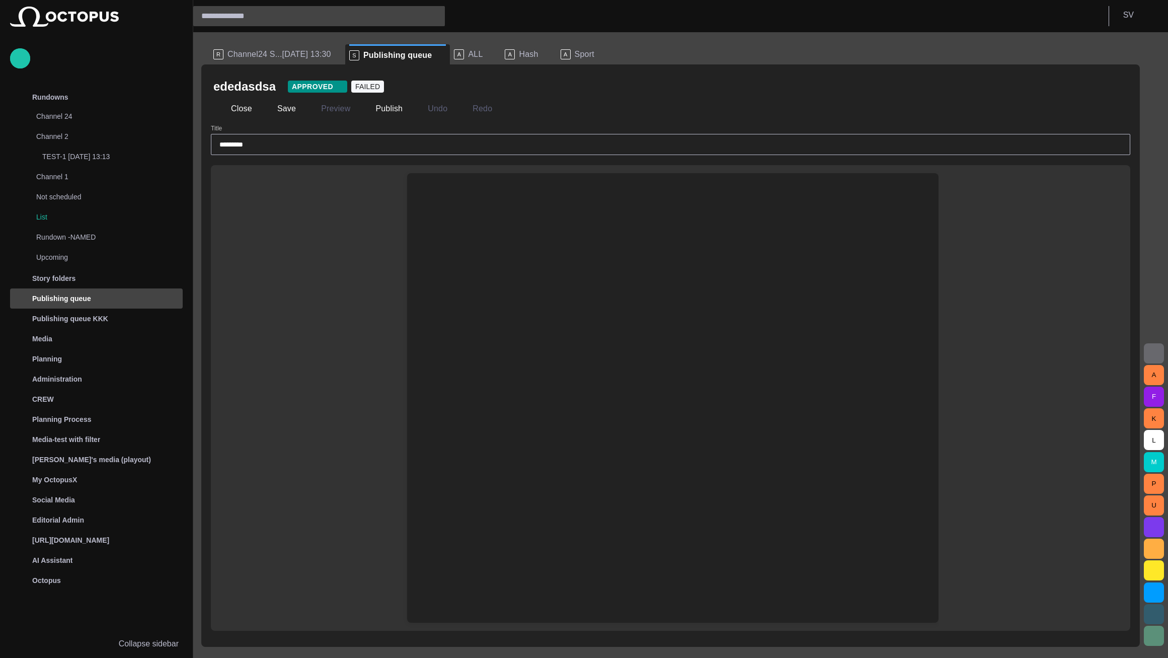
click at [460, 227] on div at bounding box center [672, 421] width 515 height 401
click at [455, 209] on div at bounding box center [672, 197] width 515 height 48
click at [454, 208] on div at bounding box center [672, 197] width 515 height 48
click at [245, 109] on button "Close" at bounding box center [234, 109] width 42 height 18
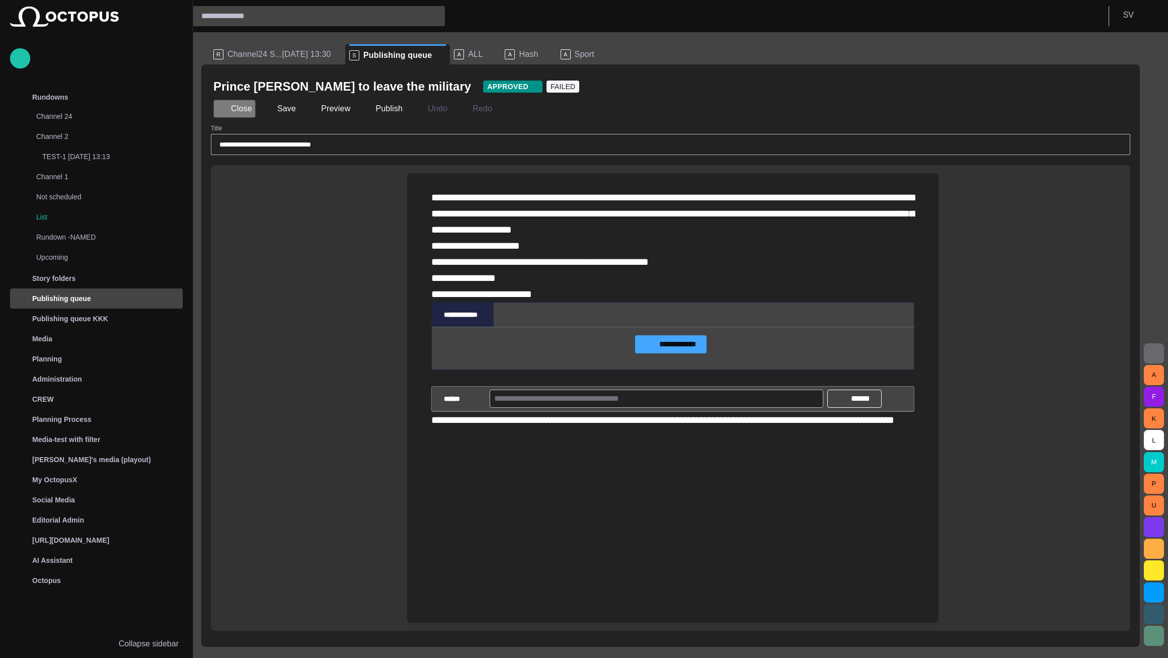
click at [239, 105] on button "Close" at bounding box center [234, 109] width 42 height 18
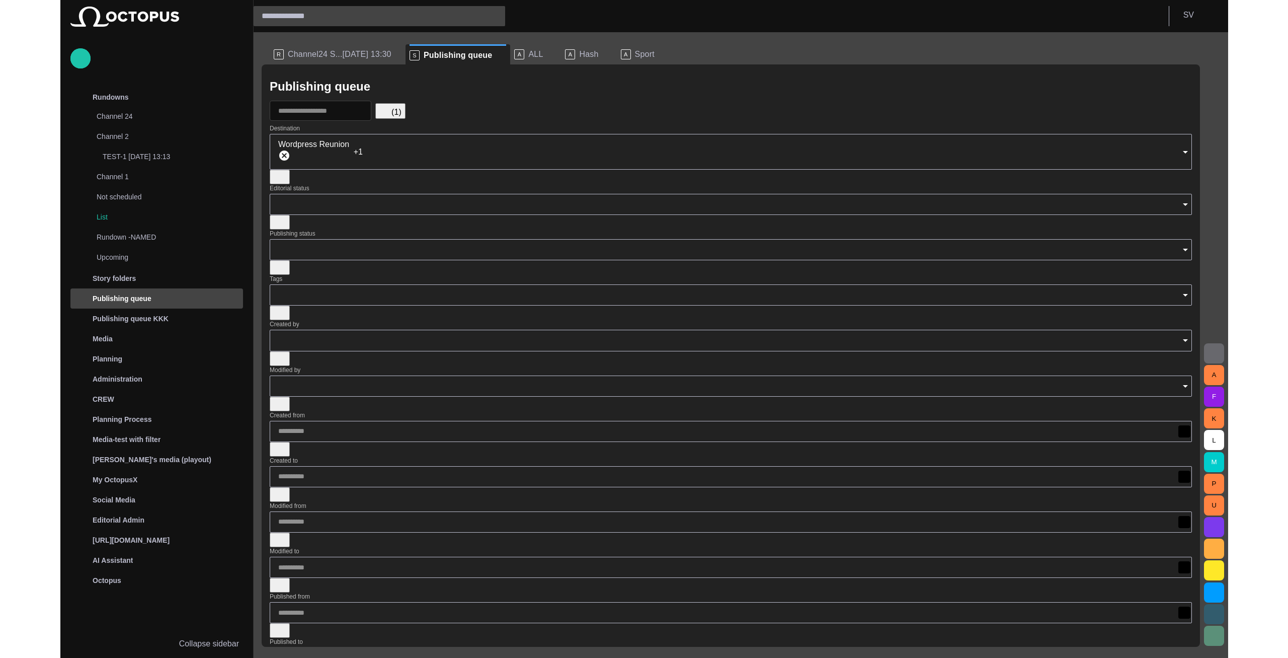
scroll to position [105, 0]
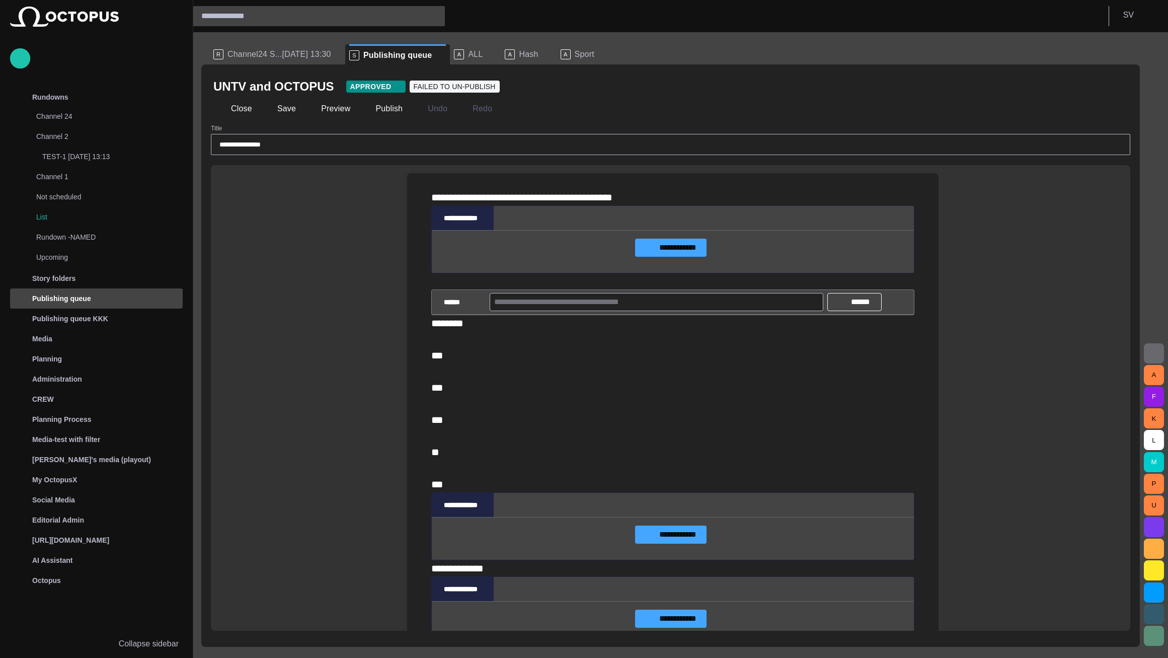
click at [520, 344] on div "******** *** *** *** ** ***" at bounding box center [672, 403] width 483 height 177
click at [480, 342] on div "******** *** *** *** ** ***" at bounding box center [672, 403] width 483 height 177
click at [474, 340] on div "******** *** *** *** ** ***" at bounding box center [672, 403] width 483 height 177
click at [459, 337] on div "******** *** *** *** ** ***" at bounding box center [672, 403] width 483 height 177
click at [450, 284] on div "﻿" at bounding box center [672, 281] width 483 height 16
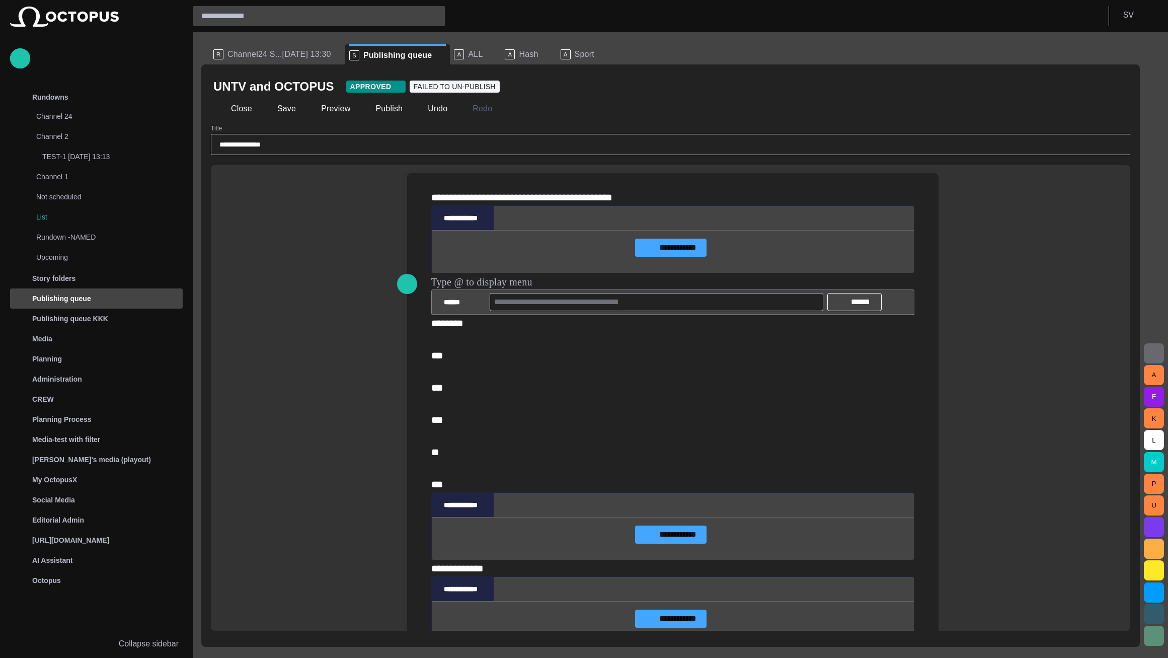
click at [232, 118] on div "Close Save Preview Publish Undo Redo" at bounding box center [670, 109] width 914 height 24
click at [231, 113] on button "Close" at bounding box center [234, 109] width 42 height 18
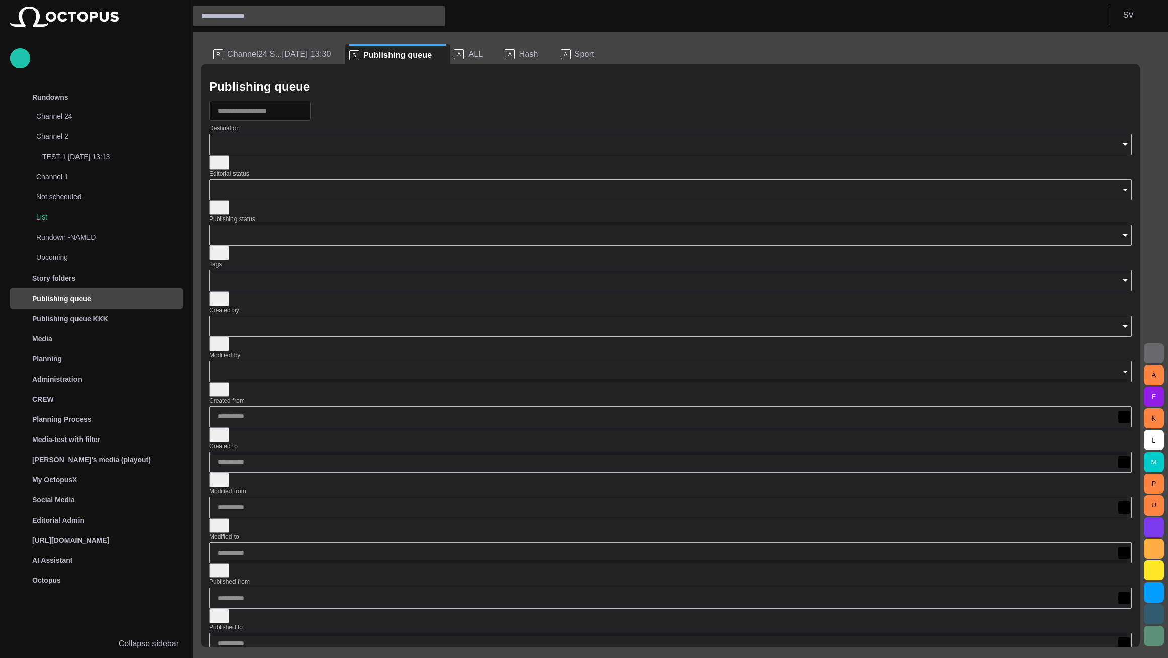
scroll to position [0, 0]
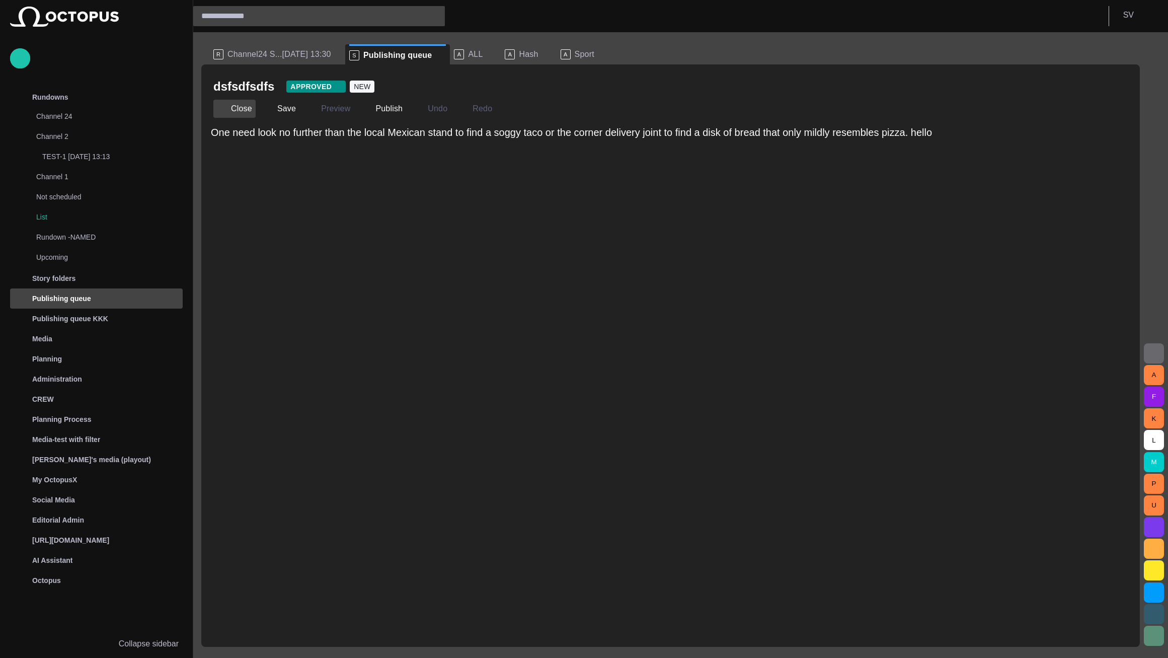
click at [245, 108] on button "Close" at bounding box center [234, 109] width 42 height 18
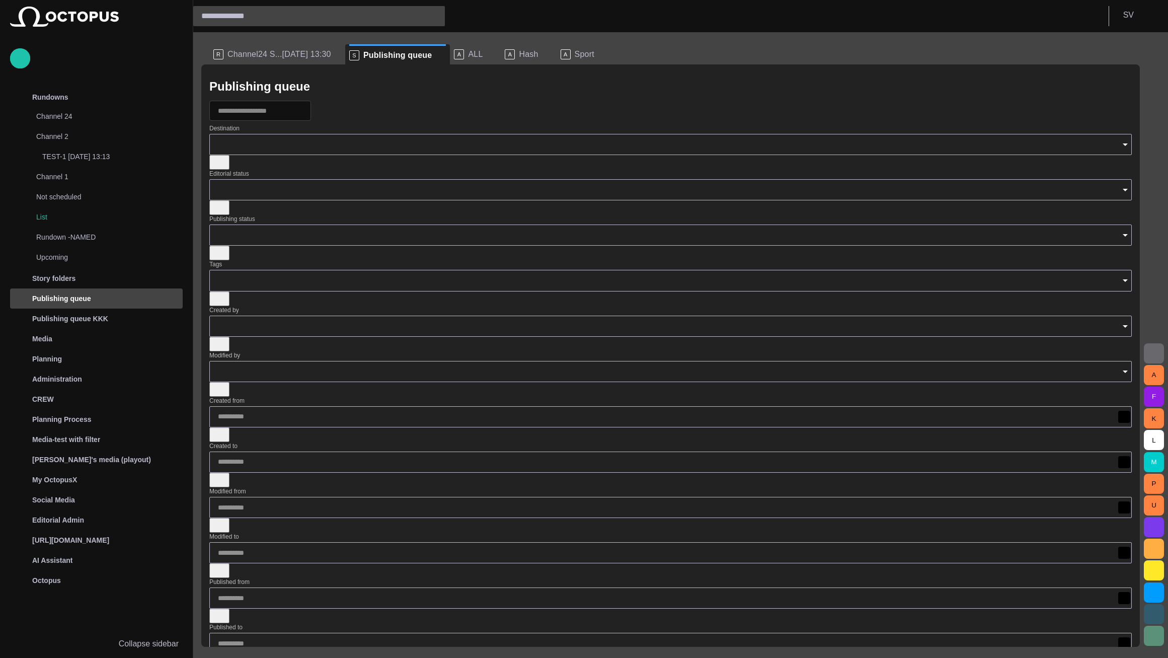
click at [277, 149] on input "Destination" at bounding box center [670, 144] width 905 height 10
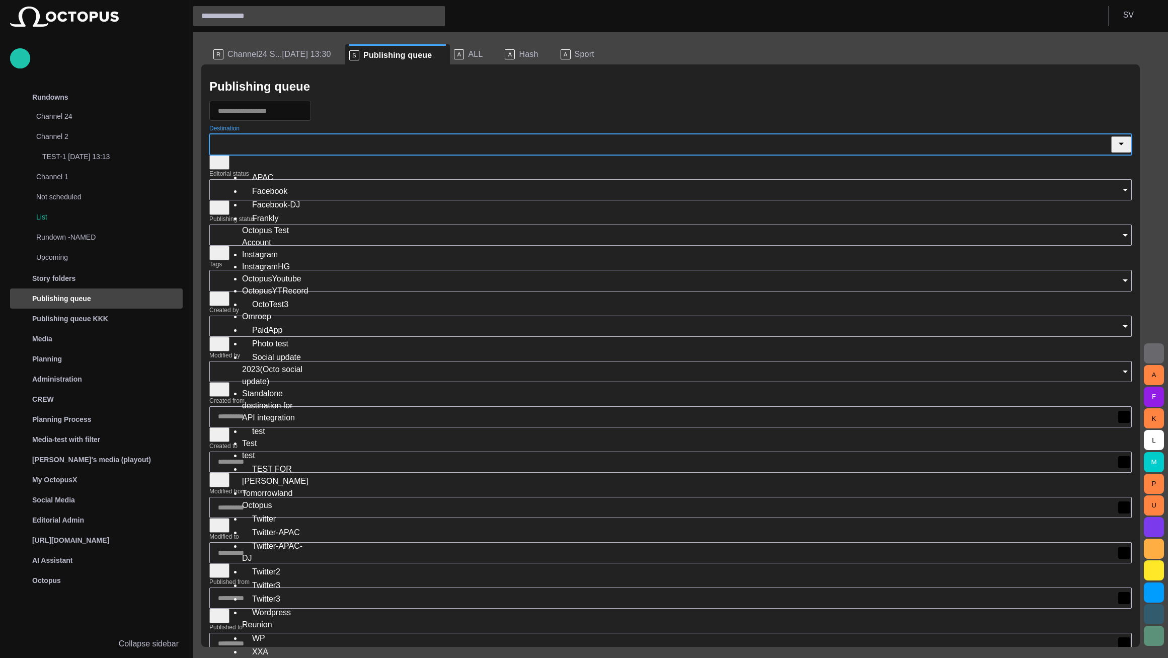
scroll to position [95, 0]
click at [269, 605] on div "Wordpress Reunion" at bounding box center [274, 618] width 64 height 26
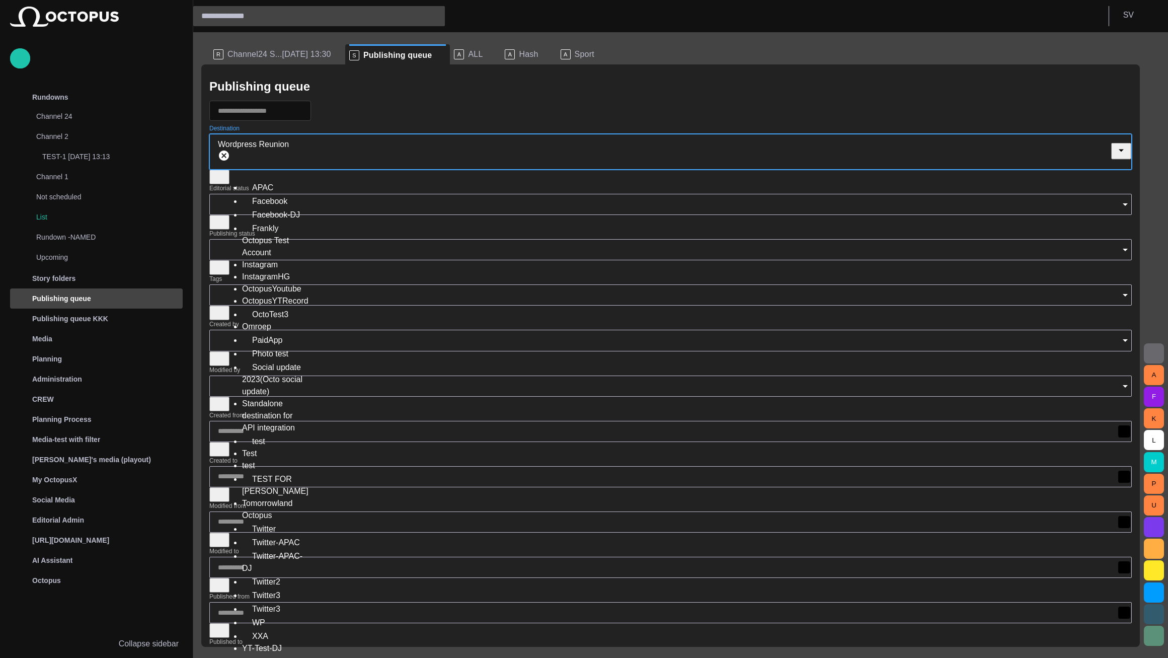
click at [294, 156] on input "Destination" at bounding box center [708, 151] width 829 height 10
click at [273, 615] on div "WP" at bounding box center [274, 622] width 64 height 14
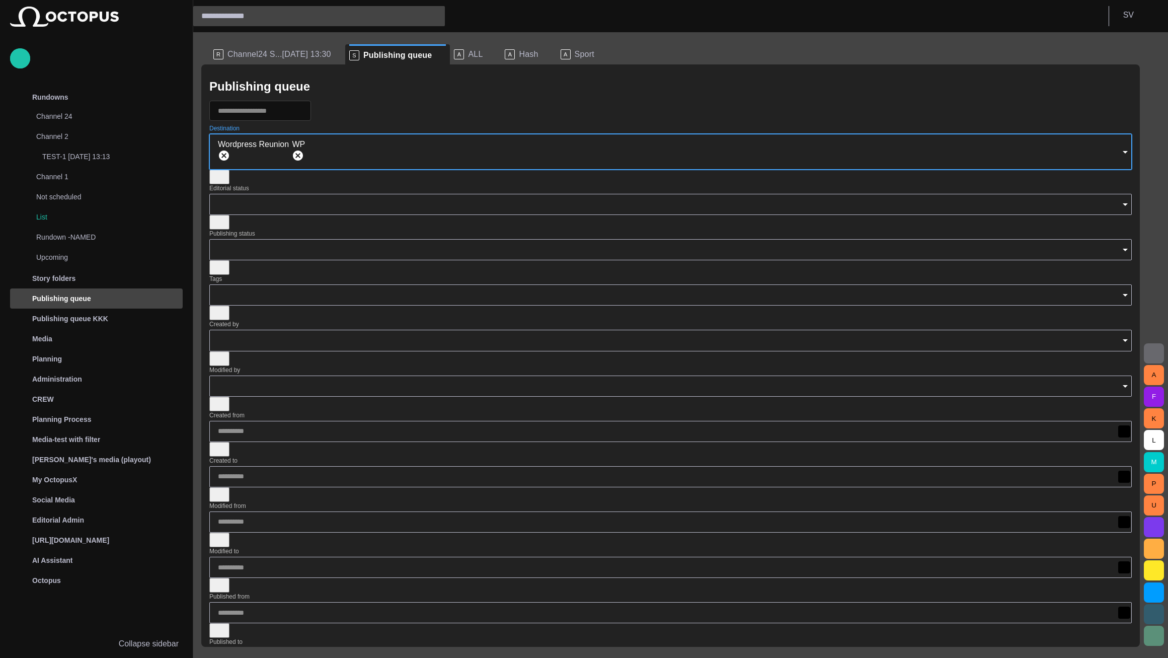
click at [407, 114] on div at bounding box center [670, 111] width 922 height 20
click at [327, 111] on span "button" at bounding box center [322, 110] width 10 height 10
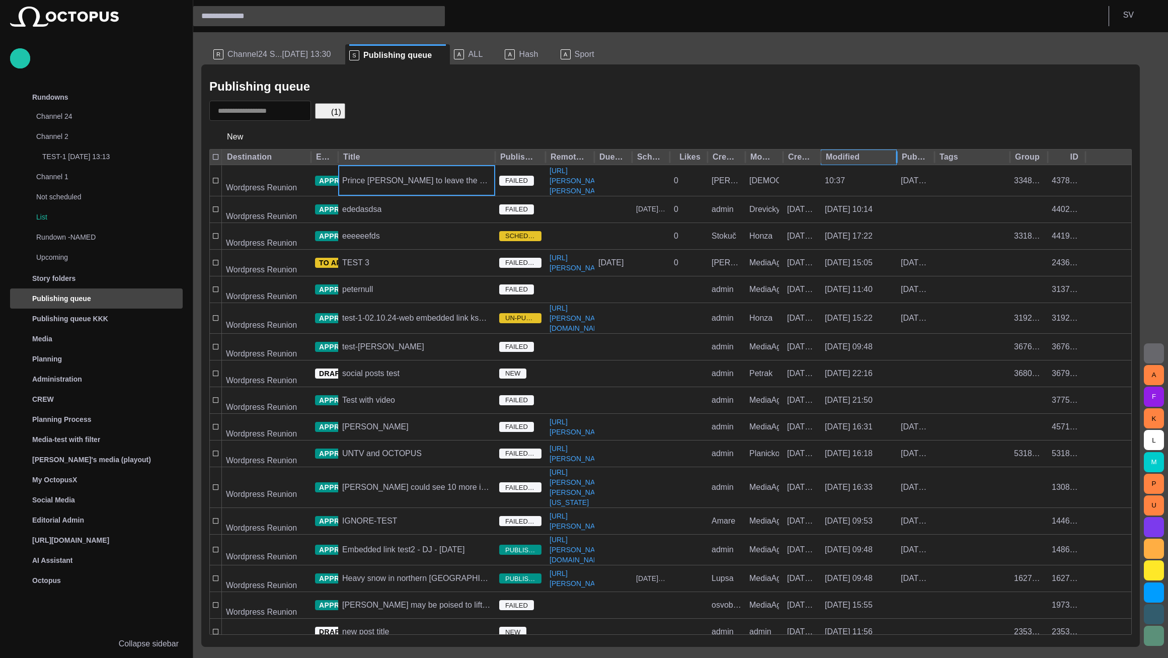
click at [859, 156] on div "Modified" at bounding box center [857, 157] width 62 height 10
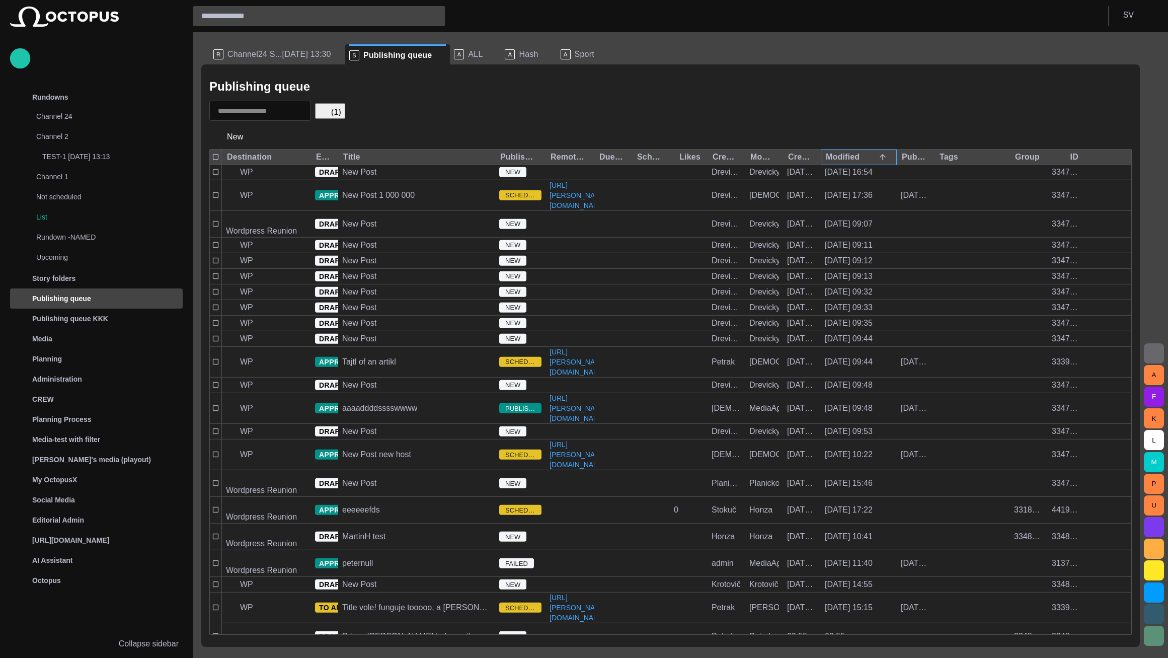
scroll to position [4728, 0]
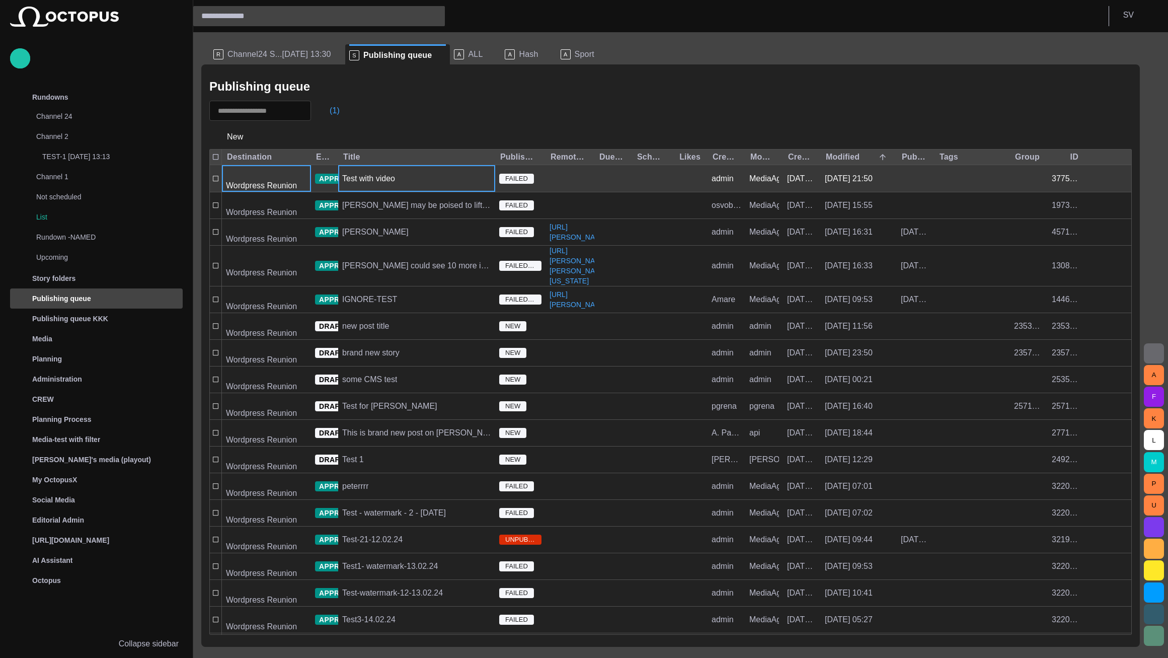
click at [416, 176] on div "Test with video" at bounding box center [416, 179] width 157 height 26
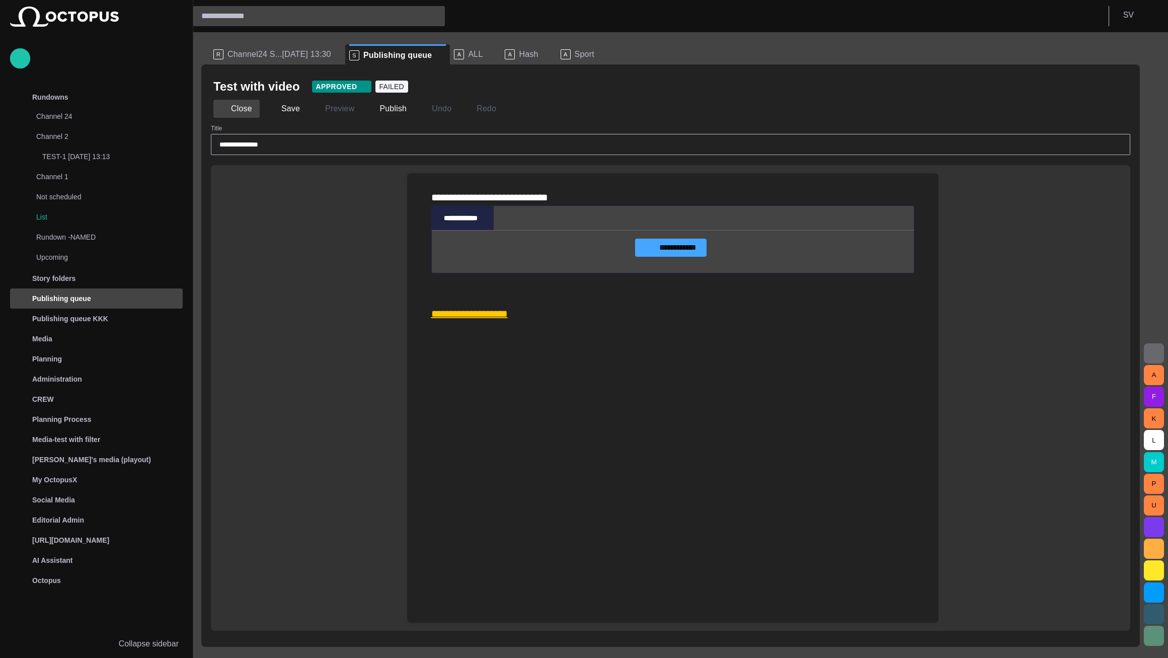
click at [240, 109] on button "Close" at bounding box center [236, 109] width 46 height 18
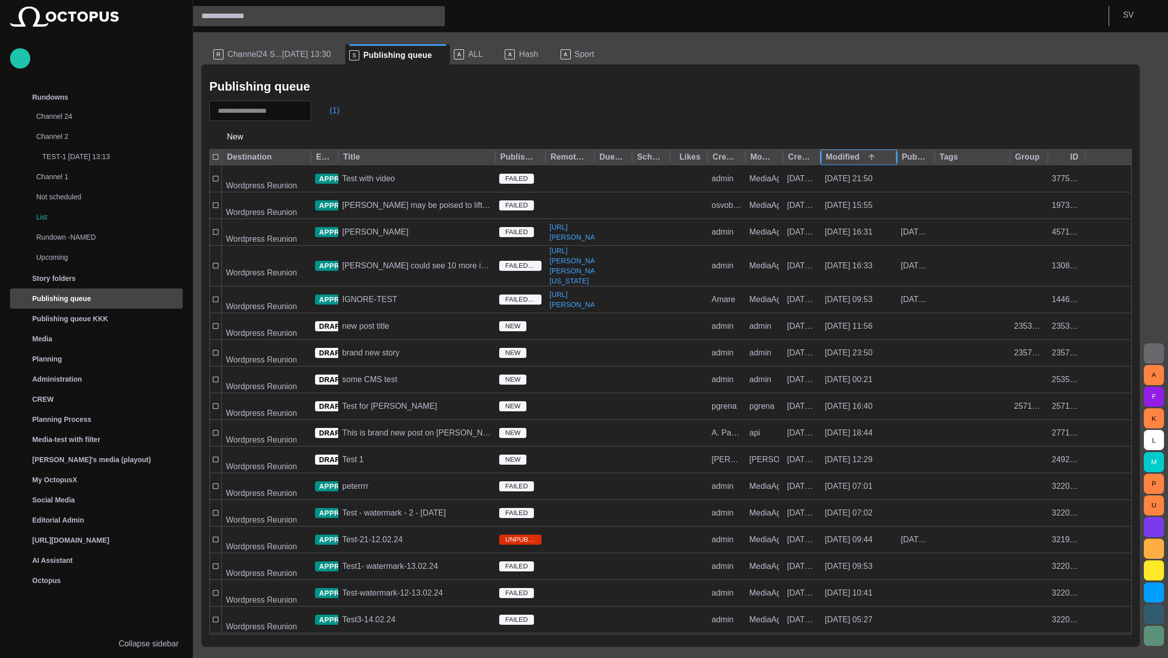
click at [854, 158] on div "Modified" at bounding box center [857, 157] width 62 height 10
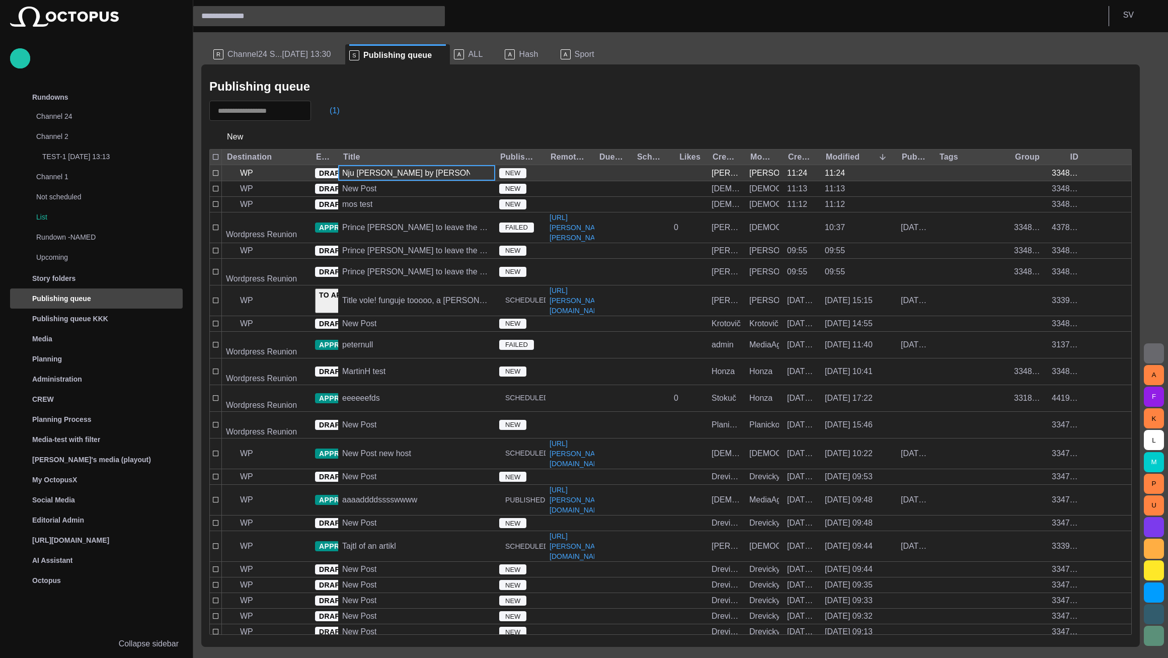
click at [387, 173] on div "Nju poust by Karl" at bounding box center [416, 173] width 149 height 11
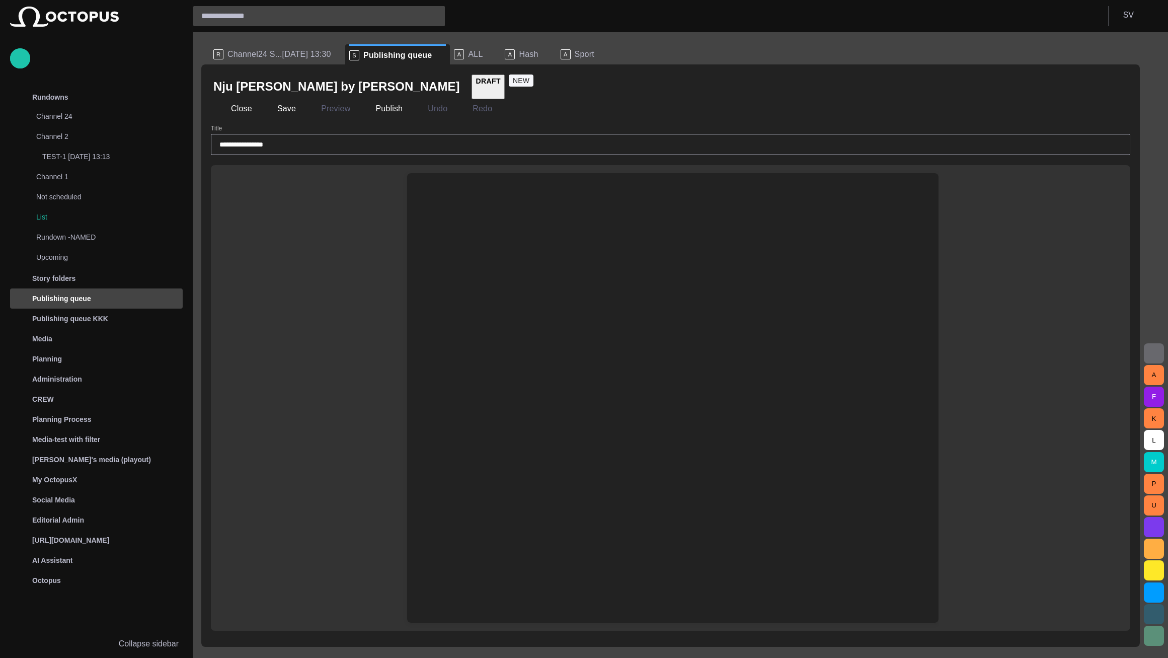
click at [536, 199] on div at bounding box center [672, 197] width 515 height 48
click at [524, 206] on div at bounding box center [672, 197] width 515 height 48
click at [461, 203] on div at bounding box center [672, 197] width 515 height 48
click at [743, 236] on div at bounding box center [672, 421] width 515 height 401
drag, startPoint x: 1071, startPoint y: 331, endPoint x: 1062, endPoint y: 330, distance: 9.1
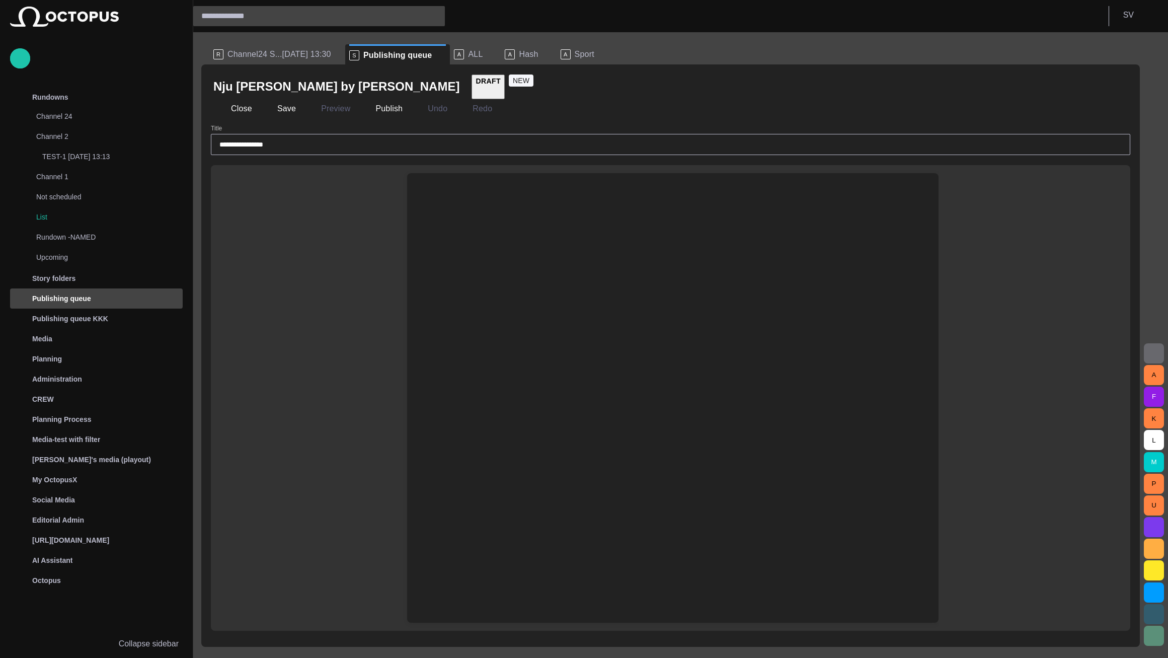
click at [1063, 330] on div "Type @ to display menu" at bounding box center [670, 397] width 919 height 465
click at [780, 205] on div at bounding box center [672, 197] width 515 height 48
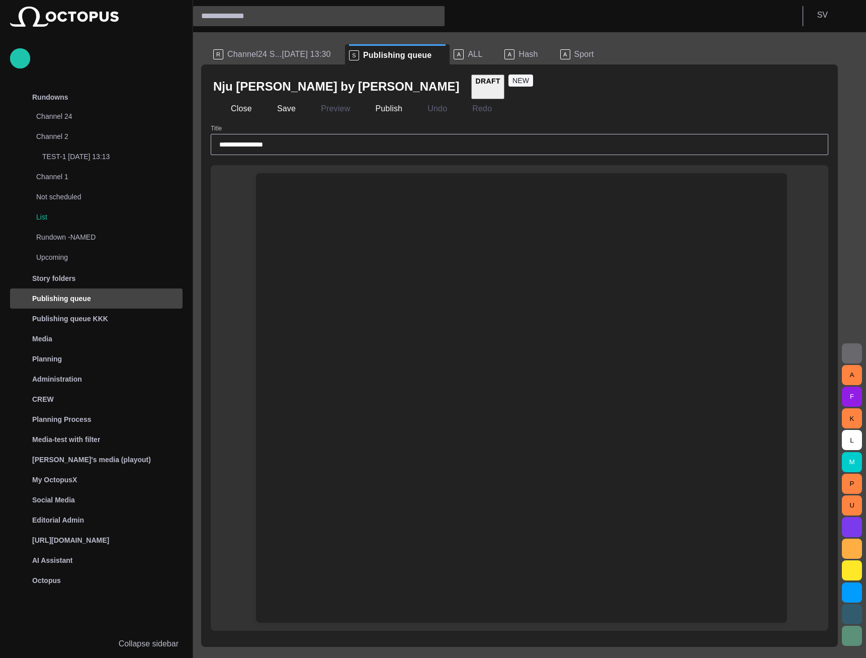
click at [768, 41] on div "**********" at bounding box center [519, 339] width 637 height 614
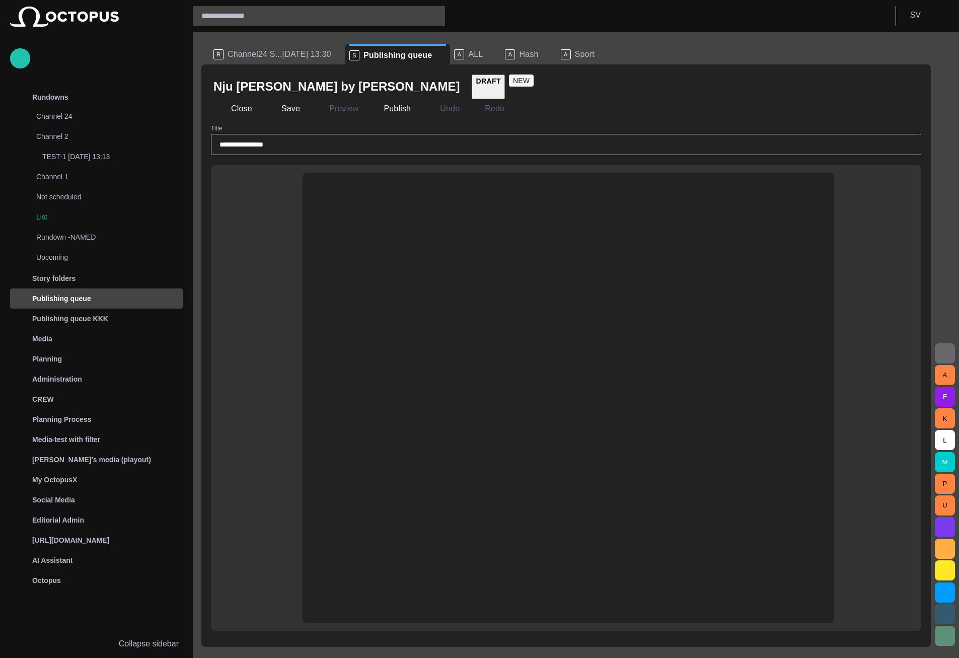
click at [244, 108] on button "Close" at bounding box center [236, 109] width 46 height 18
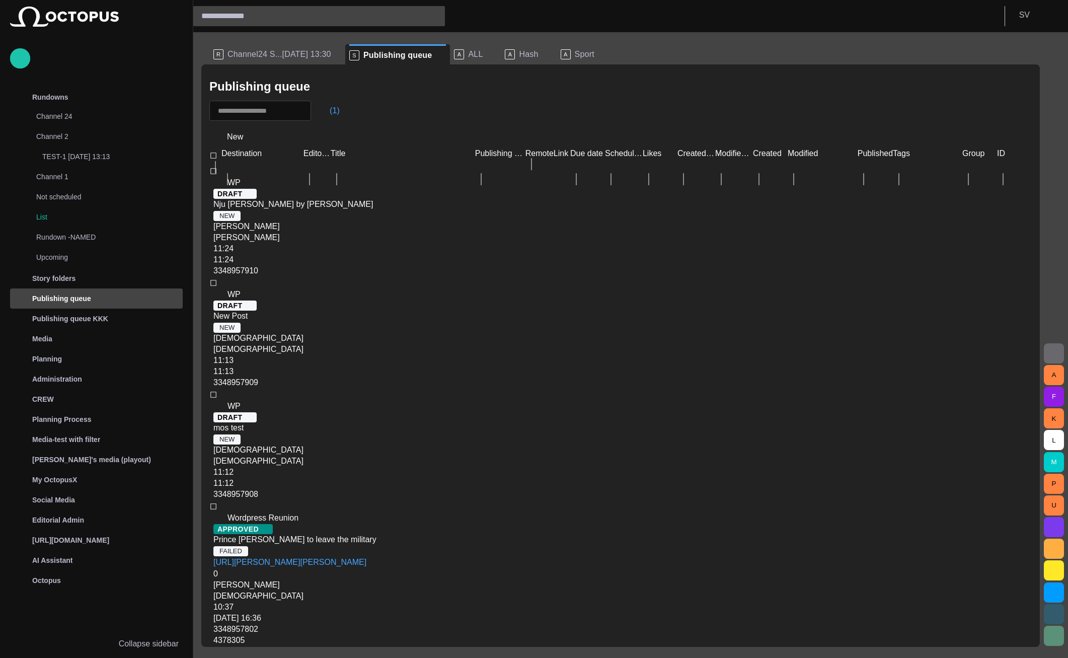
click at [384, 310] on div "New Post" at bounding box center [305, 315] width 192 height 11
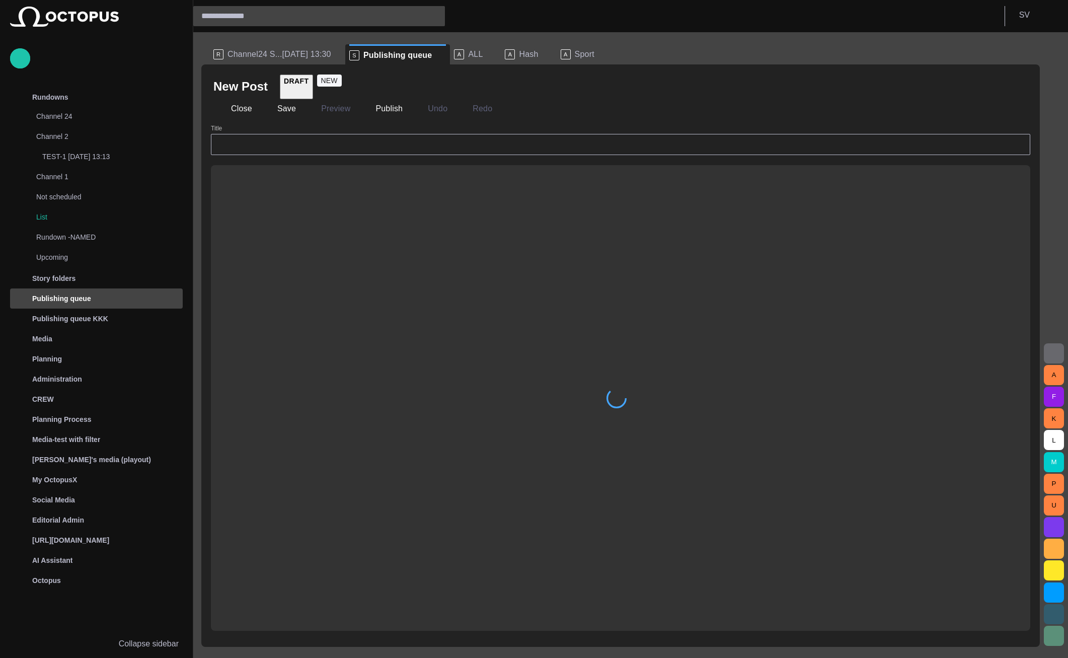
type input "********"
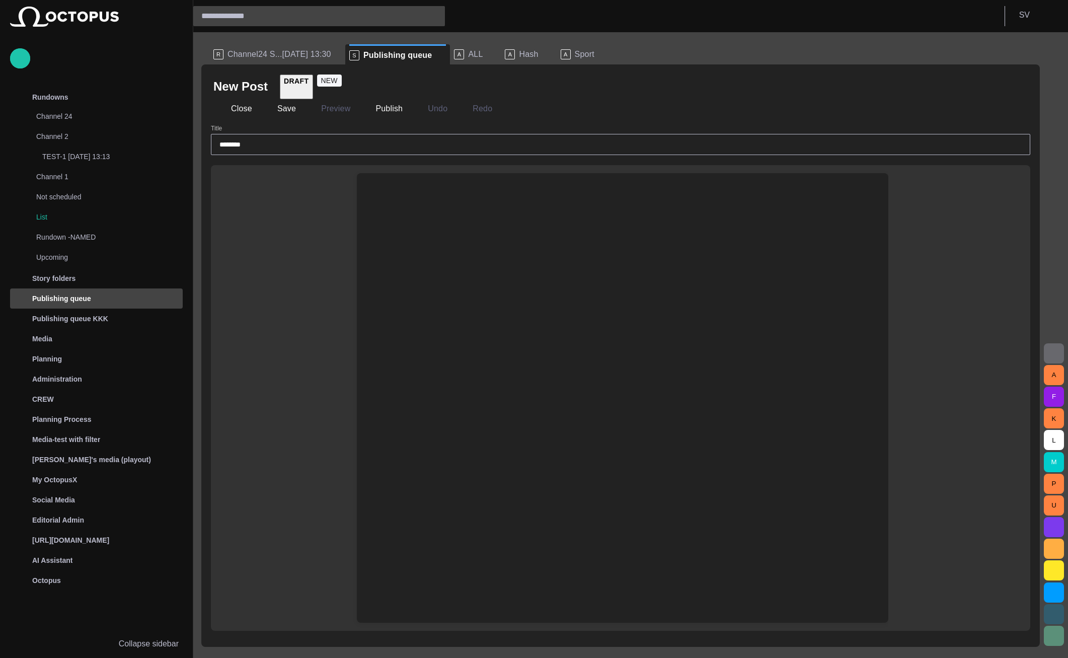
click at [477, 200] on div at bounding box center [622, 197] width 515 height 48
click at [448, 211] on div at bounding box center [622, 197] width 515 height 48
click at [427, 207] on div at bounding box center [622, 197] width 515 height 48
click at [425, 200] on div at bounding box center [622, 197] width 515 height 48
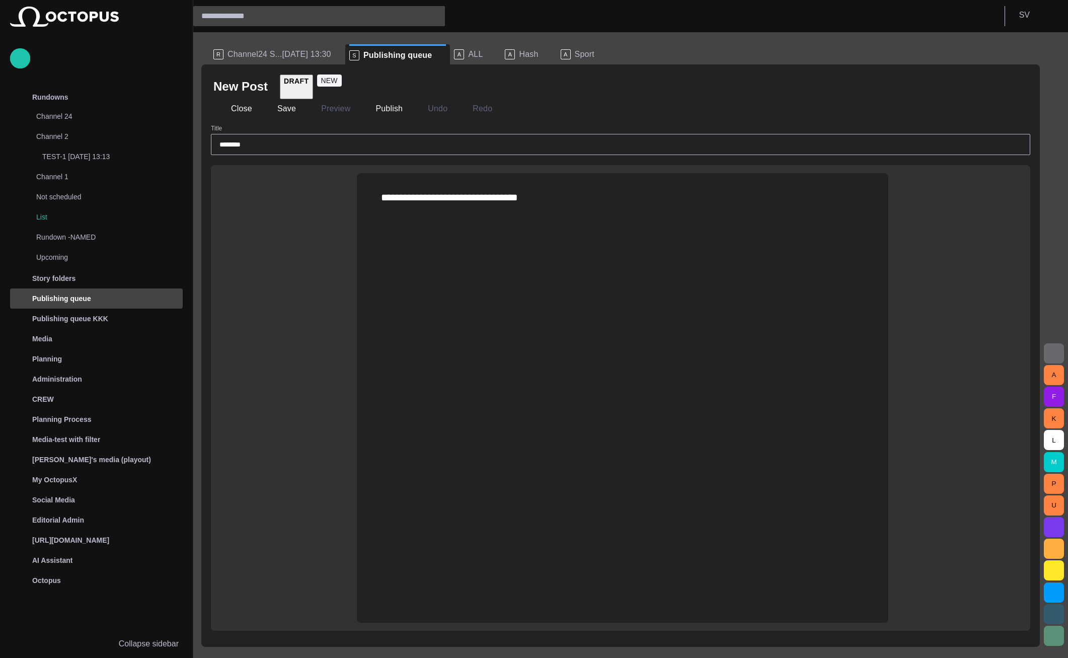
click at [228, 111] on button "Close" at bounding box center [234, 109] width 42 height 18
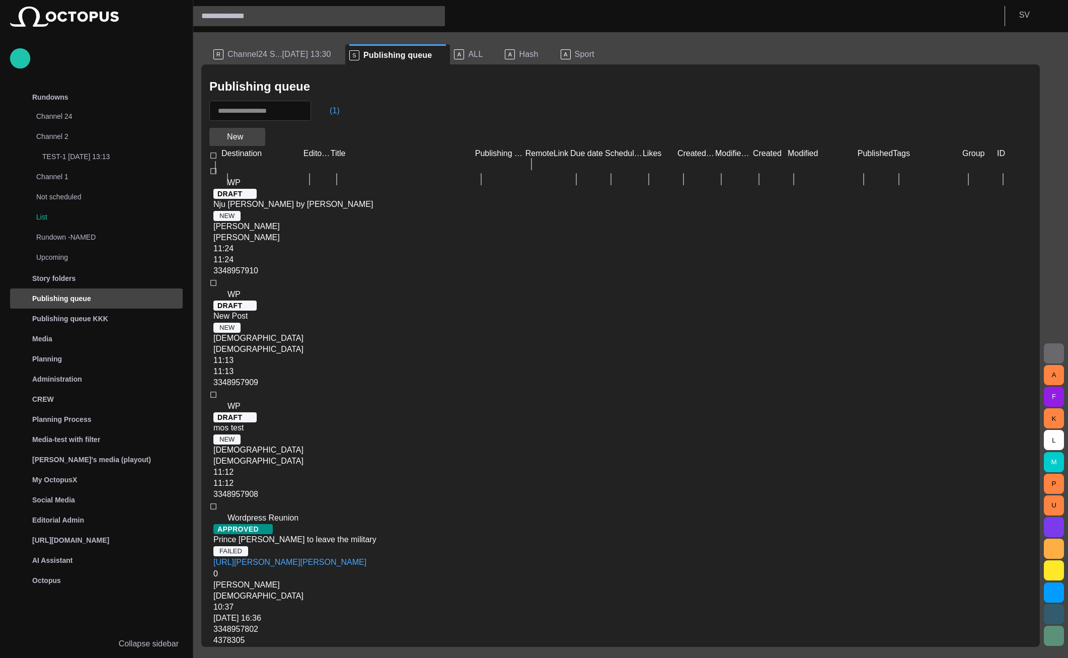
click at [244, 137] on button "New" at bounding box center [237, 137] width 56 height 18
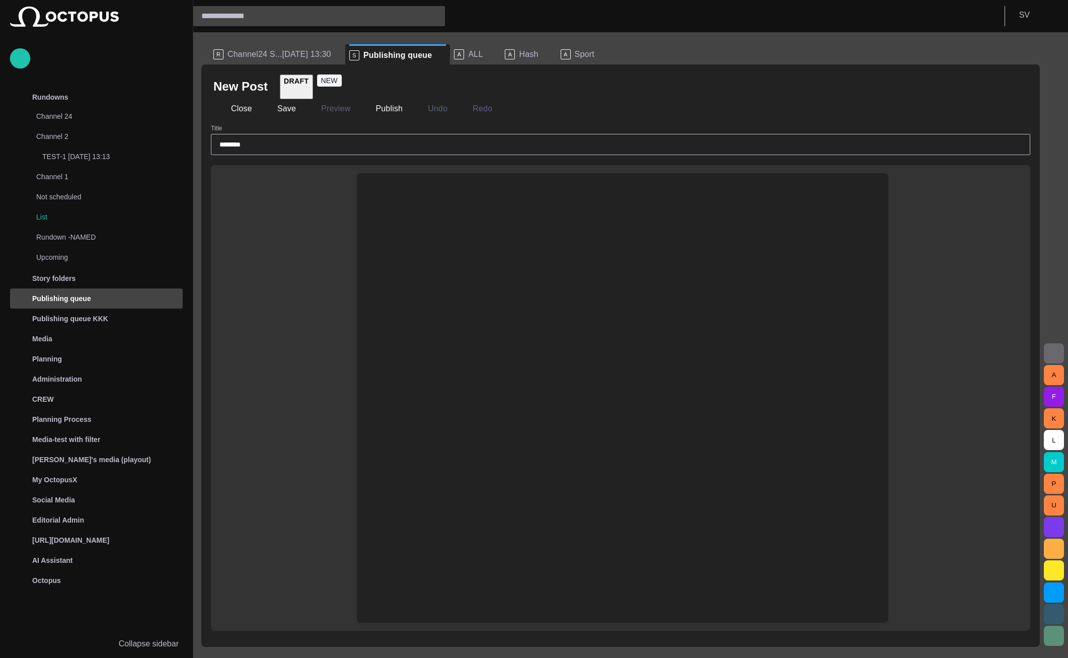
click at [398, 203] on div at bounding box center [622, 197] width 515 height 48
click at [398, 200] on div at bounding box center [622, 197] width 515 height 48
click at [237, 110] on button "Close" at bounding box center [234, 109] width 42 height 18
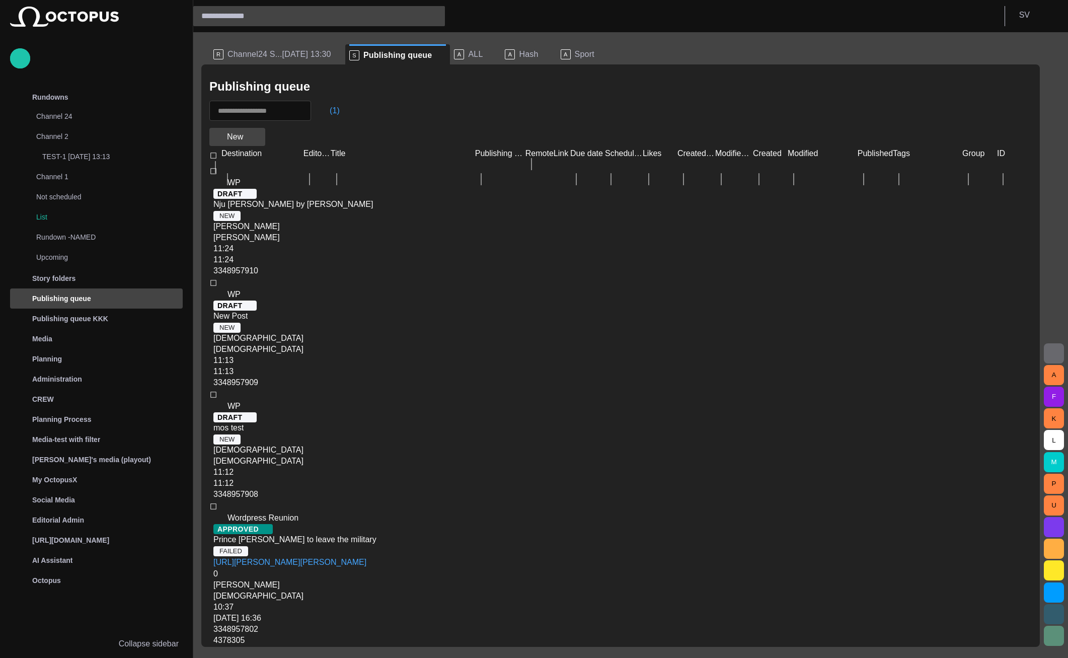
click at [254, 134] on span "button" at bounding box center [253, 137] width 10 height 10
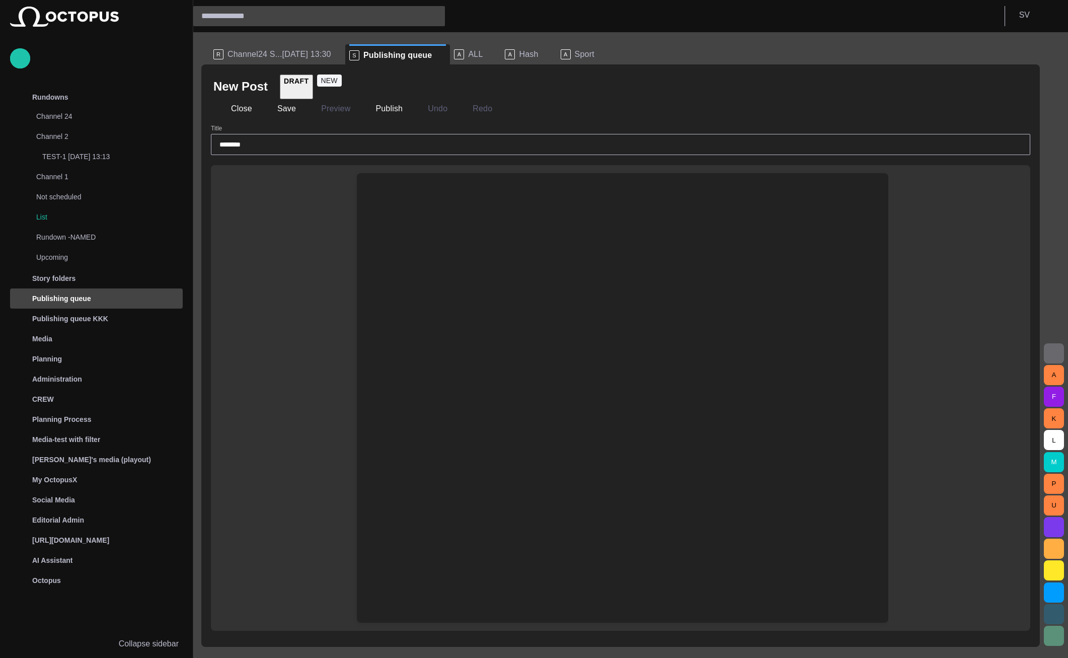
click at [460, 201] on div at bounding box center [622, 197] width 515 height 48
click at [440, 200] on div at bounding box center [622, 197] width 515 height 48
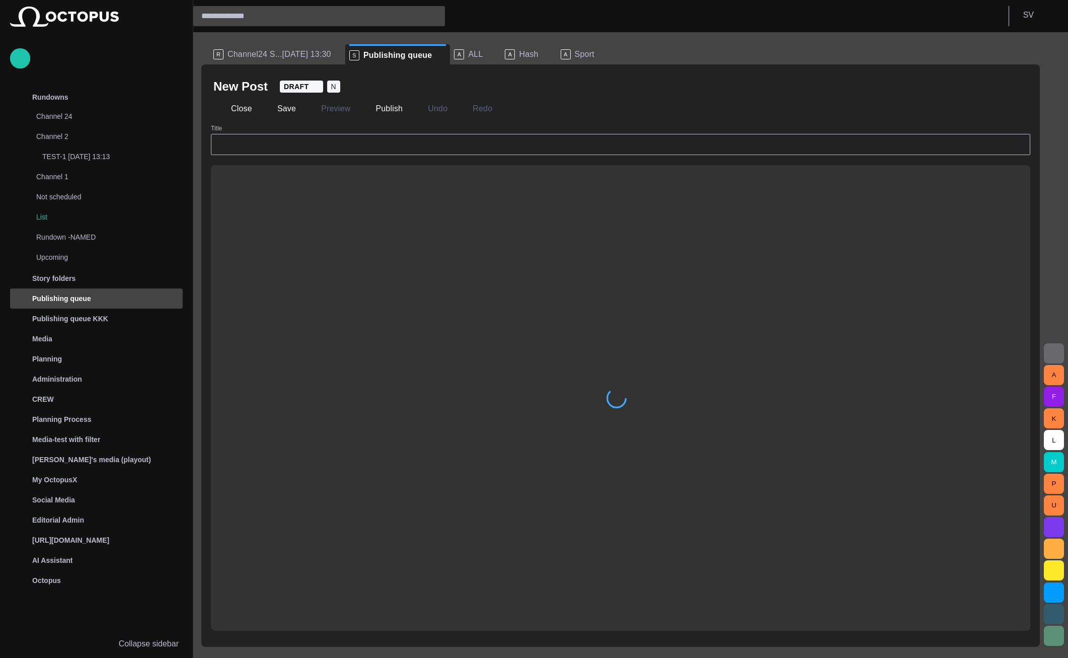
type input "********"
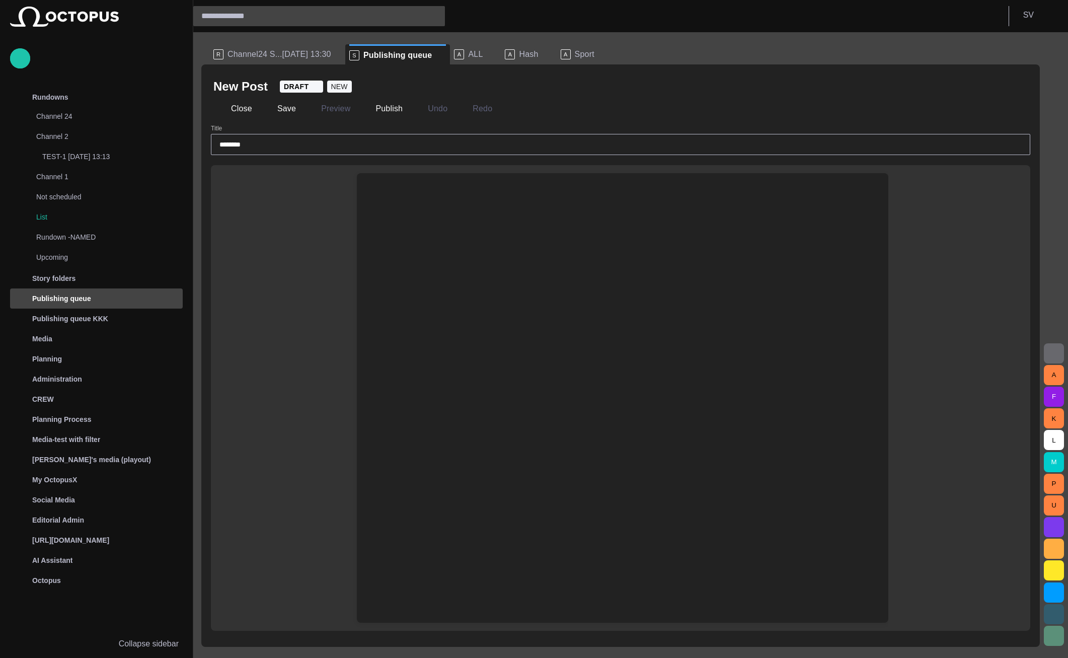
click at [427, 202] on div at bounding box center [622, 197] width 515 height 48
click at [248, 109] on button "Close" at bounding box center [234, 109] width 42 height 18
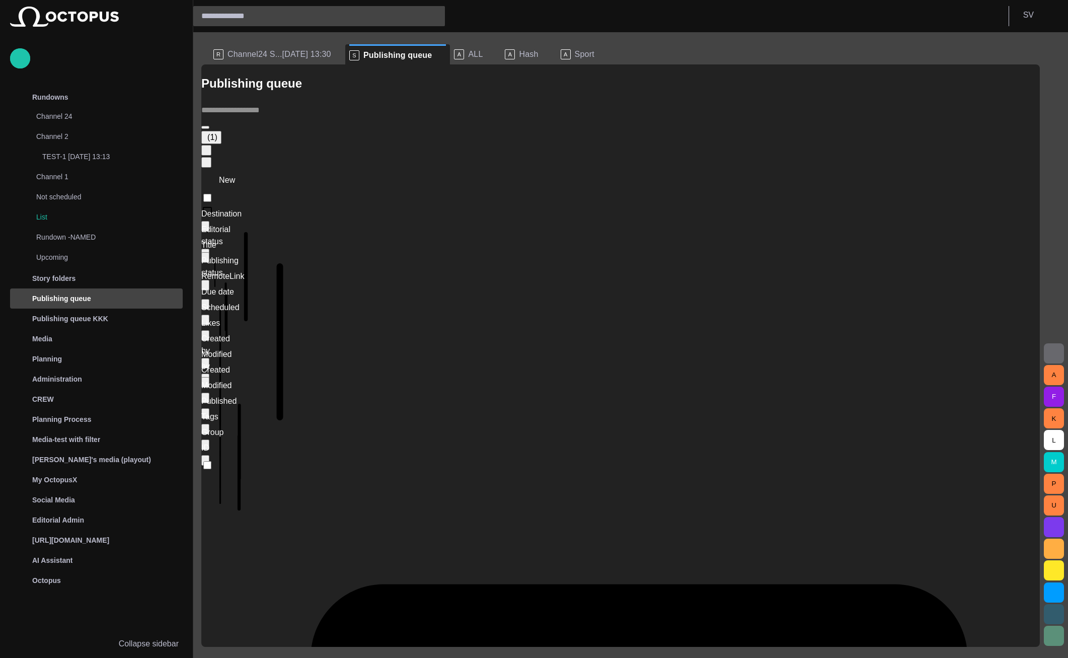
click at [798, 103] on div "(1)" at bounding box center [620, 135] width 838 height 65
drag, startPoint x: 341, startPoint y: 115, endPoint x: 339, endPoint y: 106, distance: 9.8
click at [221, 131] on button "(1)" at bounding box center [211, 137] width 20 height 13
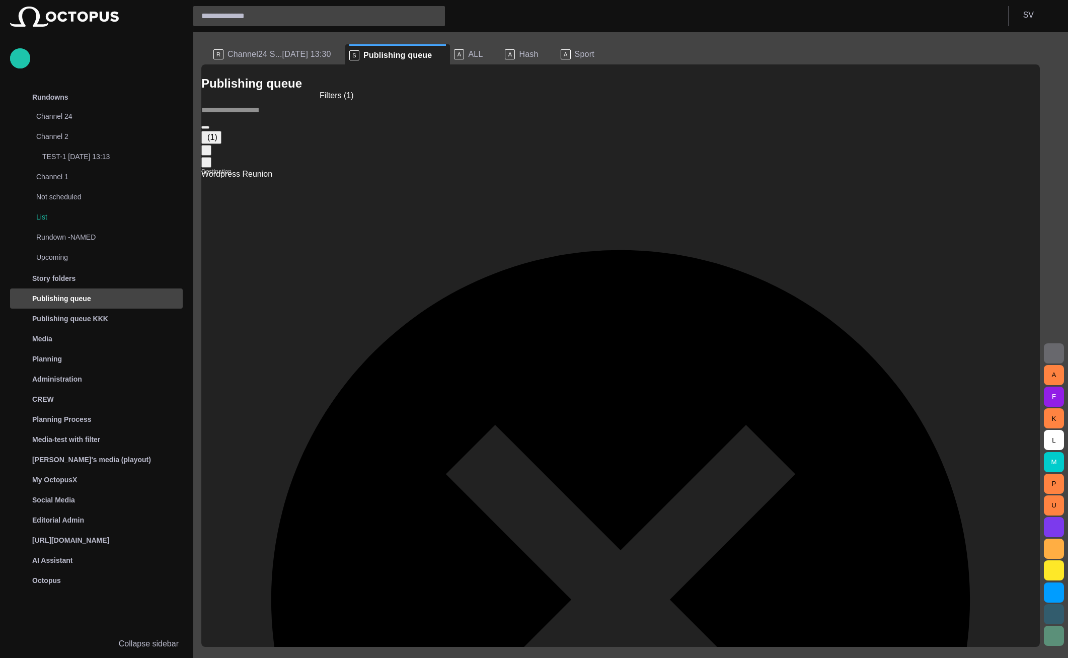
click at [221, 131] on button "(1)" at bounding box center [211, 137] width 20 height 13
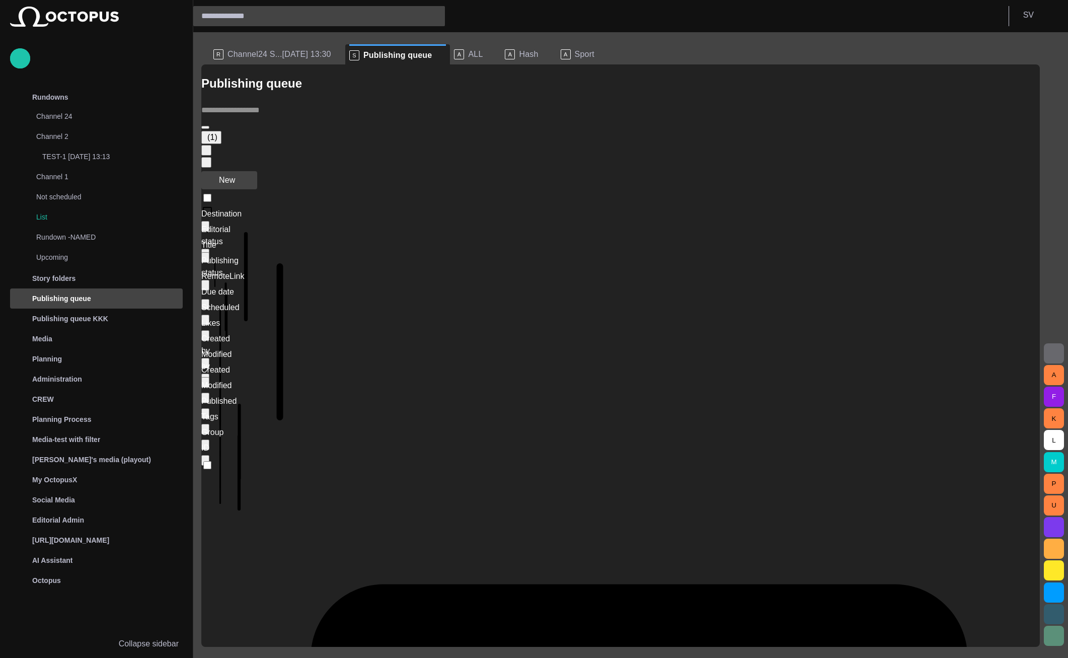
click at [245, 171] on button "New" at bounding box center [229, 180] width 56 height 18
click at [539, 109] on div "(1)" at bounding box center [620, 135] width 838 height 65
